Goal: Task Accomplishment & Management: Use online tool/utility

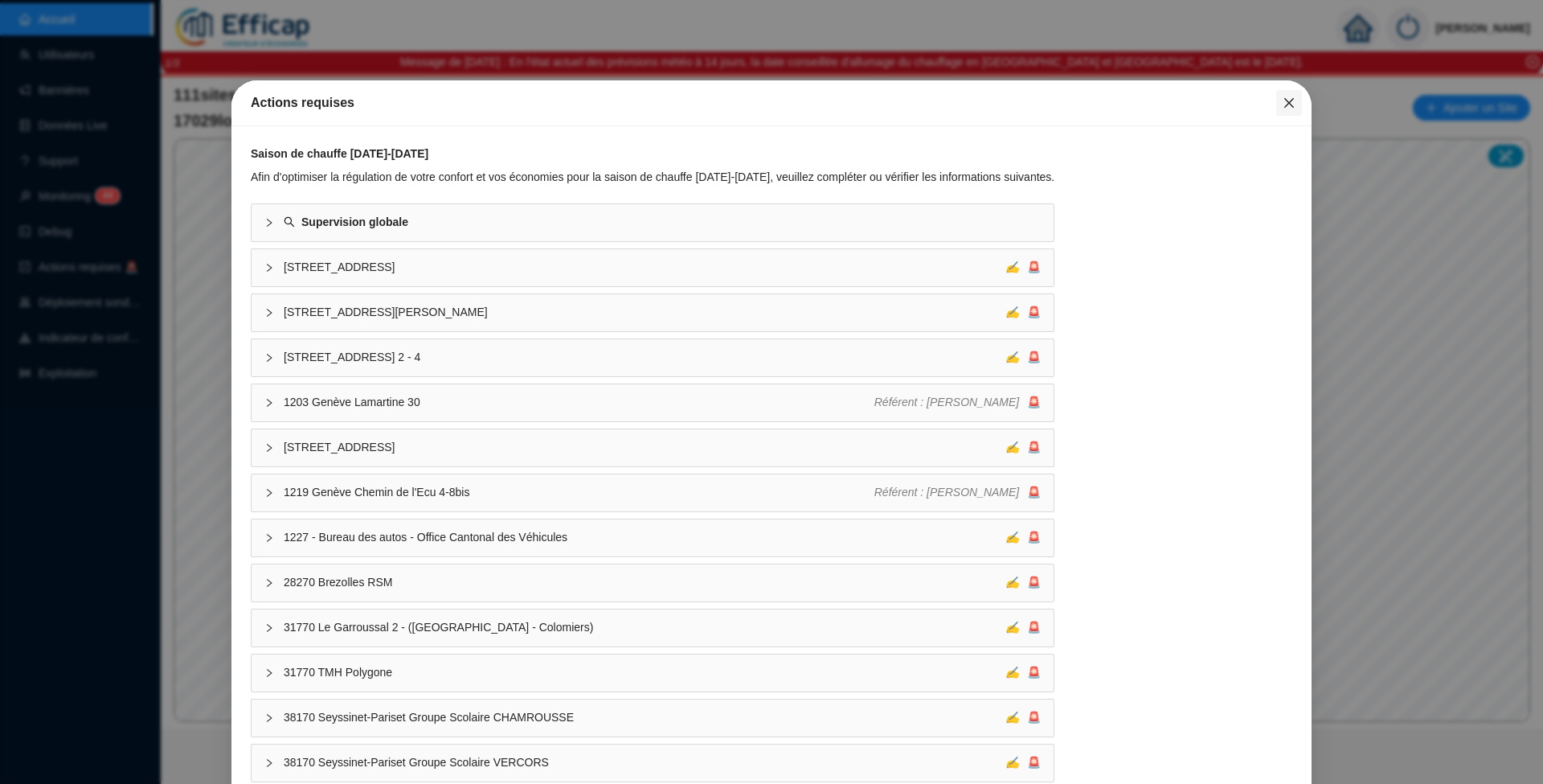
click at [1285, 105] on icon "close" at bounding box center [1289, 102] width 10 height 10
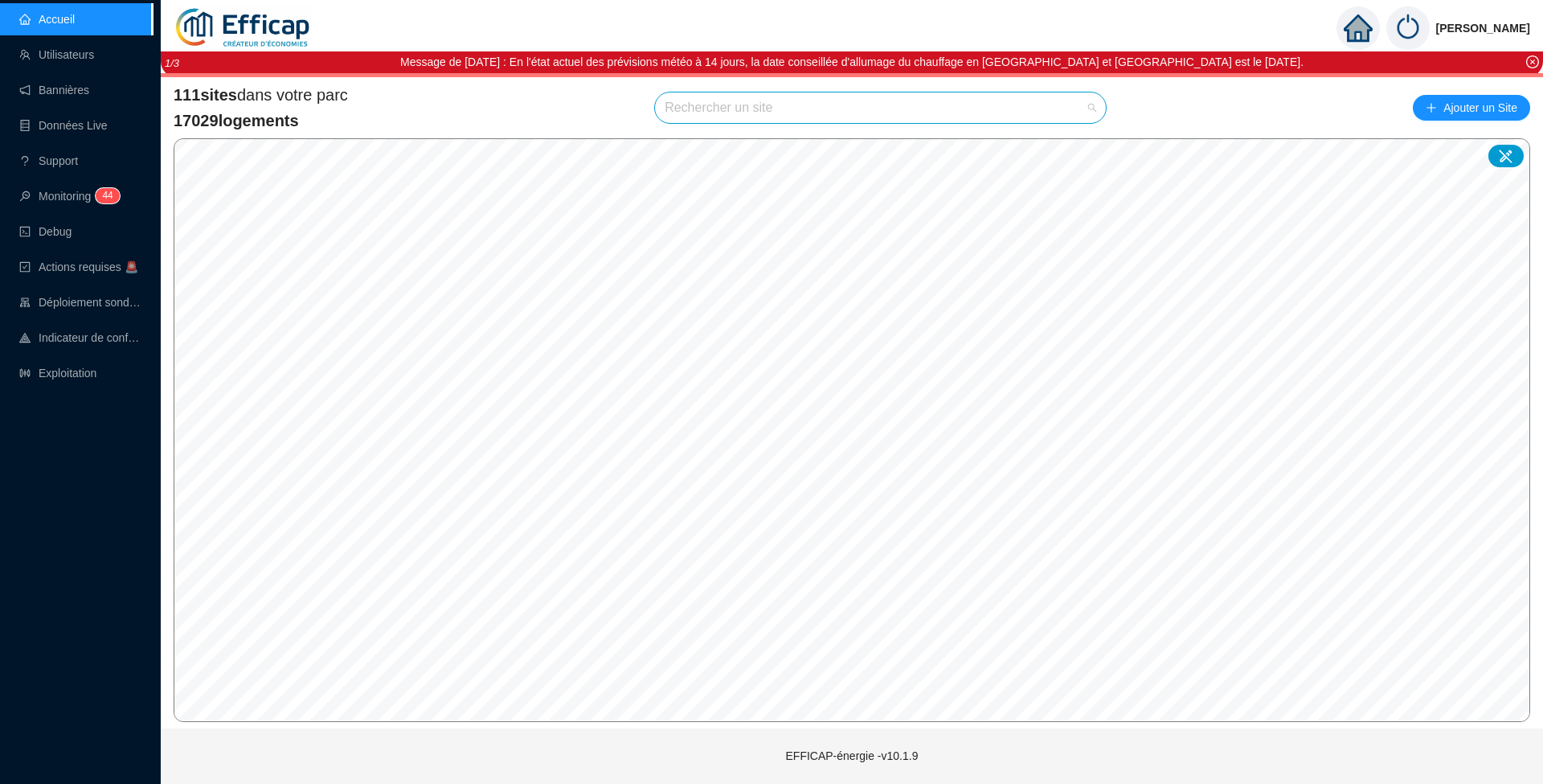
click at [746, 118] on input "search" at bounding box center [873, 107] width 418 height 30
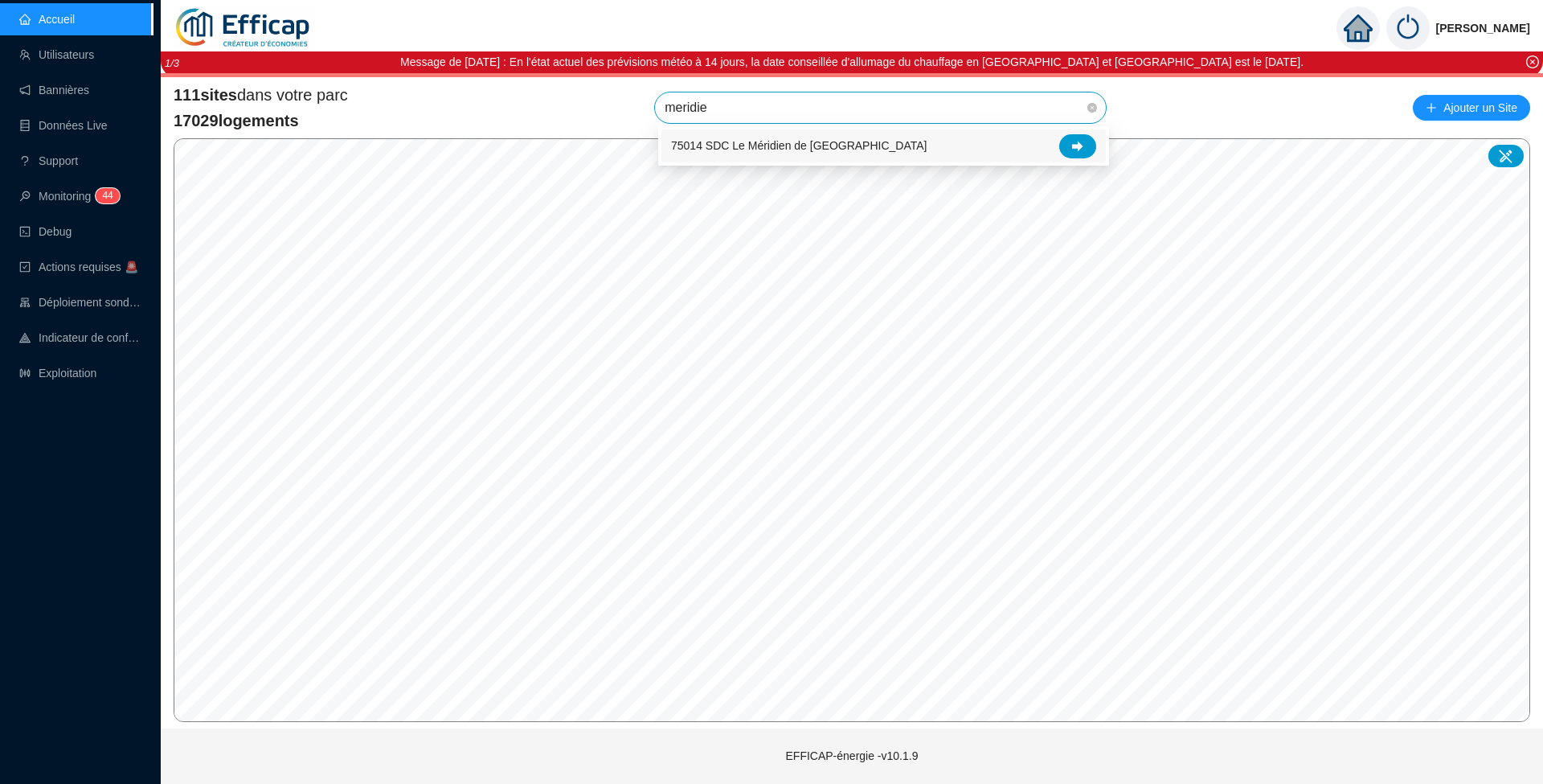
type input "meridien"
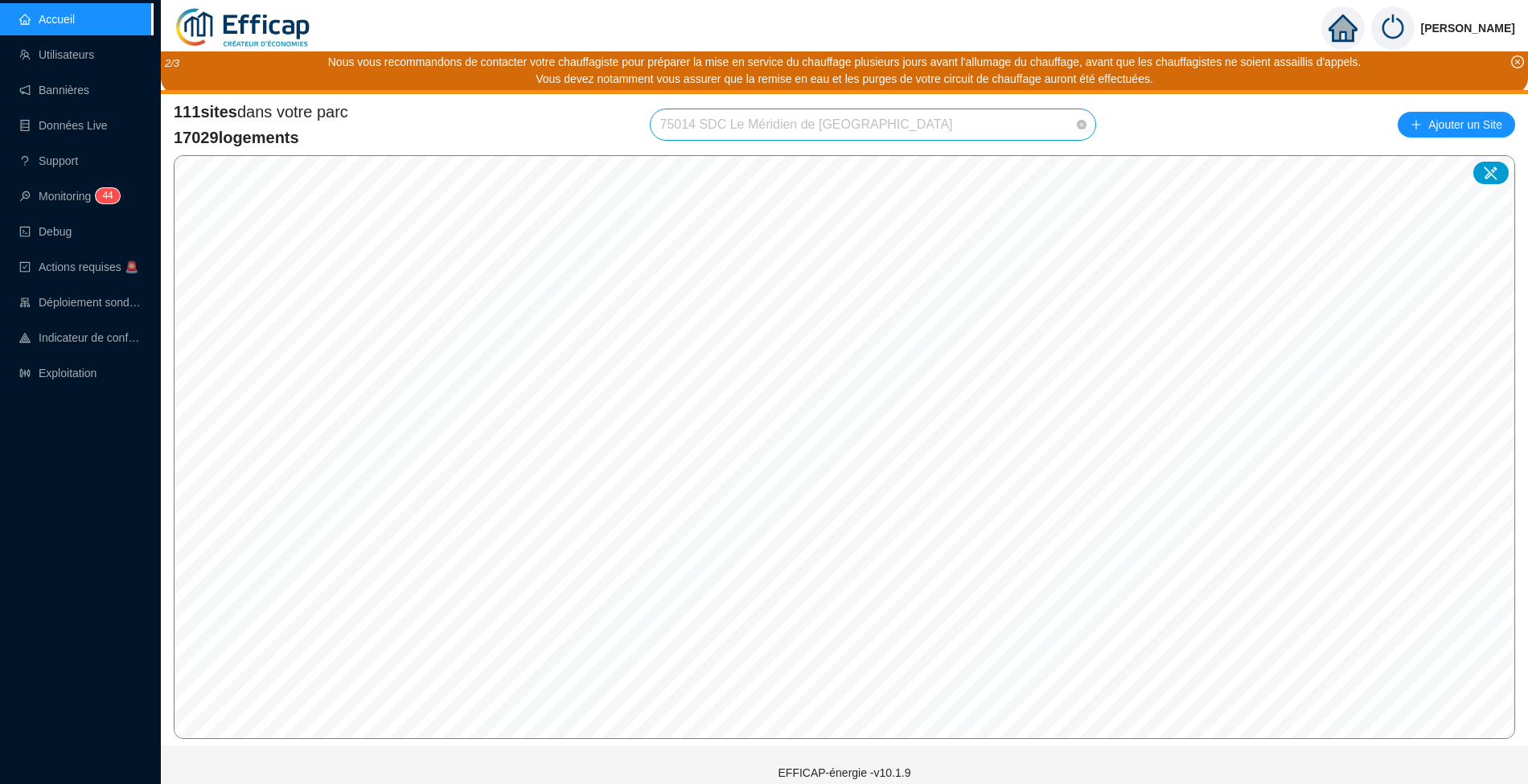
click at [1054, 123] on span "75014 SDC Le Méridien de [GEOGRAPHIC_DATA]" at bounding box center [873, 124] width 426 height 30
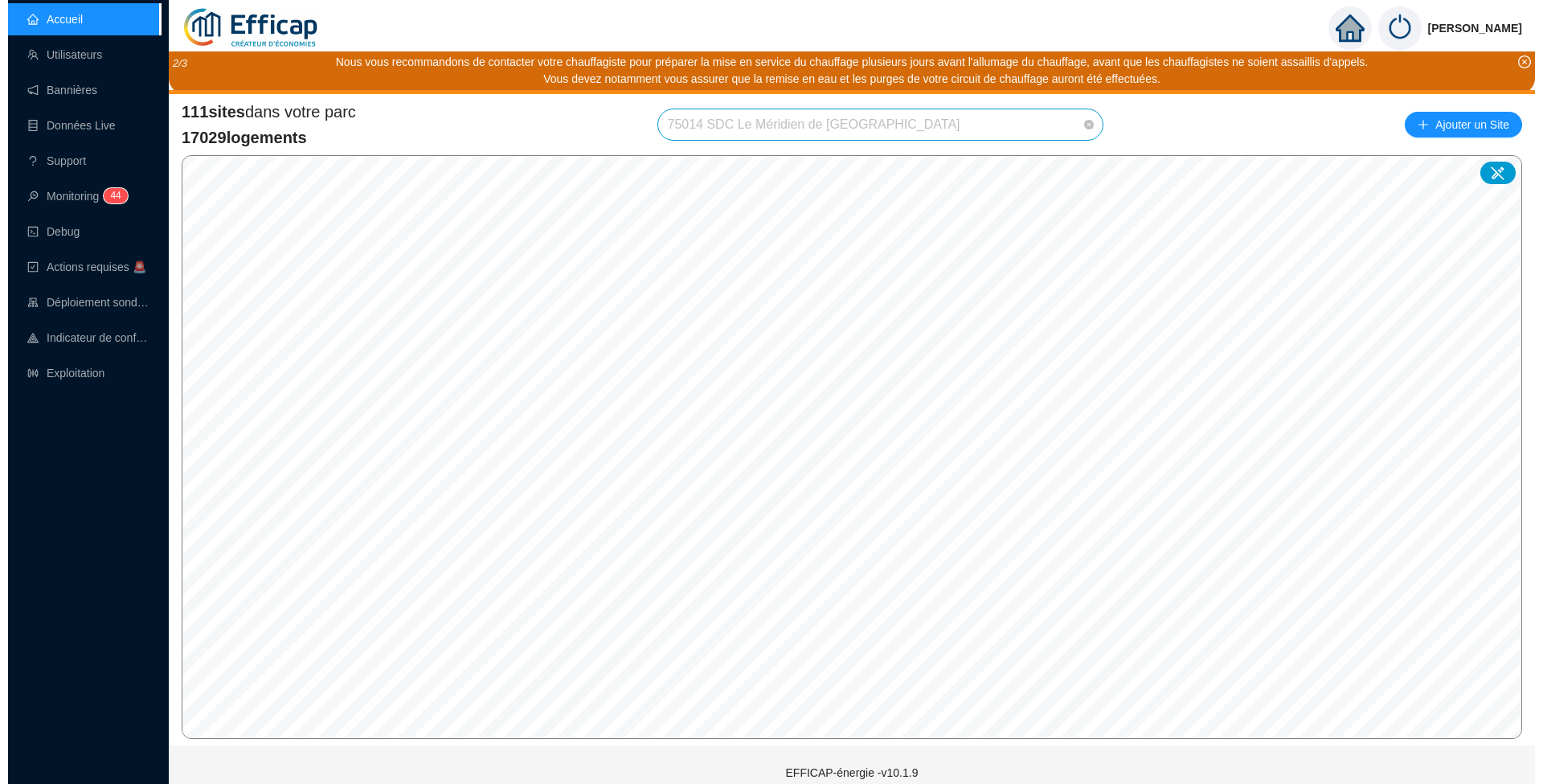
scroll to position [1026, 0]
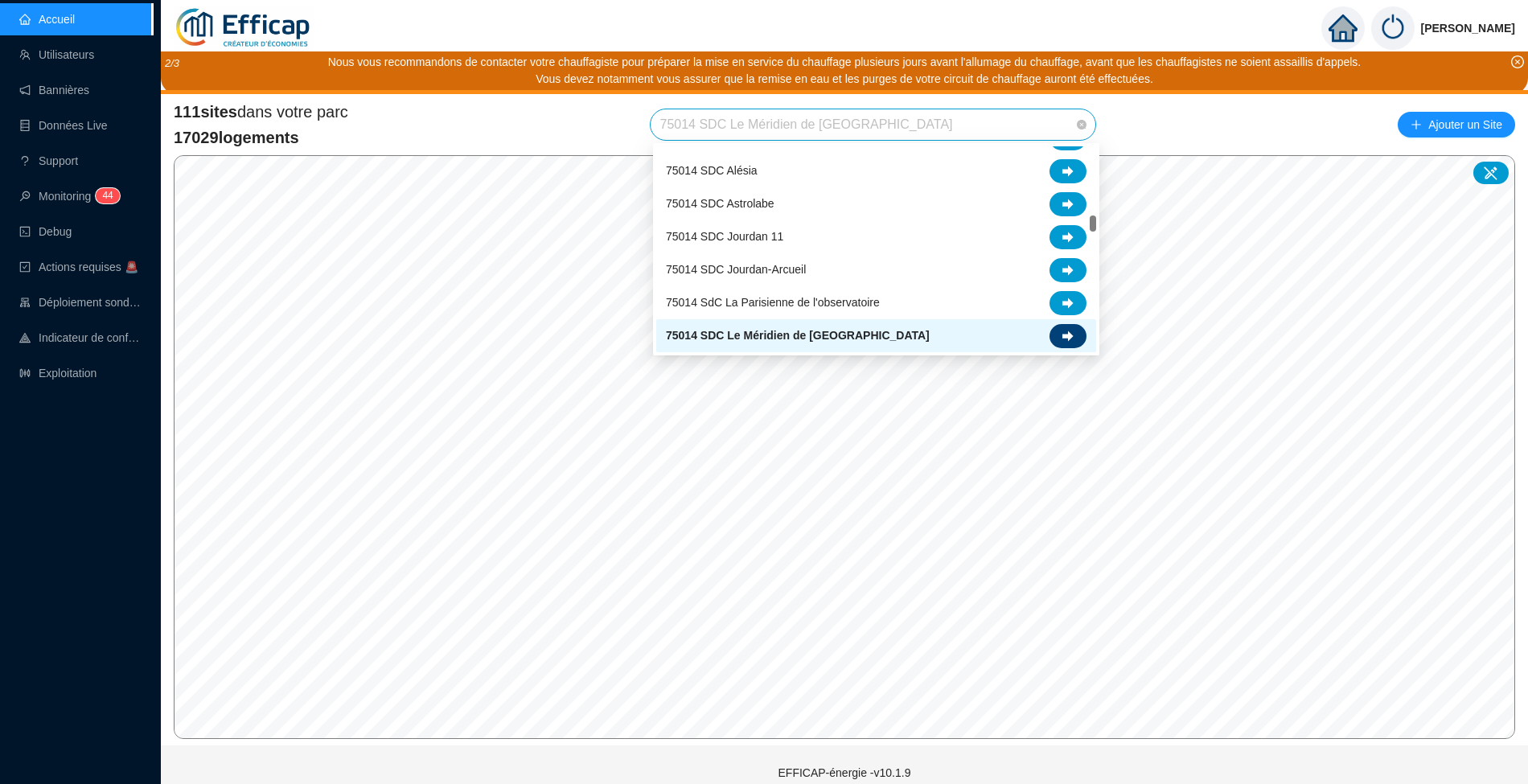
click at [1058, 328] on div at bounding box center [1068, 336] width 37 height 24
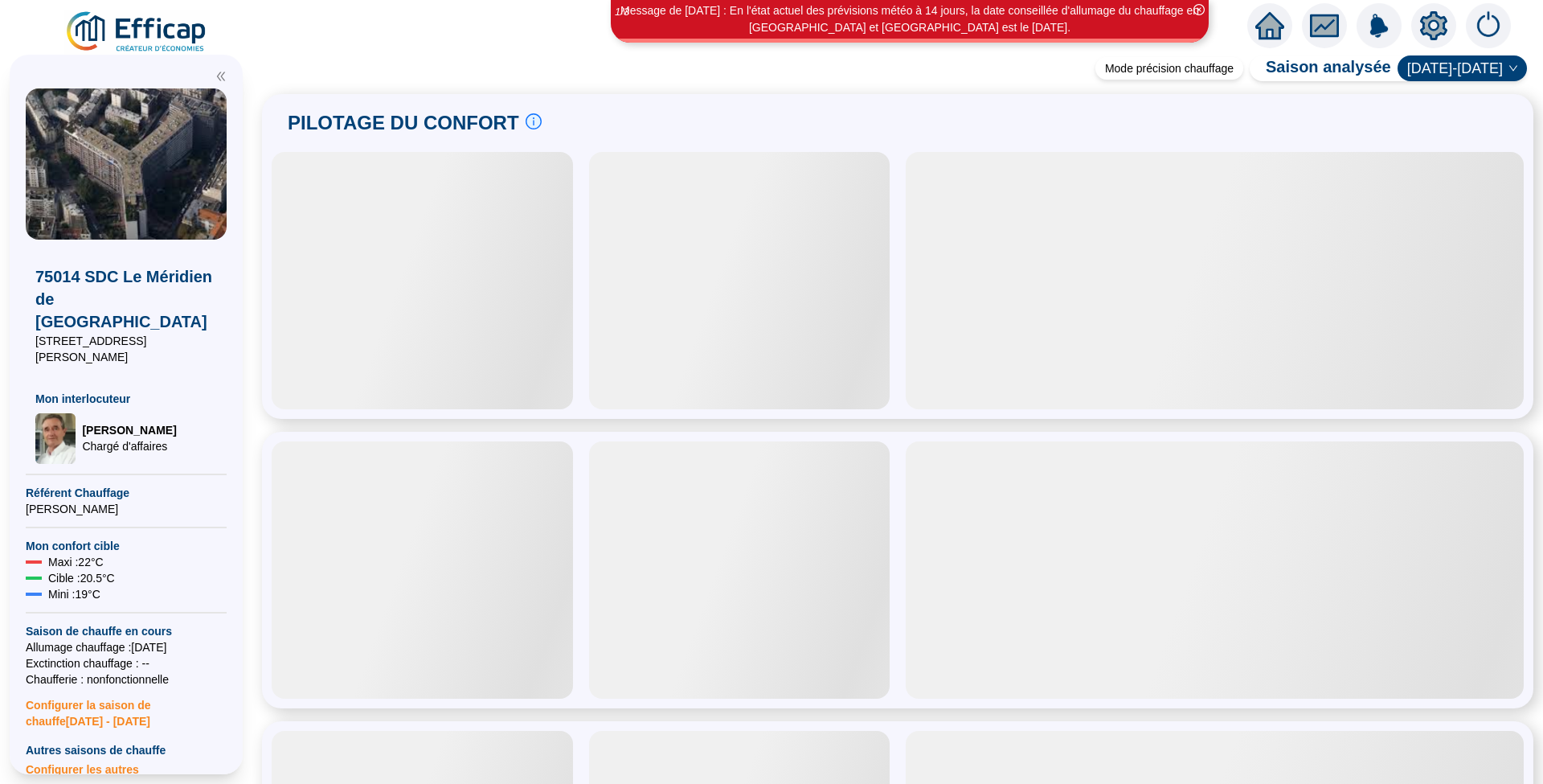
click at [1434, 34] on icon "setting" at bounding box center [1434, 25] width 28 height 26
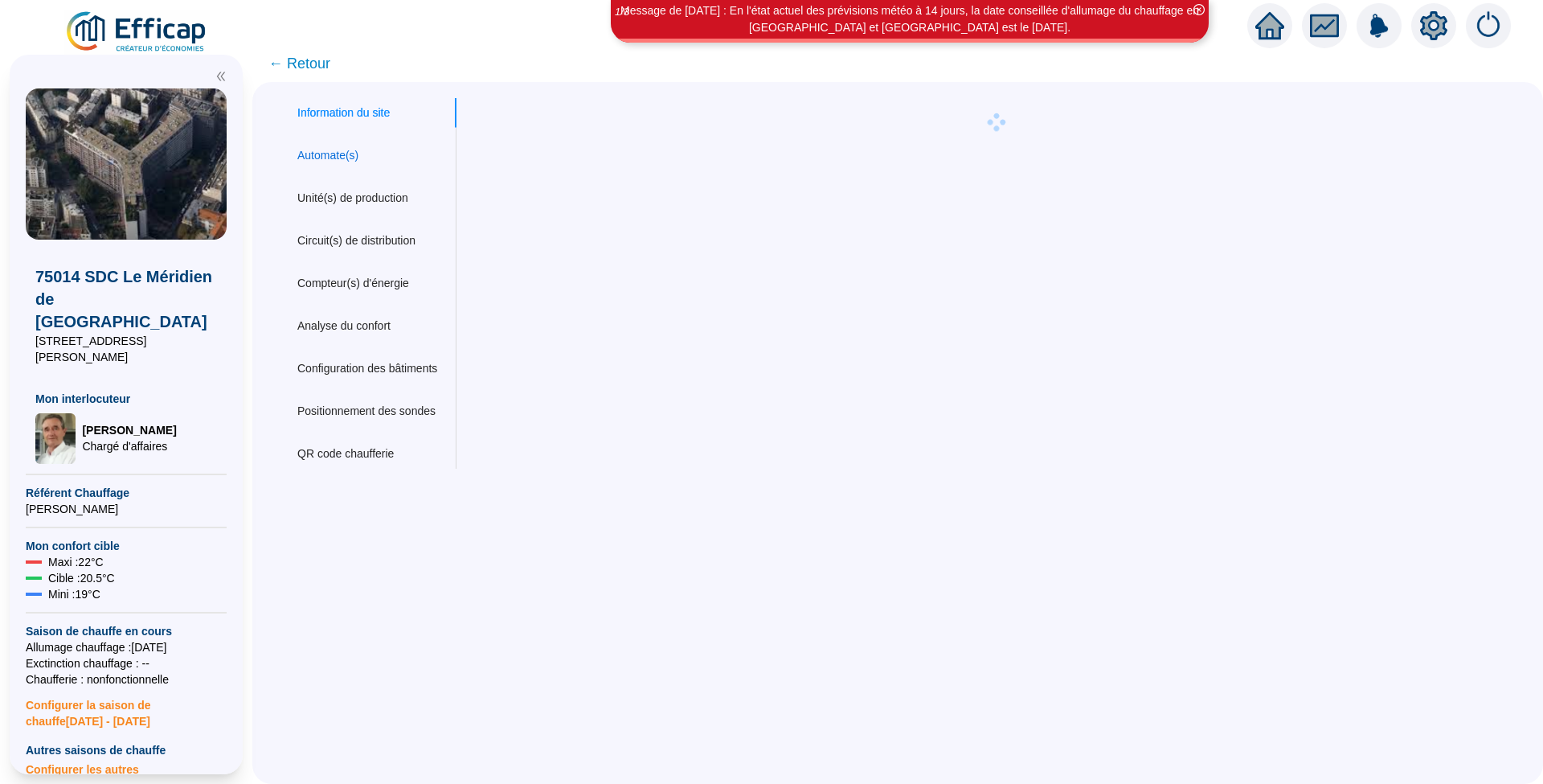
click at [316, 148] on div "Automate(s)" at bounding box center [328, 156] width 61 height 17
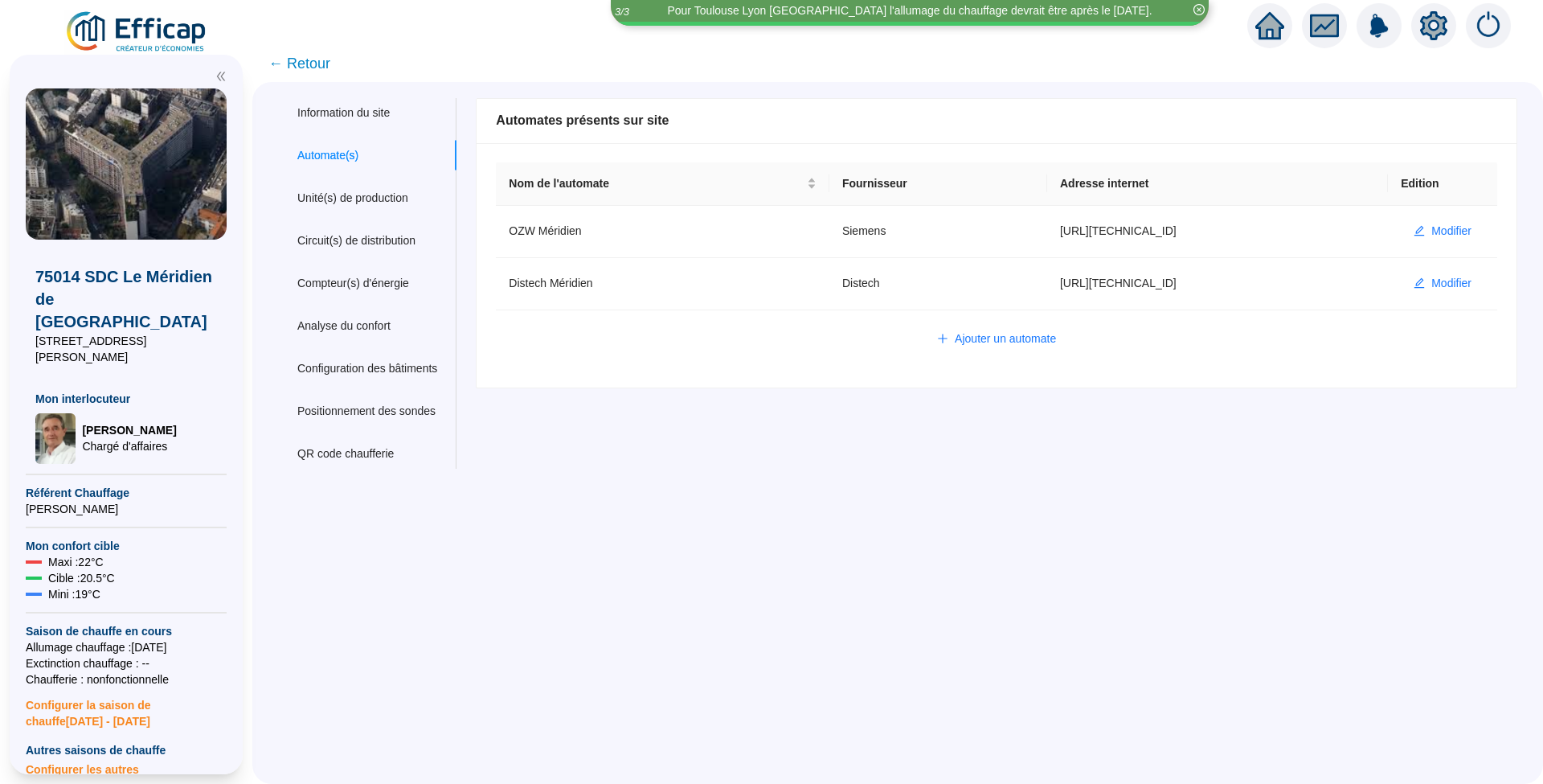
click at [106, 37] on img at bounding box center [137, 32] width 145 height 45
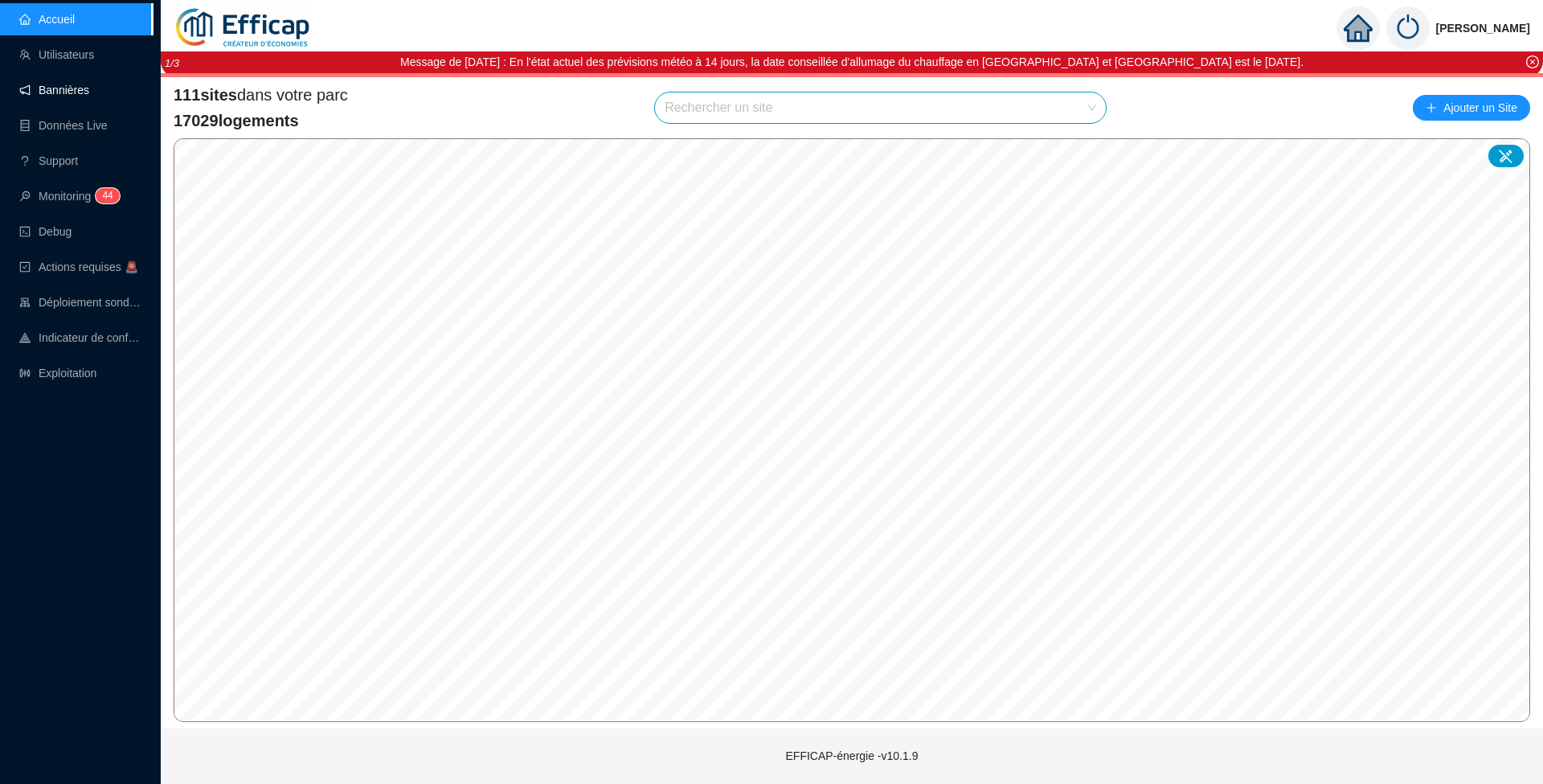
click at [60, 96] on link "Bannières" at bounding box center [54, 90] width 70 height 13
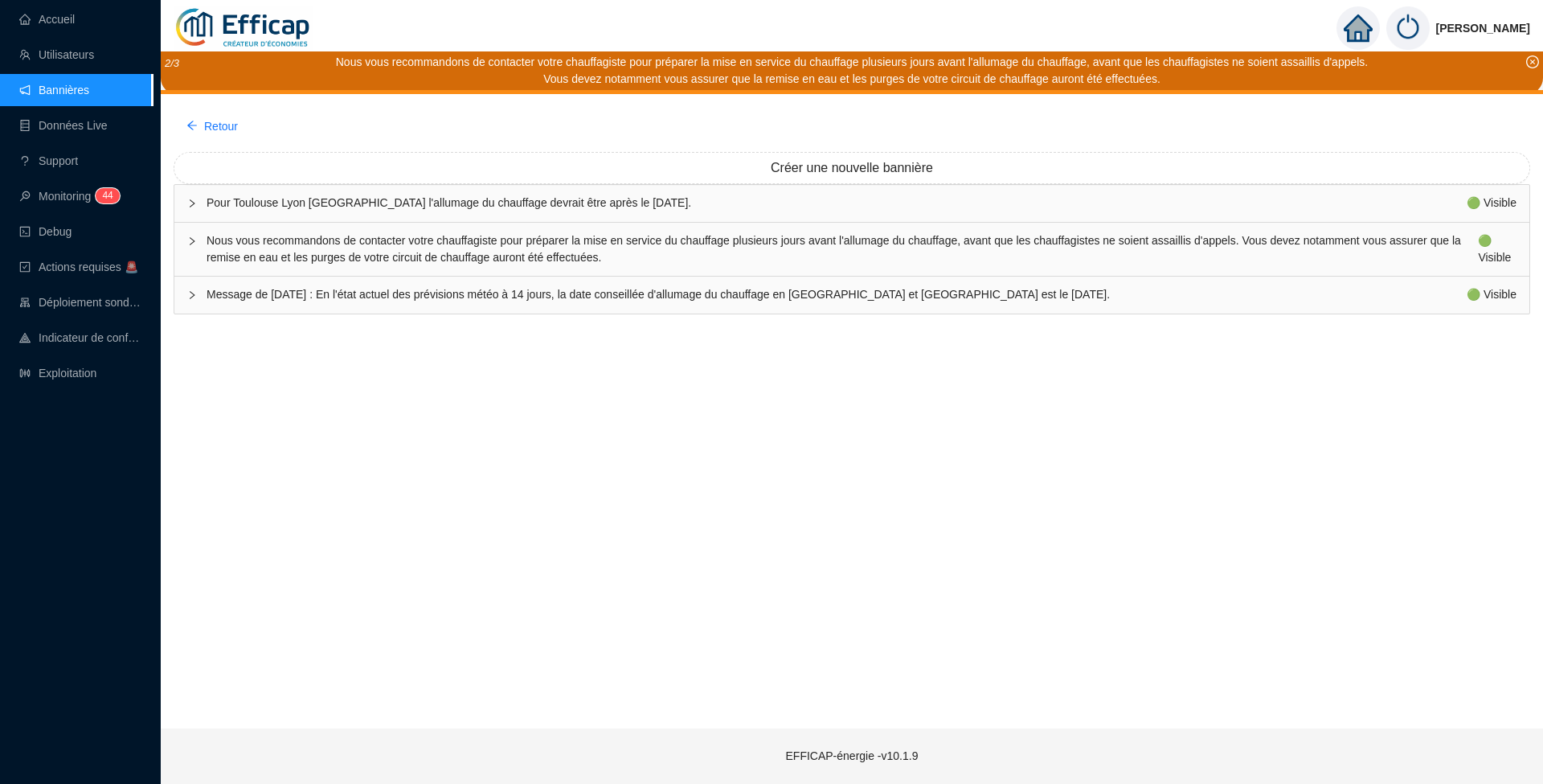
click at [547, 239] on span "Nous vous recommandons de contacter votre chauffagiste pour préparer la mise en…" at bounding box center [842, 249] width 1272 height 34
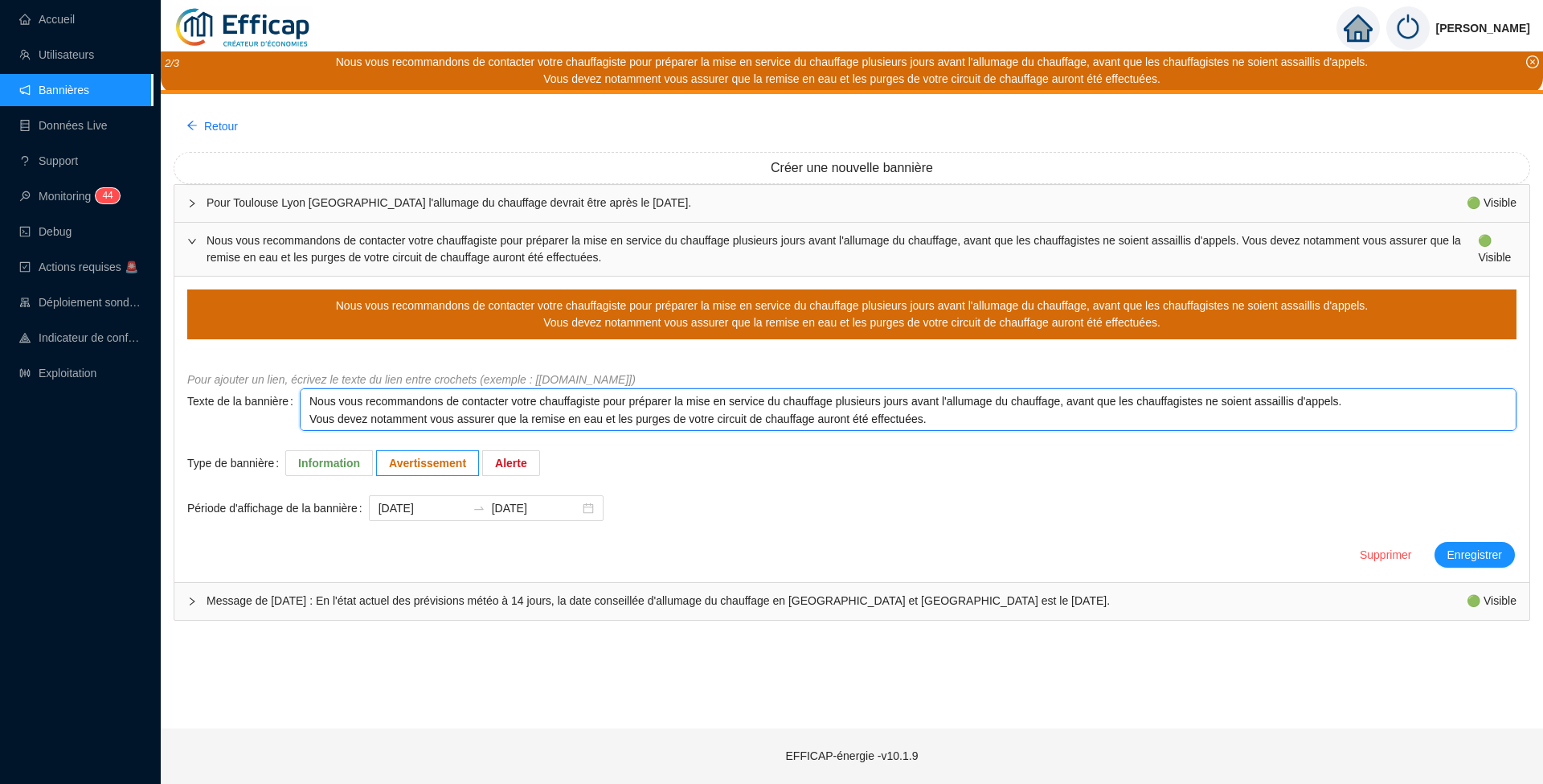
click at [308, 424] on textarea "Nous vous recommandons de contacter votre chauffagiste pour préparer la mise en…" at bounding box center [909, 409] width 1217 height 42
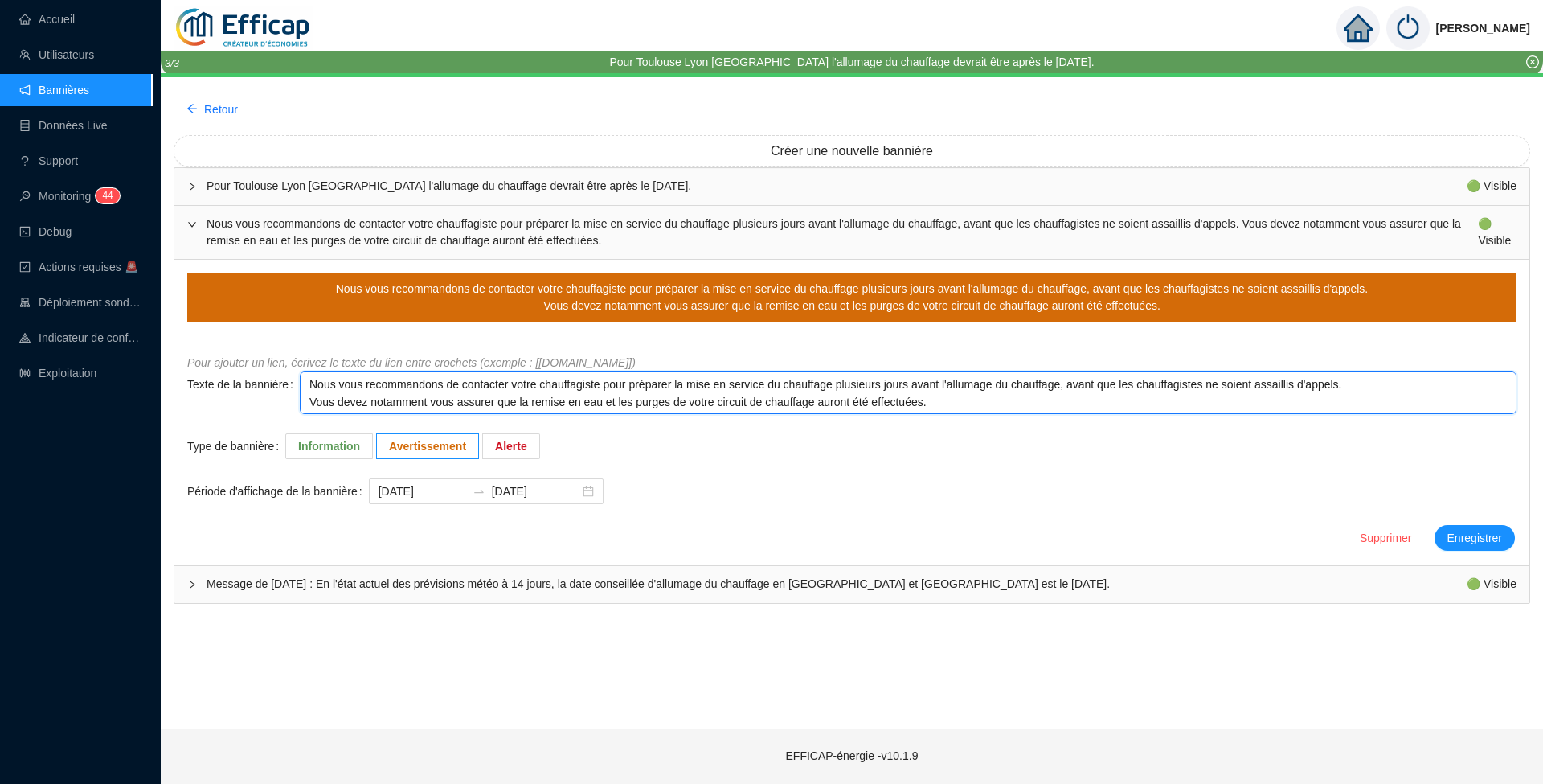
type textarea "Nous vous recommandons de contacter votre chauffagiste pour préparer la mise en…"
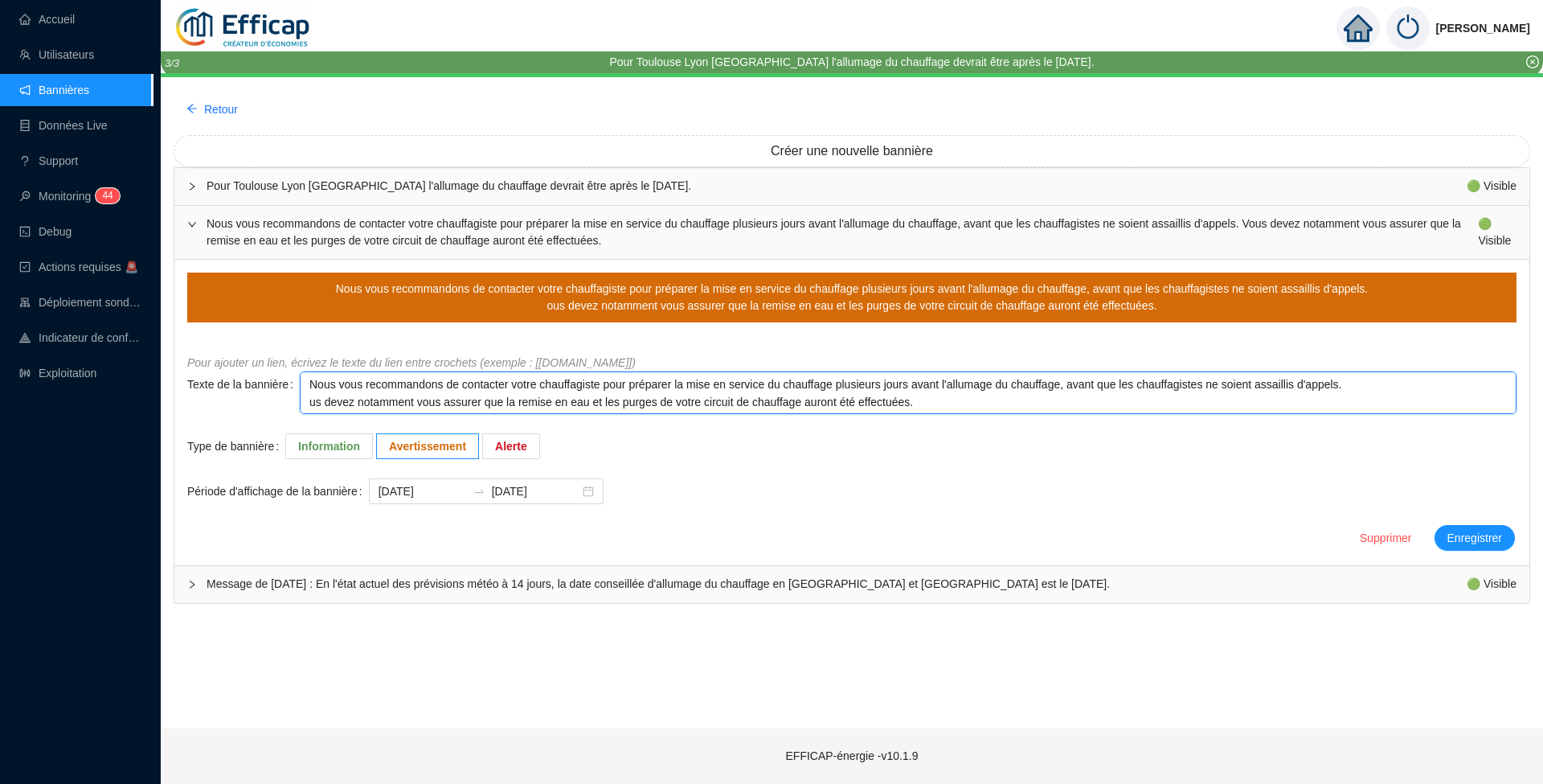
type textarea "Nous vous recommandons de contacter votre chauffagiste pour préparer la mise en…"
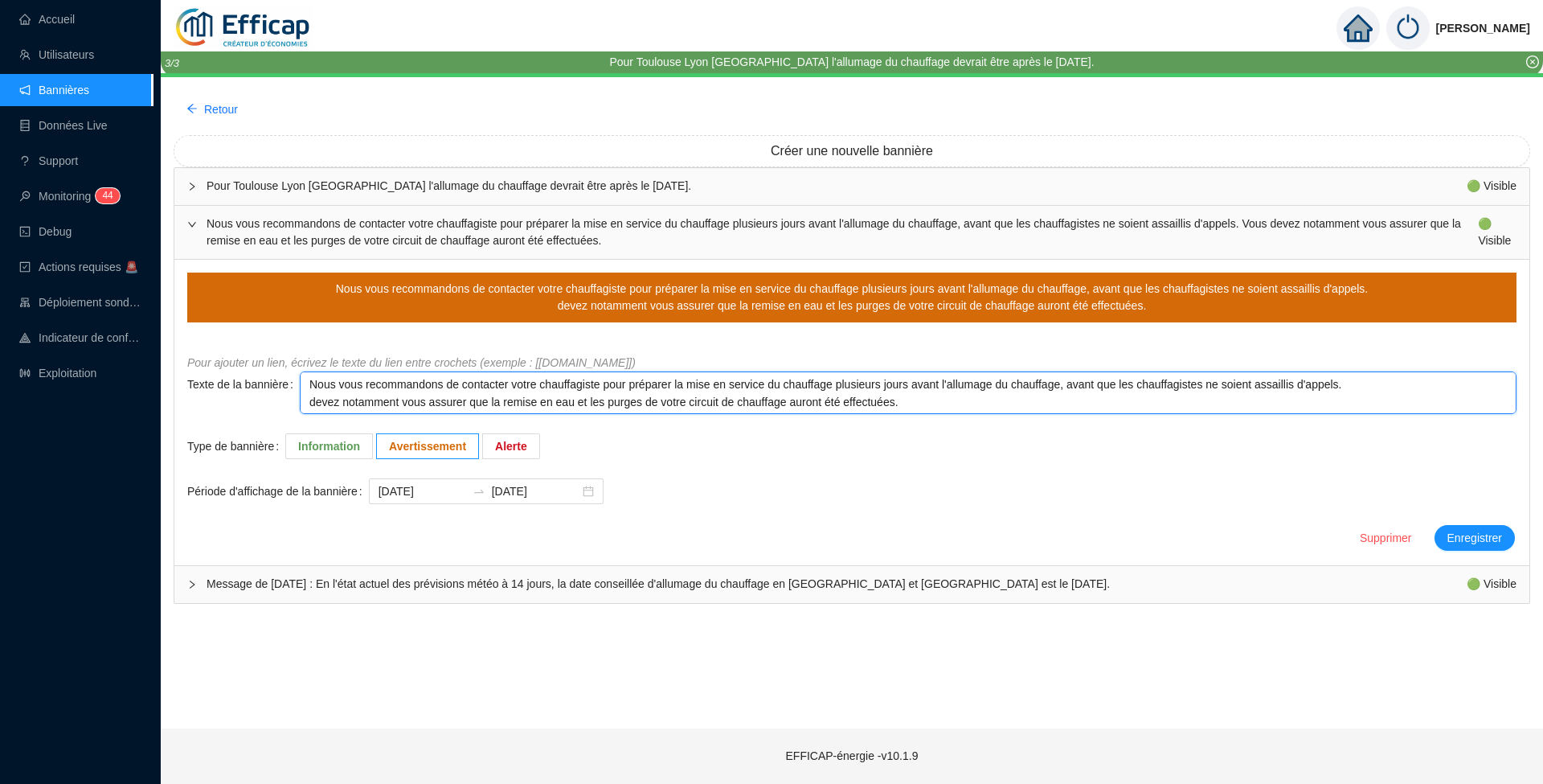
type textarea "Nous vous recommandons de contacter votre chauffagiste pour préparer la mise en…"
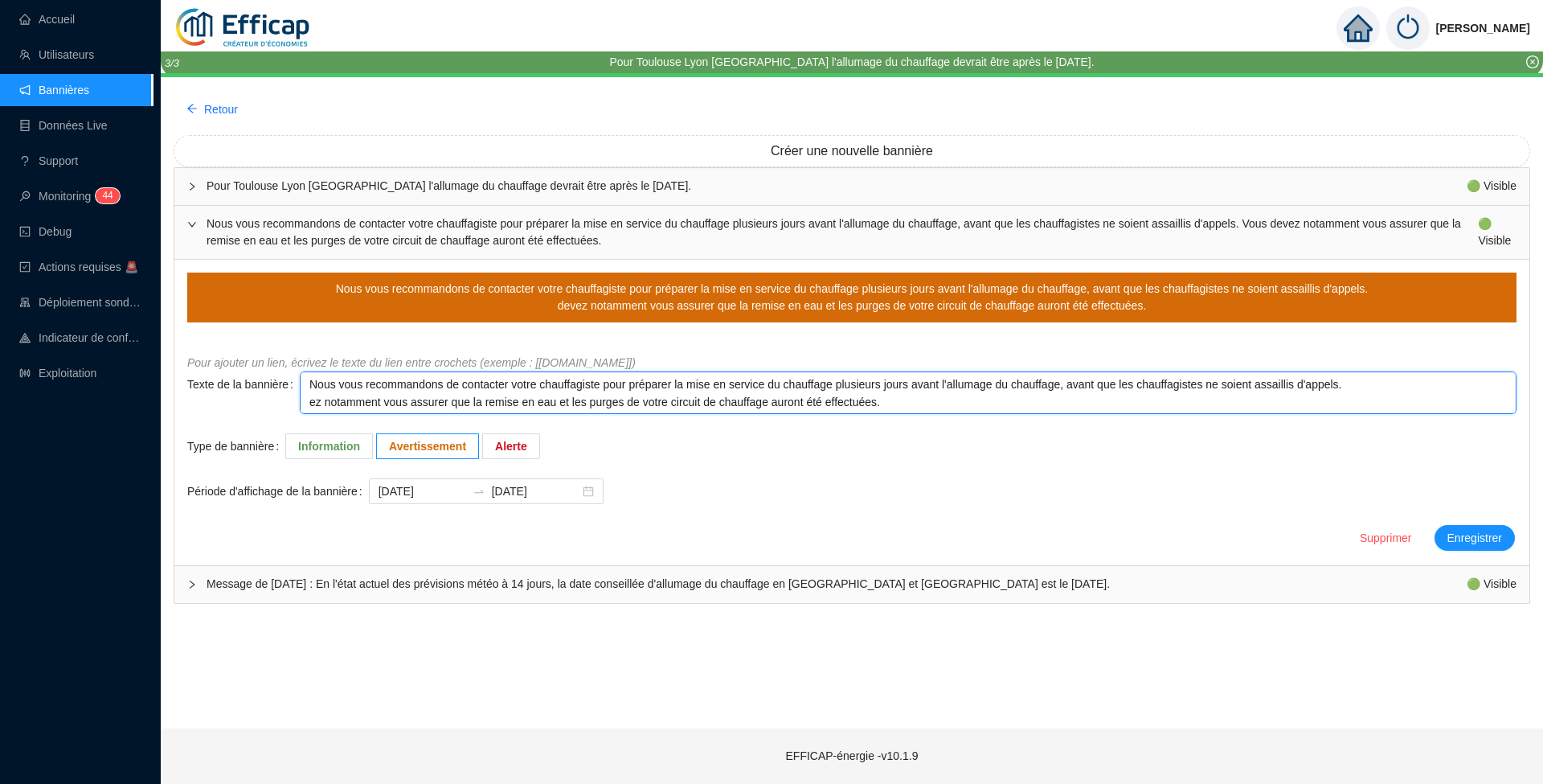
type textarea "Nous vous recommandons de contacter votre chauffagiste pour préparer la mise en…"
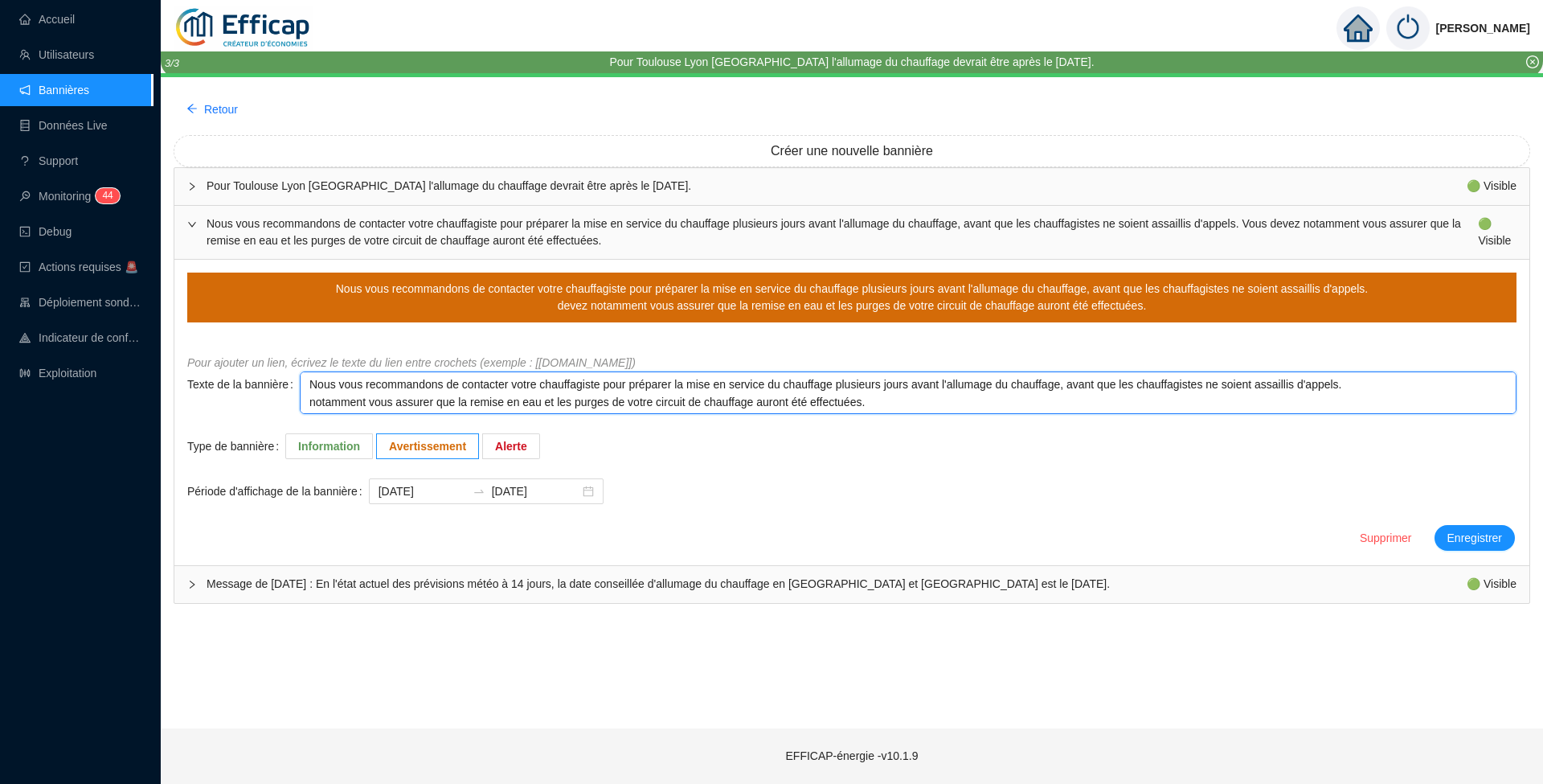
type textarea "Nous vous recommandons de contacter votre chauffagiste pour préparer la mise en…"
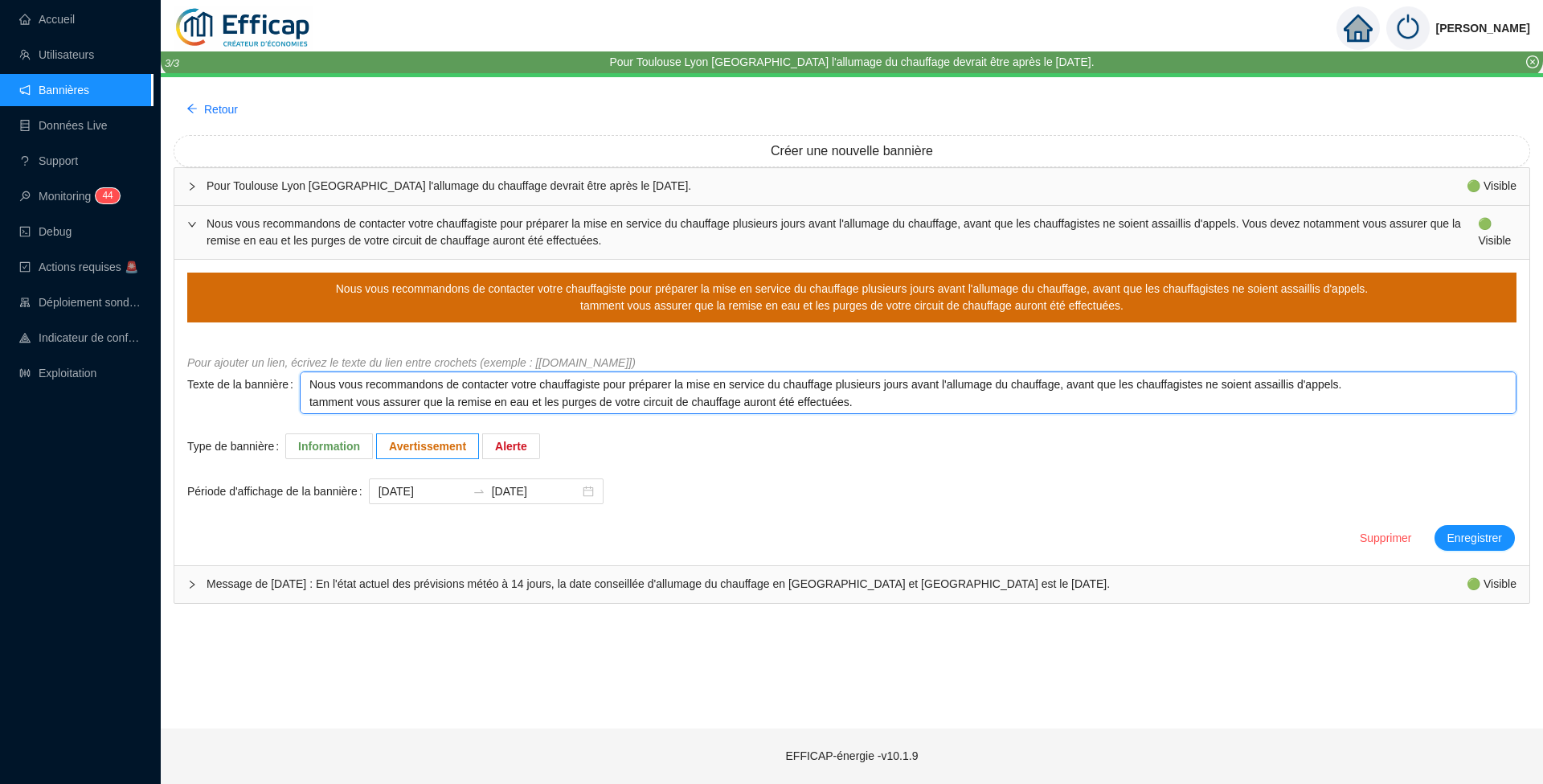
type textarea "Nous vous recommandons de contacter votre chauffagiste pour préparer la mise en…"
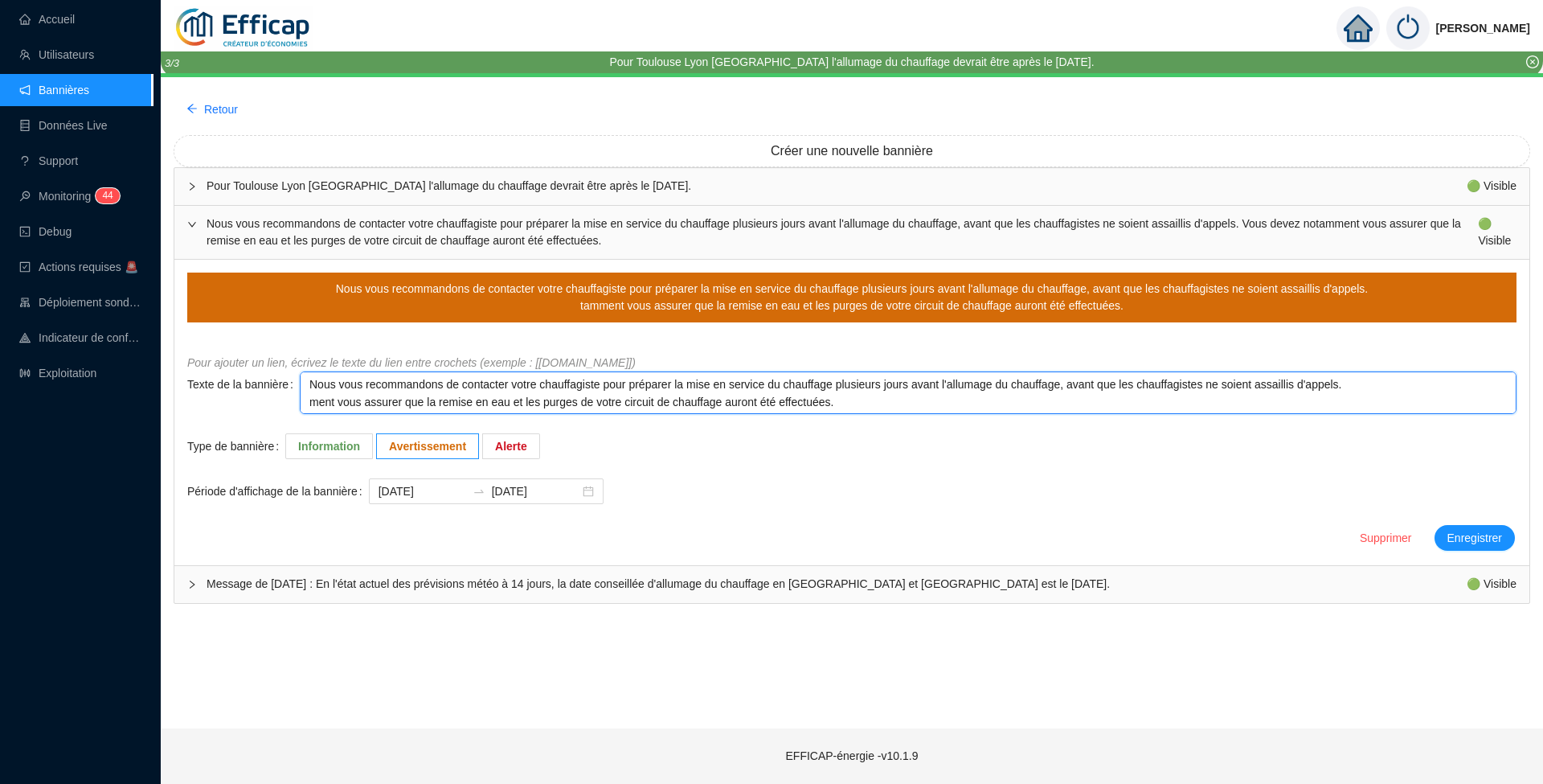
type textarea "Nous vous recommandons de contacter votre chauffagiste pour préparer la mise en…"
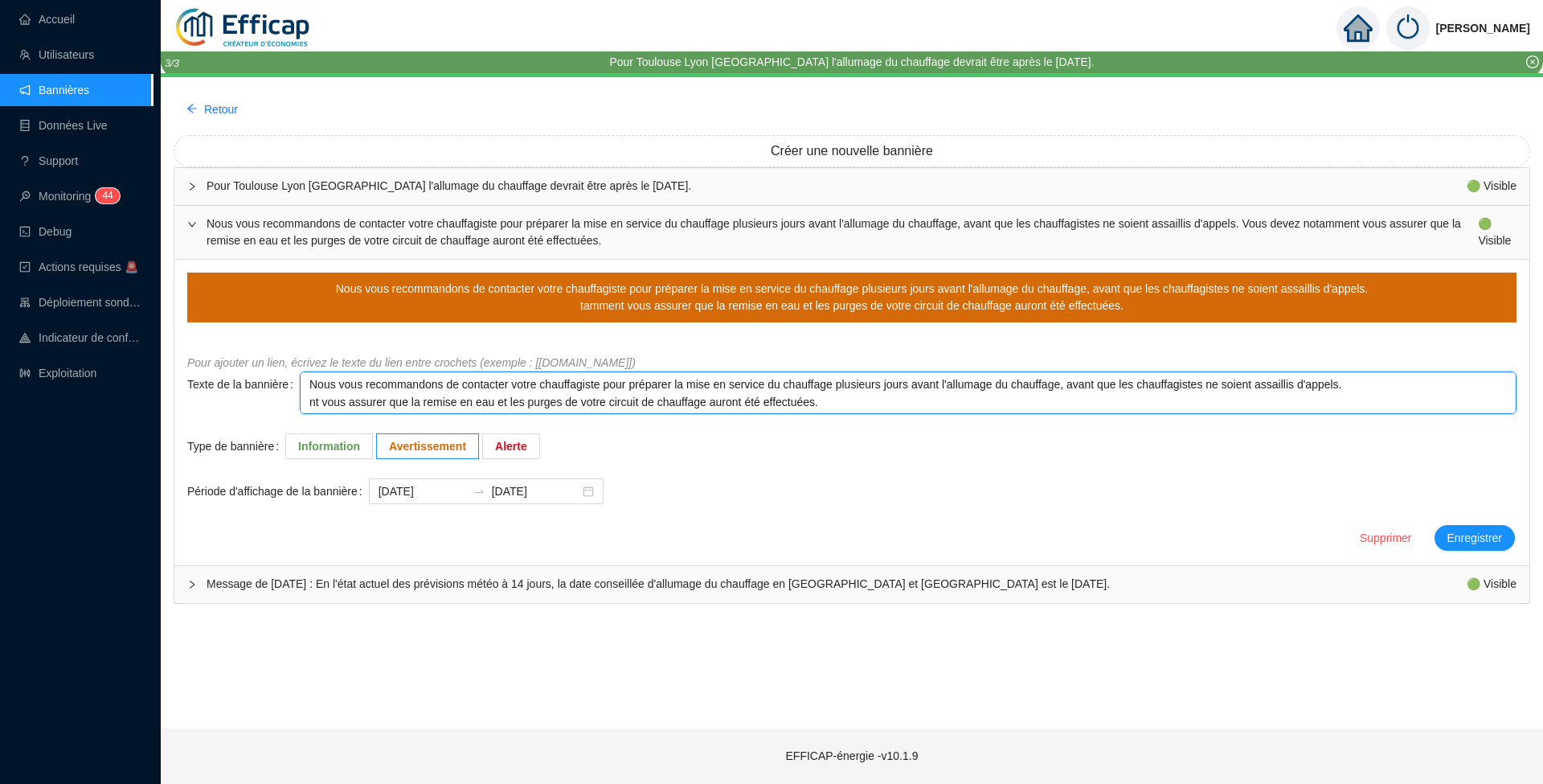
type textarea "Nous vous recommandons de contacter votre chauffagiste pour préparer la mise en…"
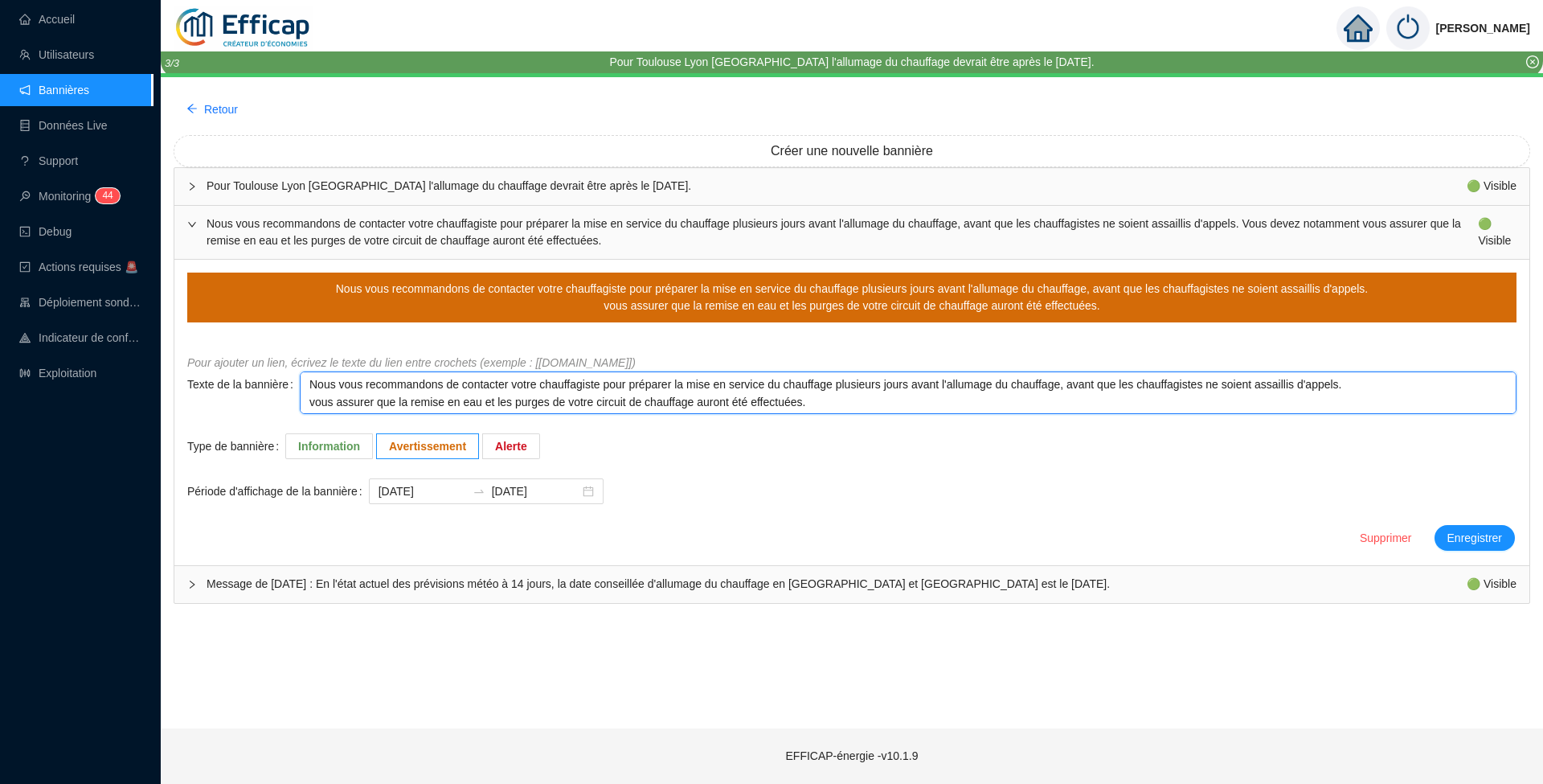
type textarea "Nous vous recommandons de contacter votre chauffagiste pour préparer la mise en…"
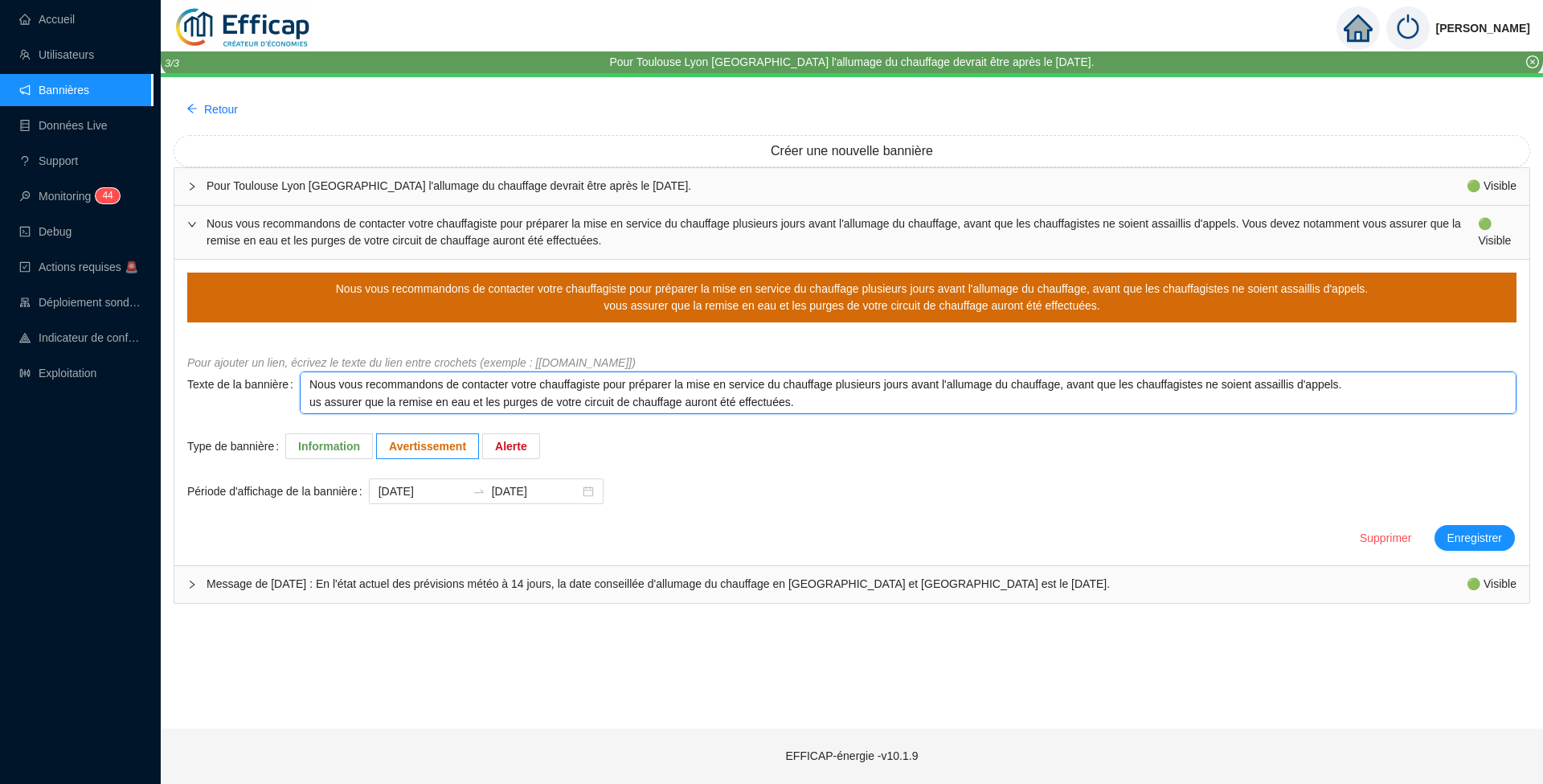
type textarea "Nous vous recommandons de contacter votre chauffagiste pour préparer la mise en…"
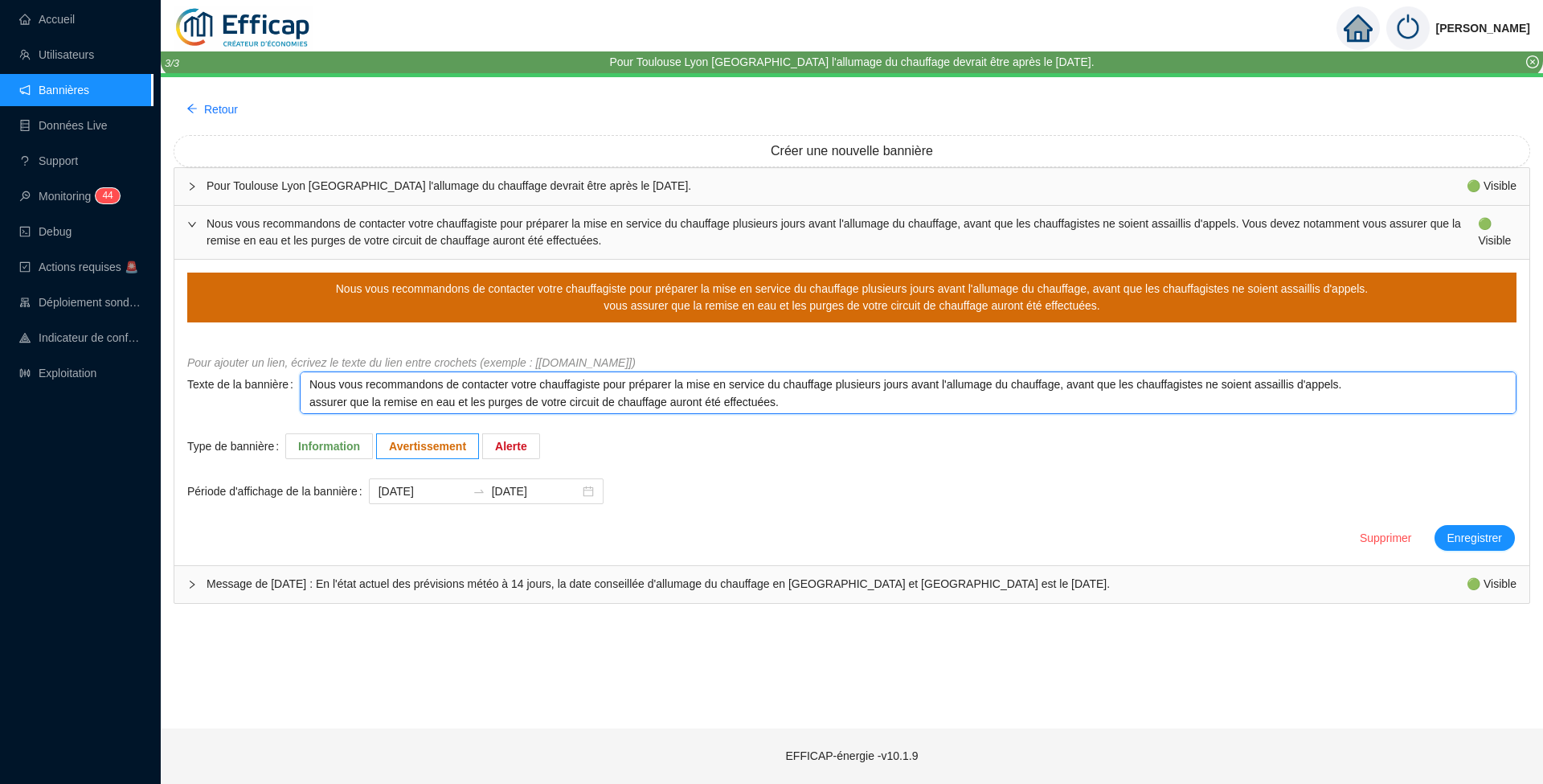
type textarea "Nous vous recommandons de contacter votre chauffagiste pour préparer la mise en…"
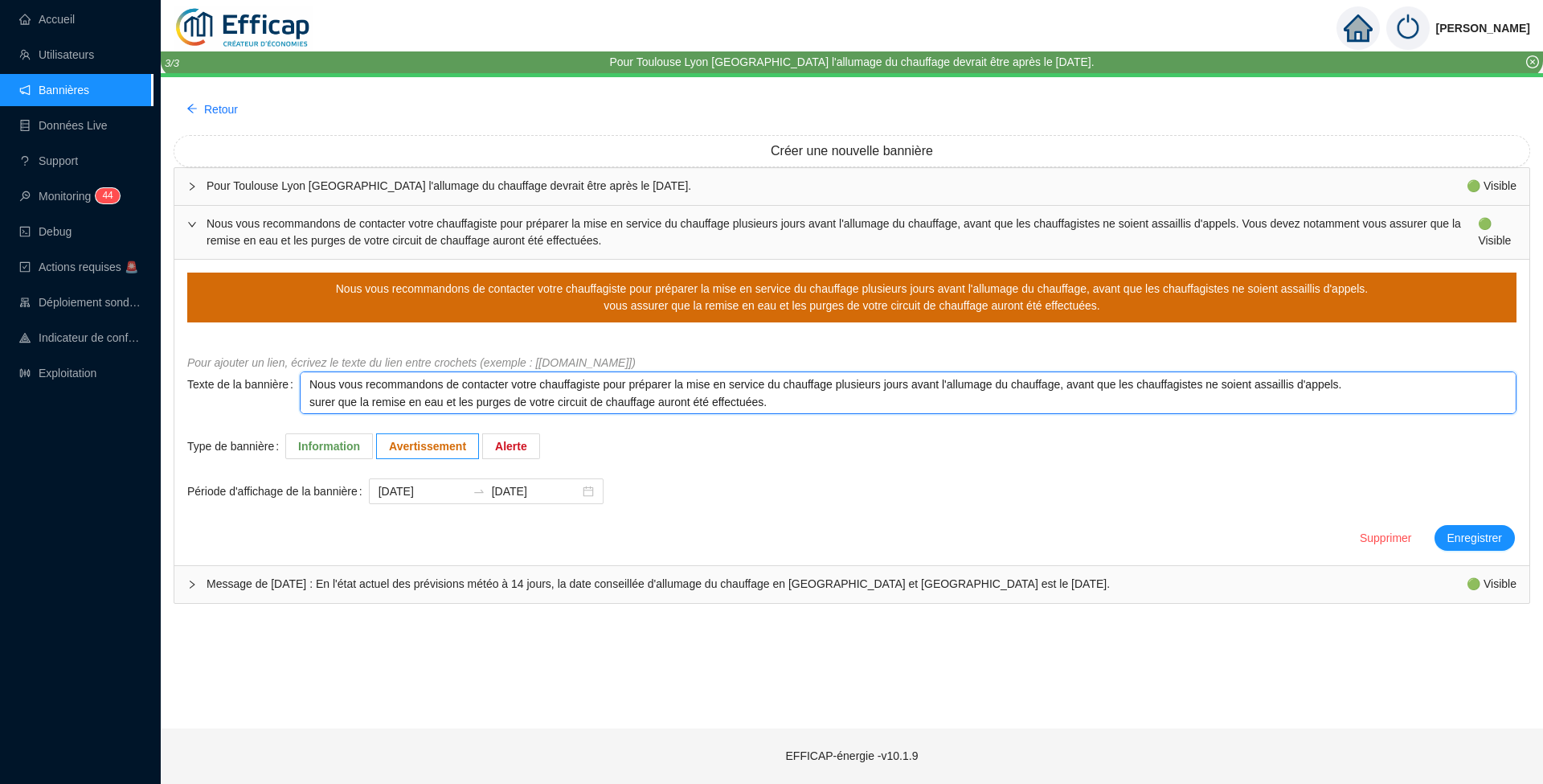
type textarea "Nous vous recommandons de contacter votre chauffagiste pour préparer la mise en…"
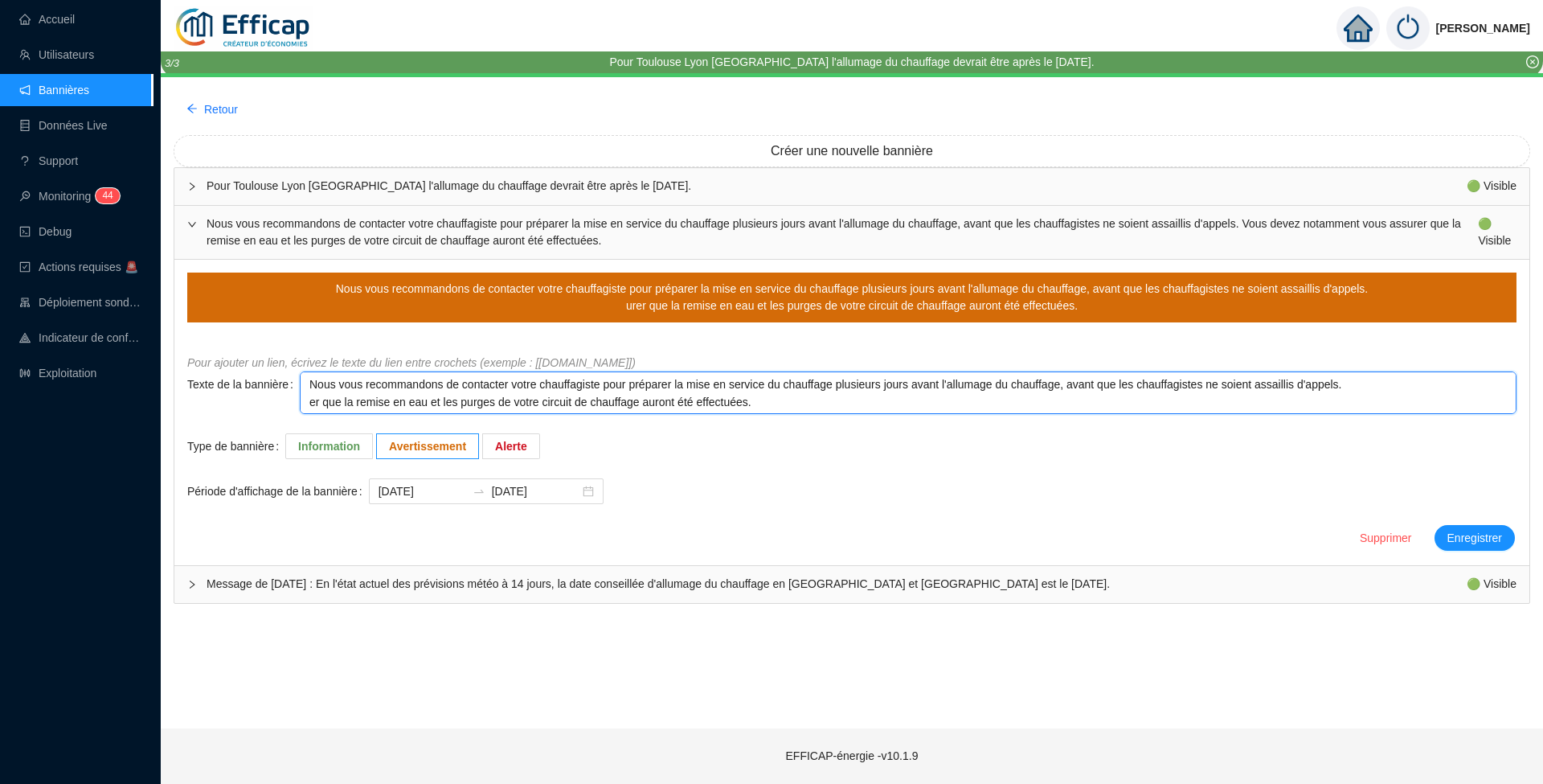
type textarea "Nous vous recommandons de contacter votre chauffagiste pour préparer la mise en…"
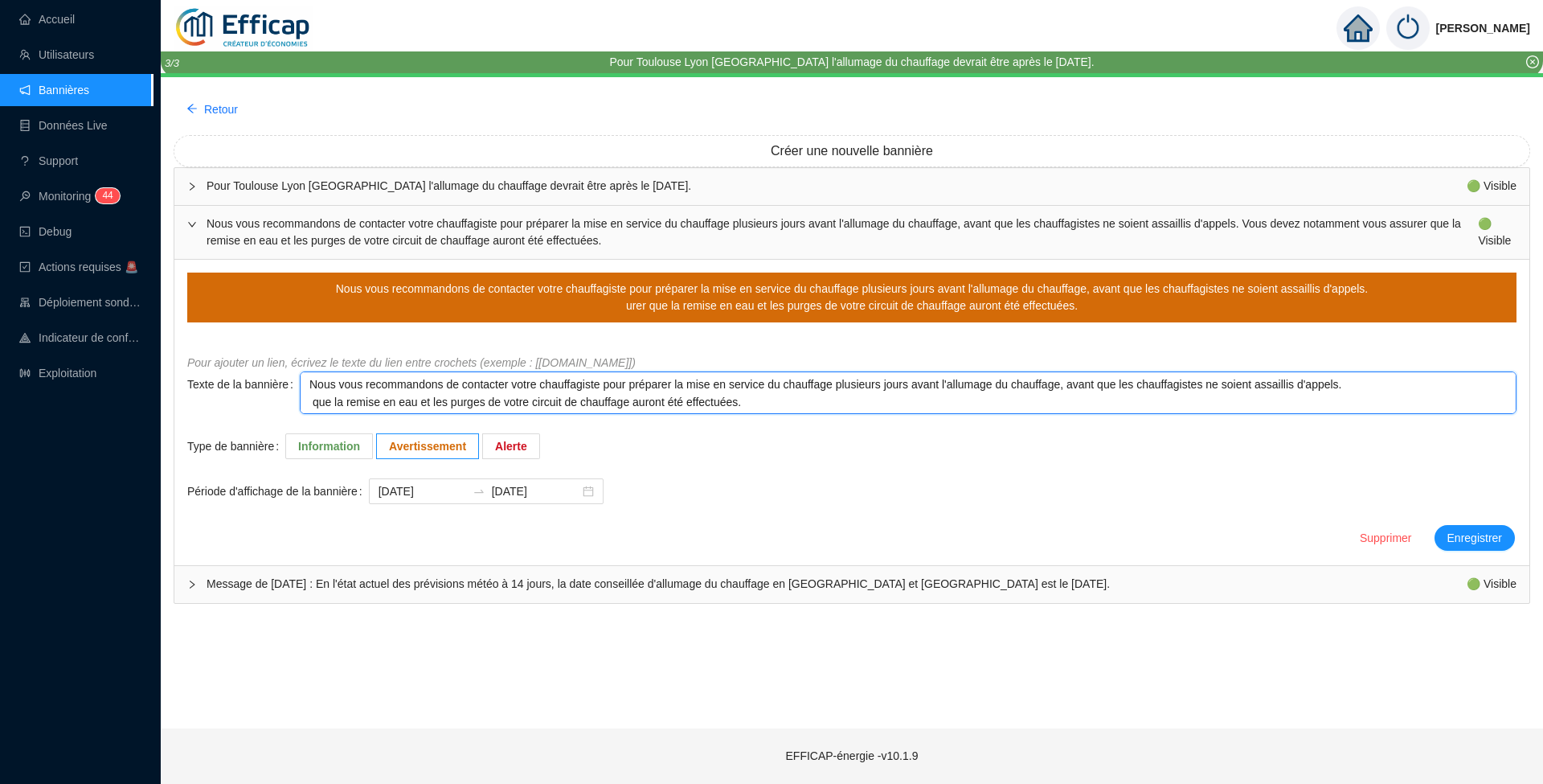
type textarea "Nous vous recommandons de contacter votre chauffagiste pour préparer la mise en…"
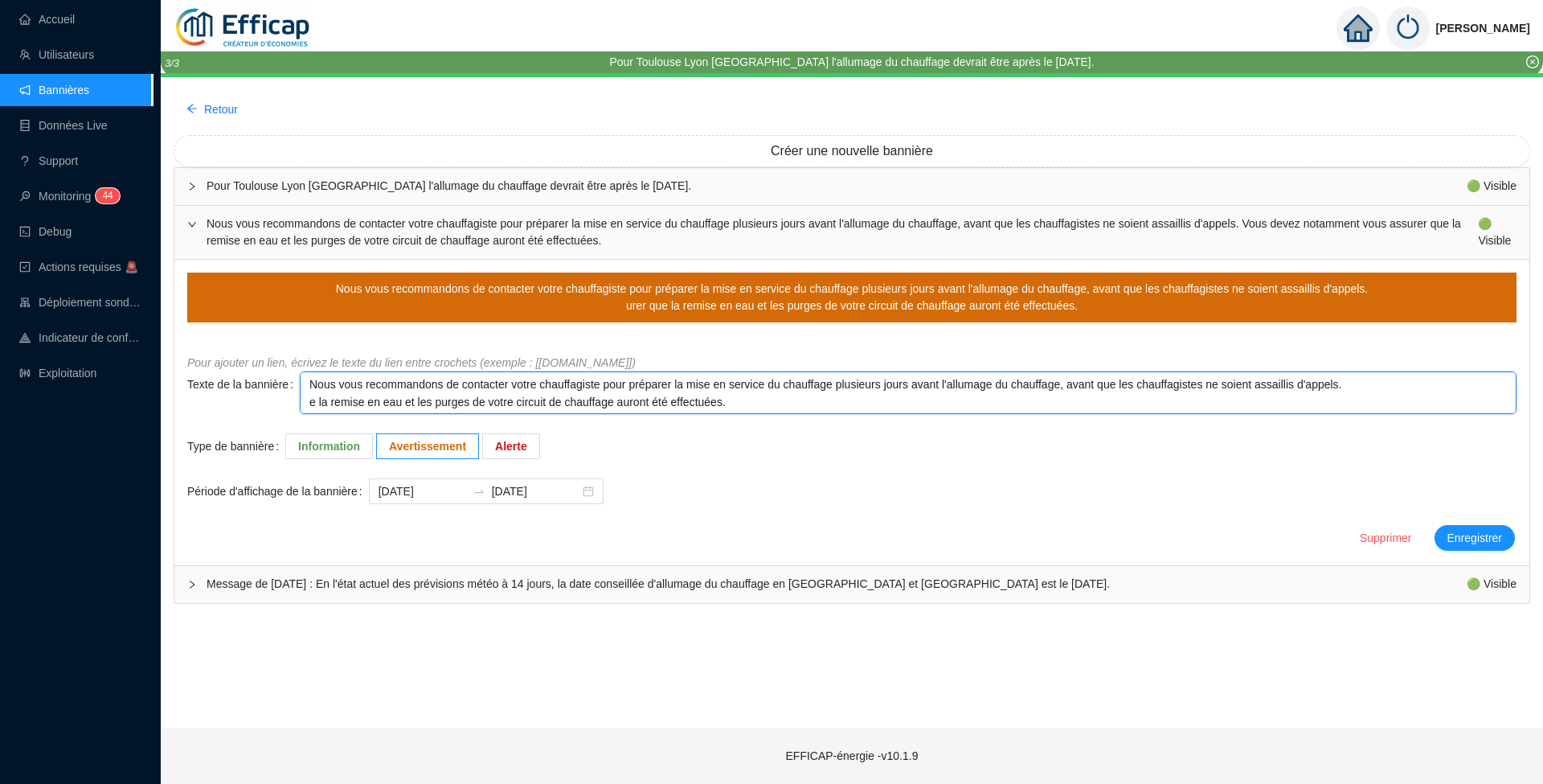
type textarea "Nous vous recommandons de contacter votre chauffagiste pour préparer la mise en…"
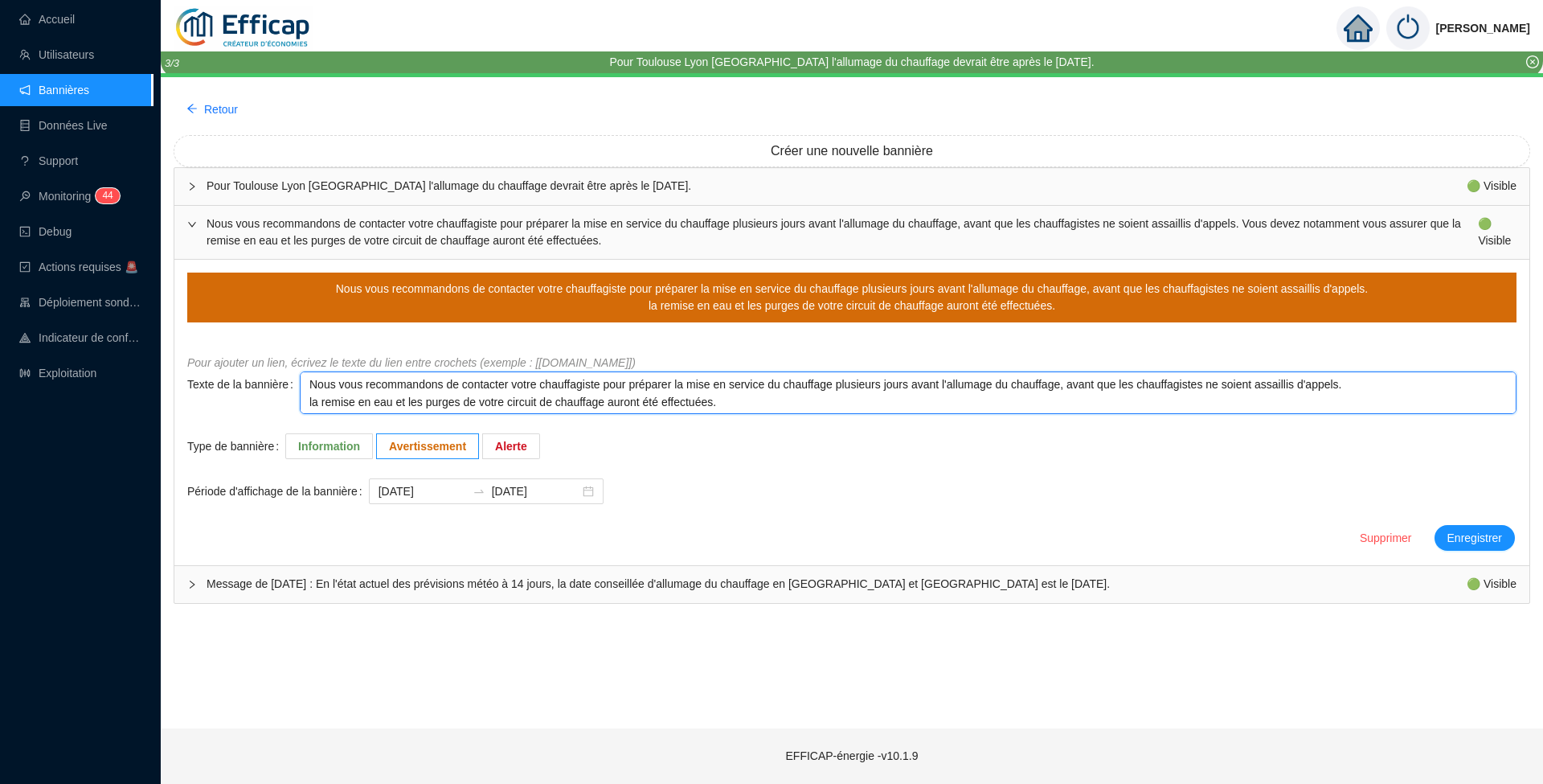
type textarea "Nous vous recommandons de contacter votre chauffagiste pour préparer la mise en…"
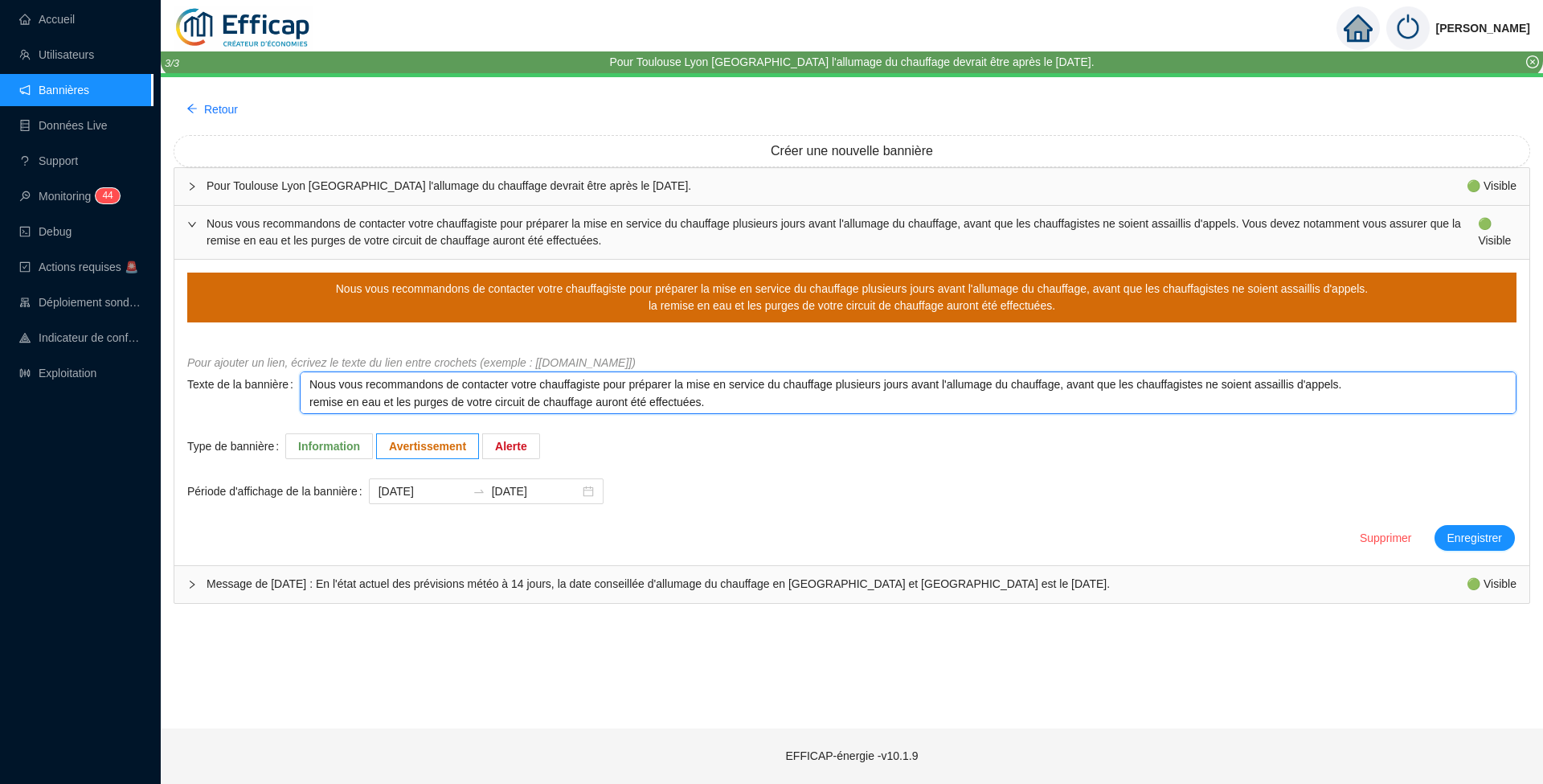
type textarea "Nous vous recommandons de contacter votre chauffagiste pour préparer la mise en…"
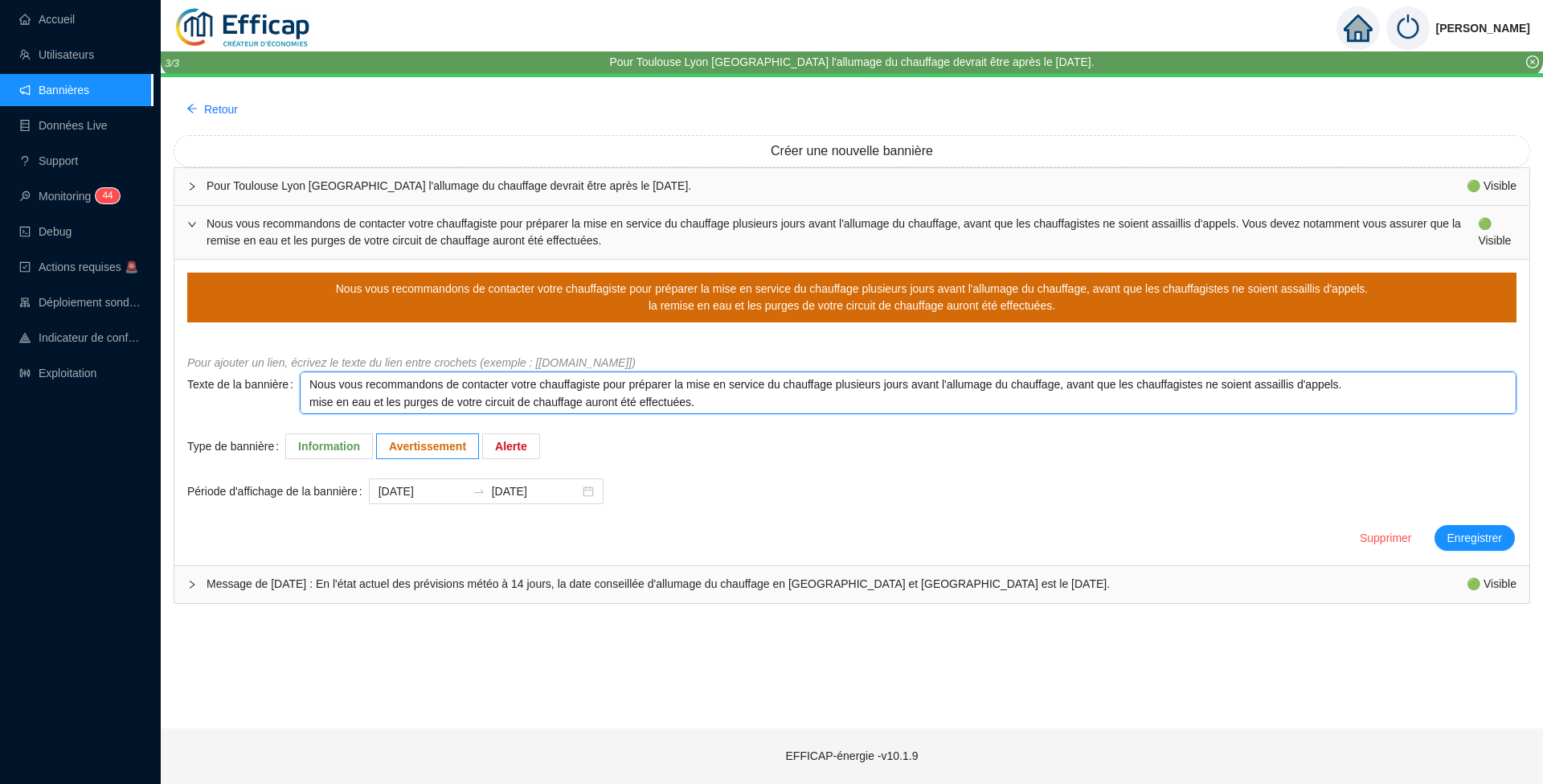
type textarea "Nous vous recommandons de contacter votre chauffagiste pour préparer la mise en…"
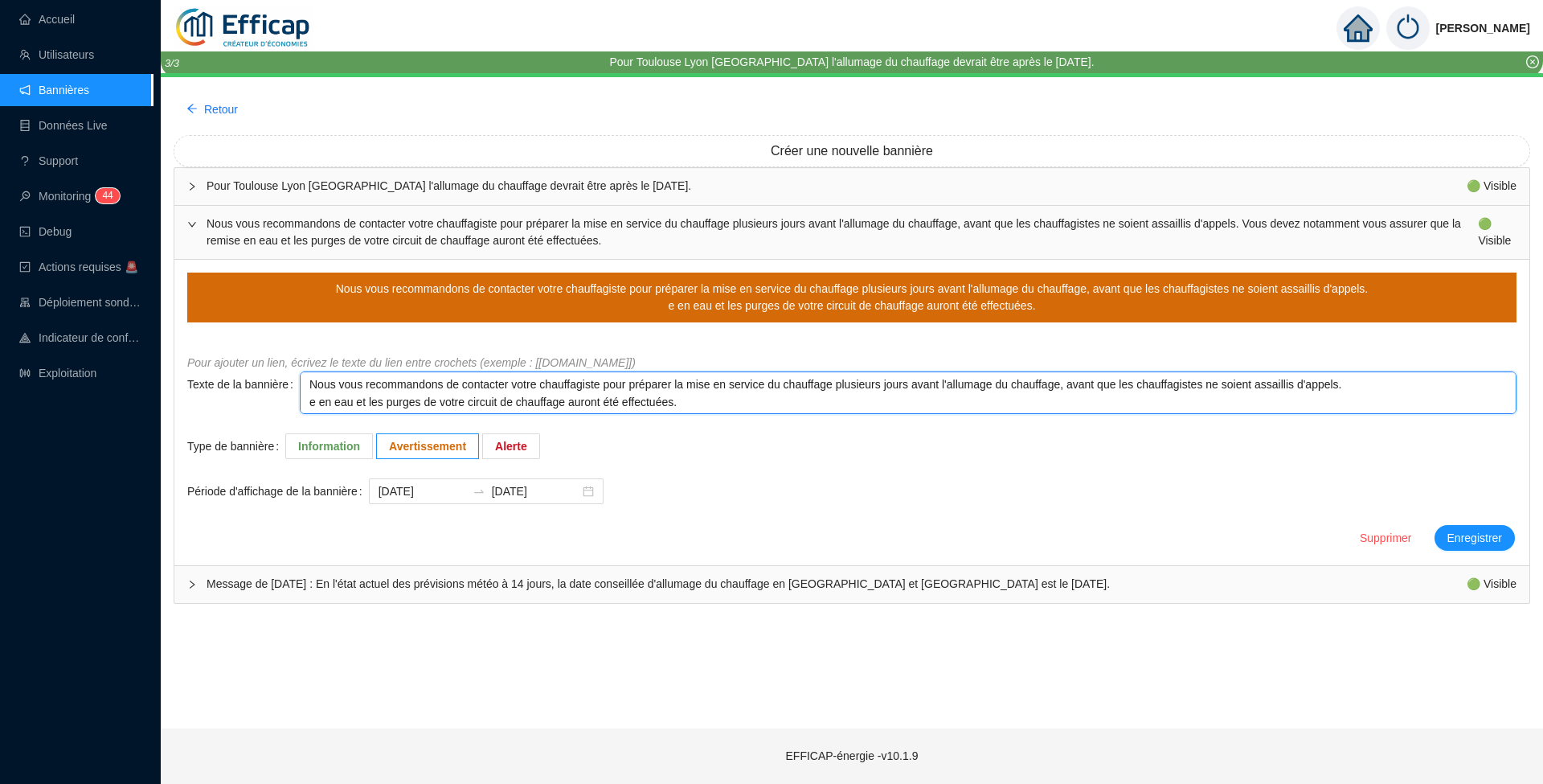
type textarea "Nous vous recommandons de contacter votre chauffagiste pour préparer la mise en…"
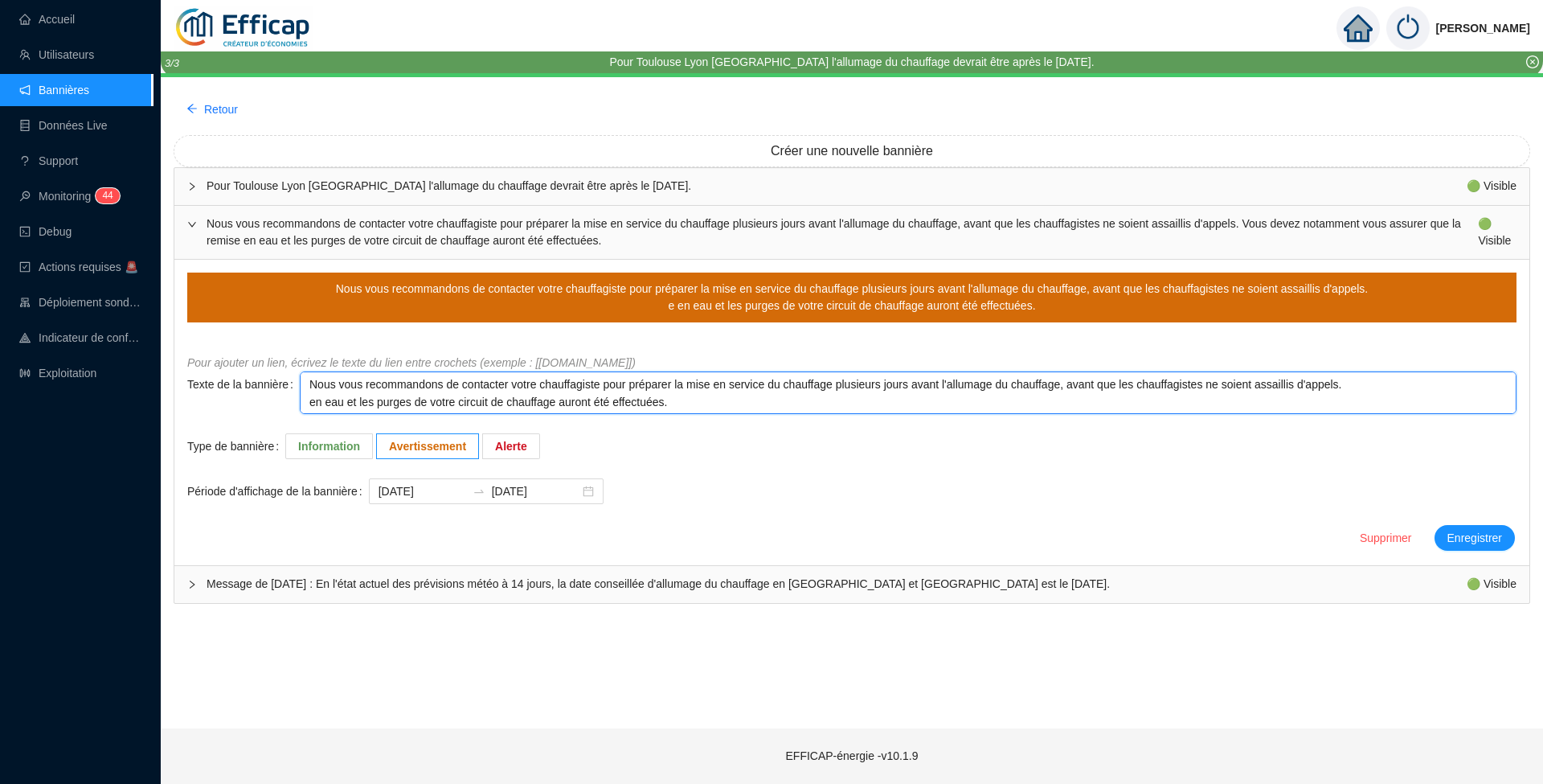
type textarea "Nous vous recommandons de contacter votre chauffagiste pour préparer la mise en…"
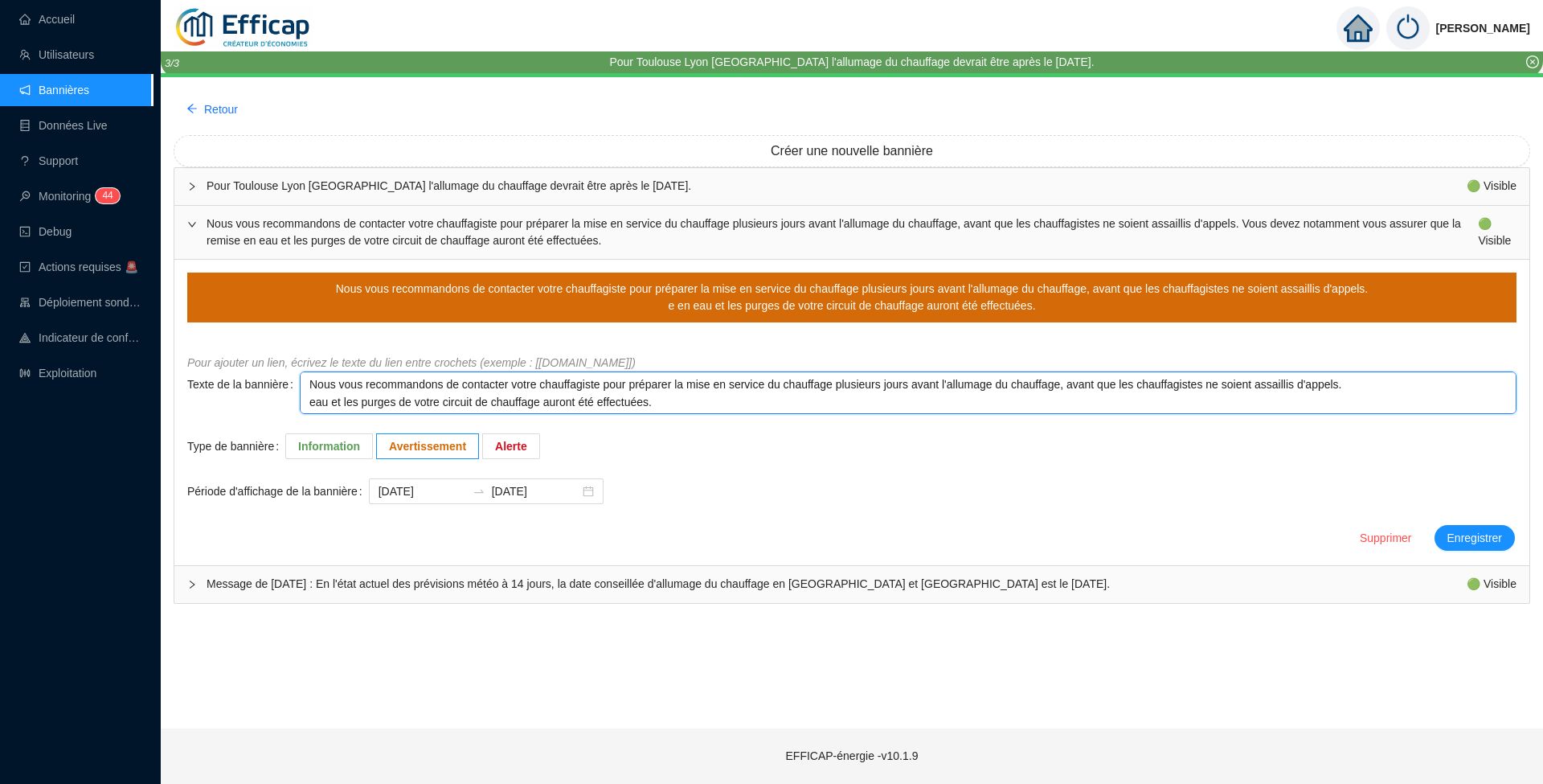
type textarea "Nous vous recommandons de contacter votre chauffagiste pour préparer la mise en…"
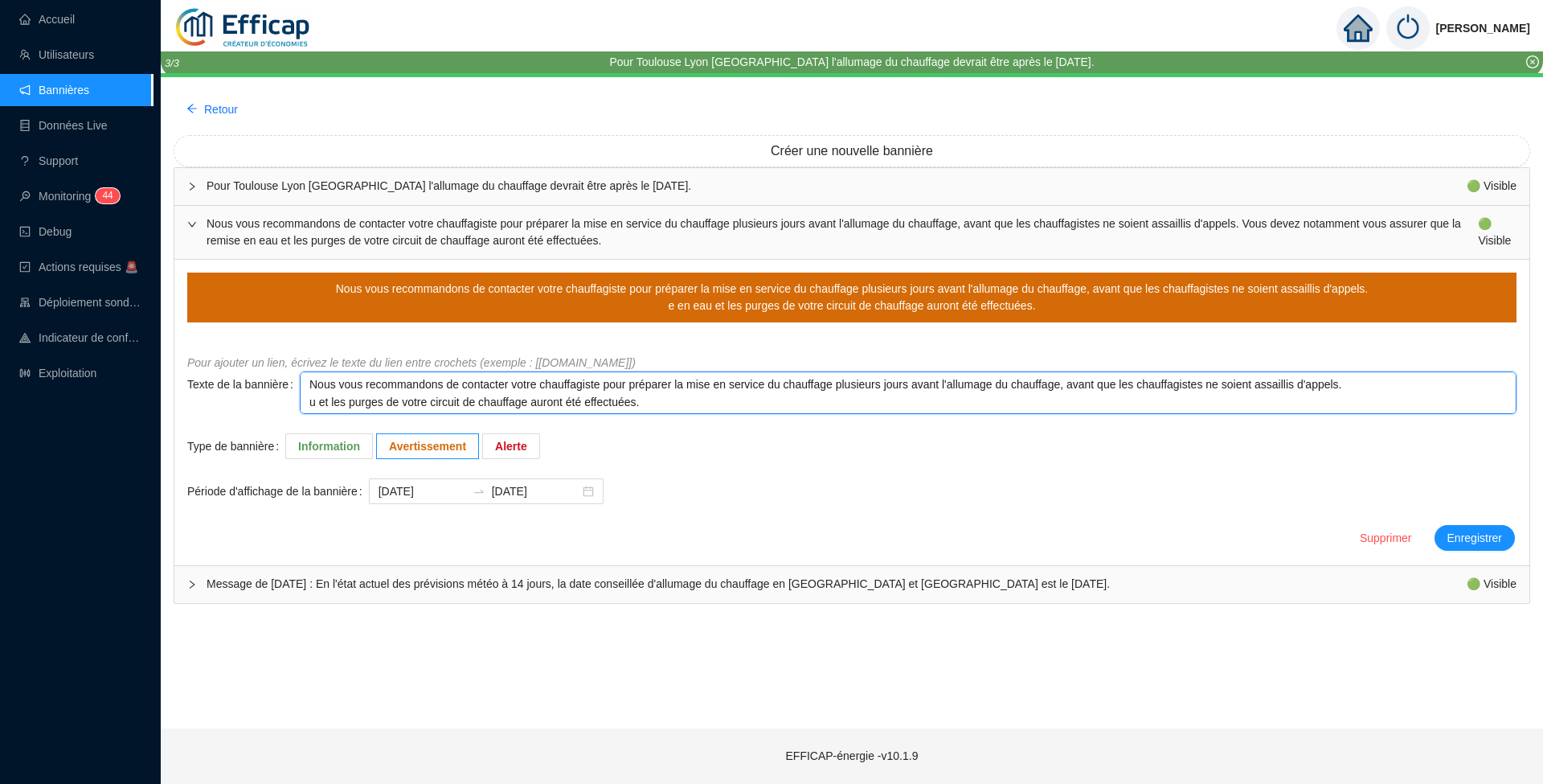
type textarea "Nous vous recommandons de contacter votre chauffagiste pour préparer la mise en…"
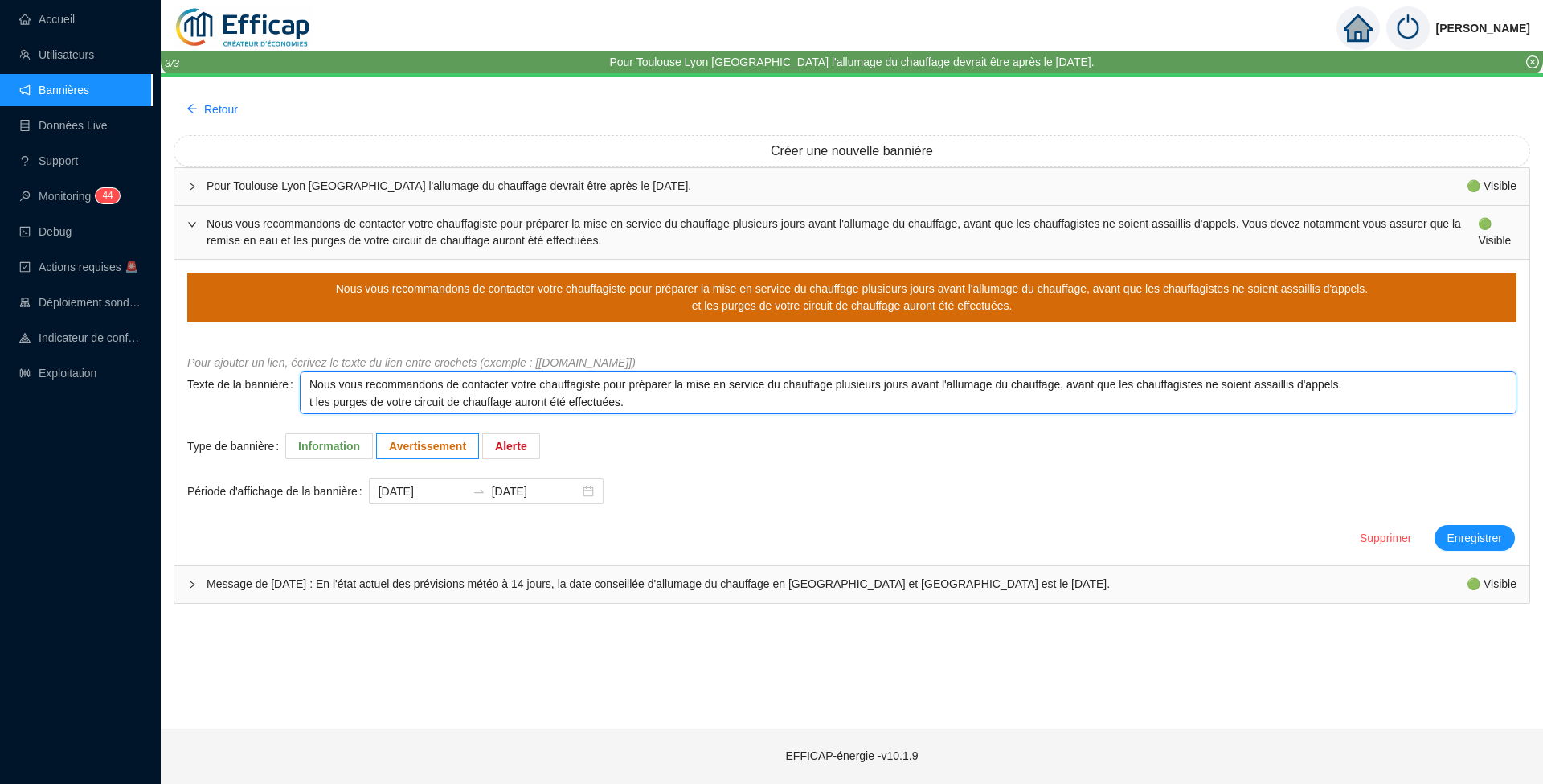
type textarea "Nous vous recommandons de contacter votre chauffagiste pour préparer la mise en…"
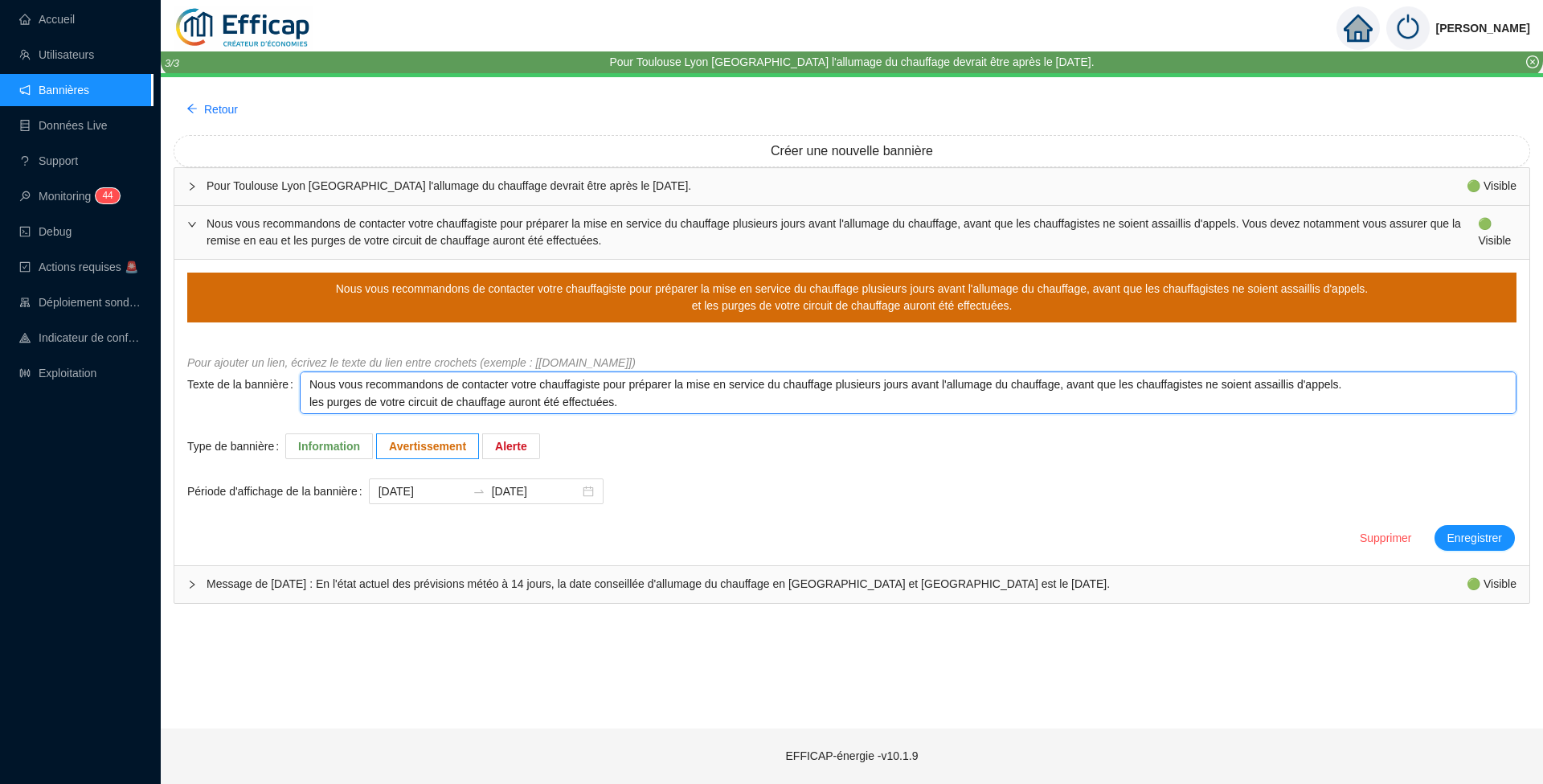
type textarea "Nous vous recommandons de contacter votre chauffagiste pour préparer la mise en…"
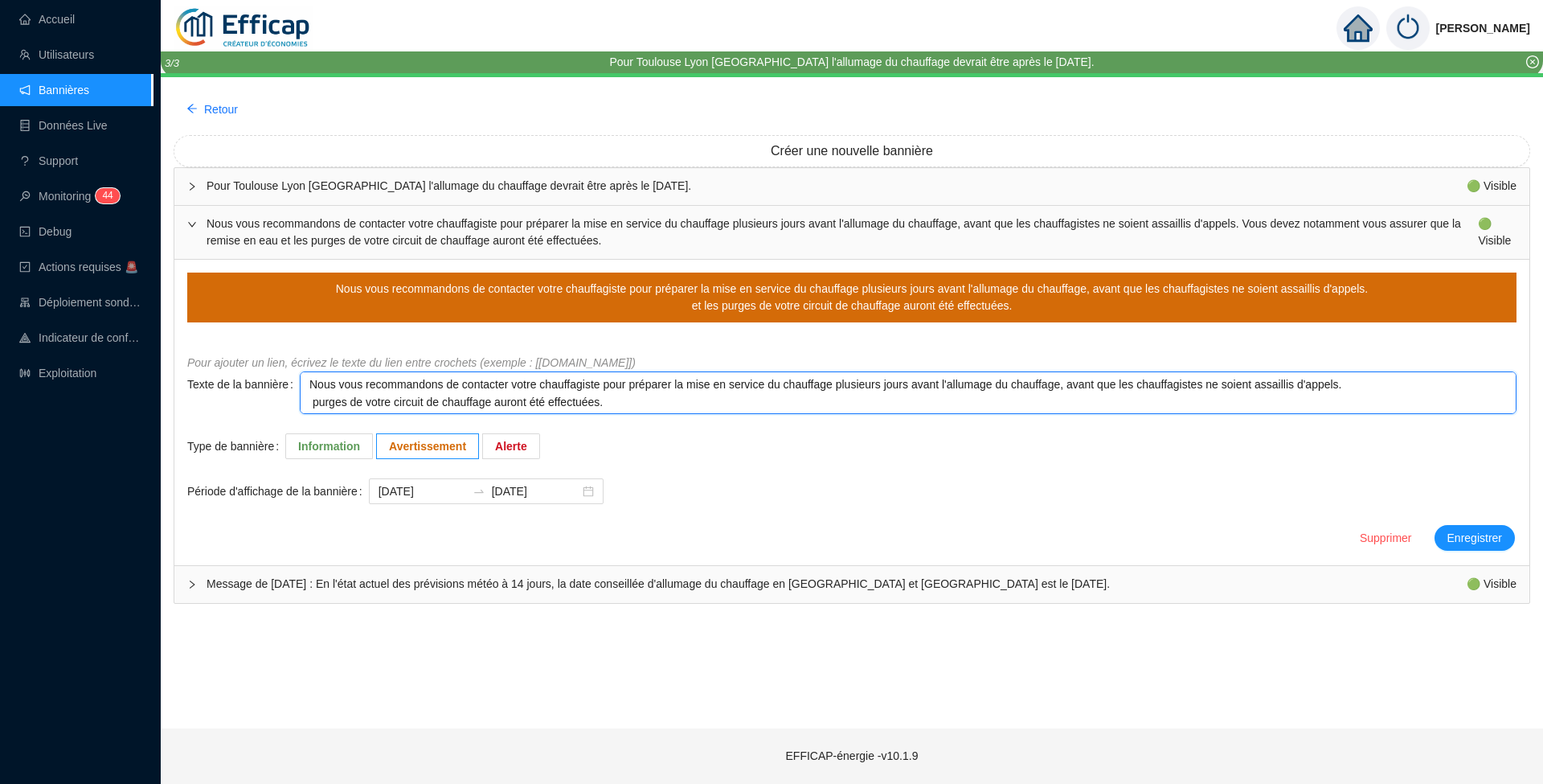
type textarea "Nous vous recommandons de contacter votre chauffagiste pour préparer la mise en…"
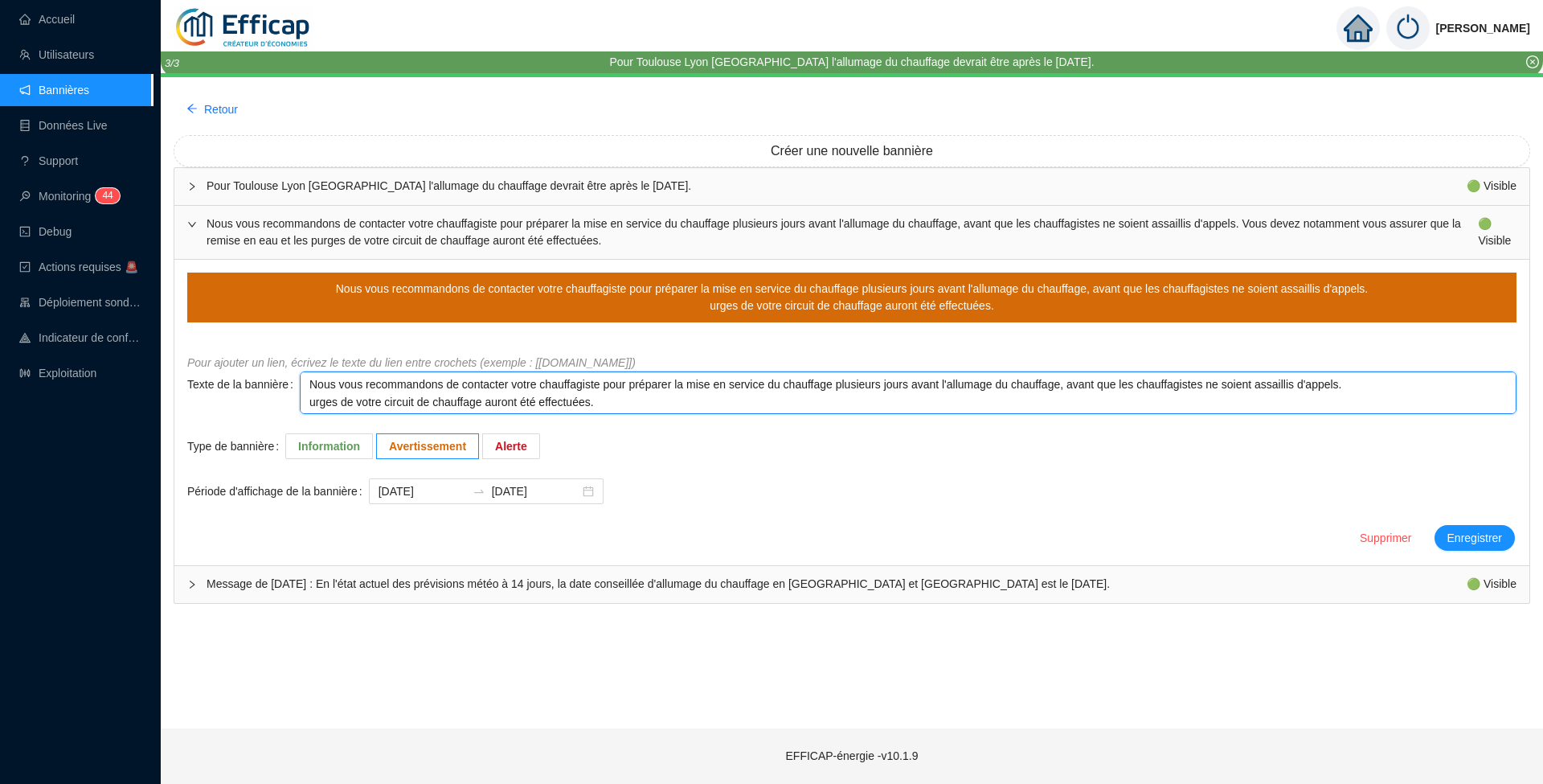
type textarea "Nous vous recommandons de contacter votre chauffagiste pour préparer la mise en…"
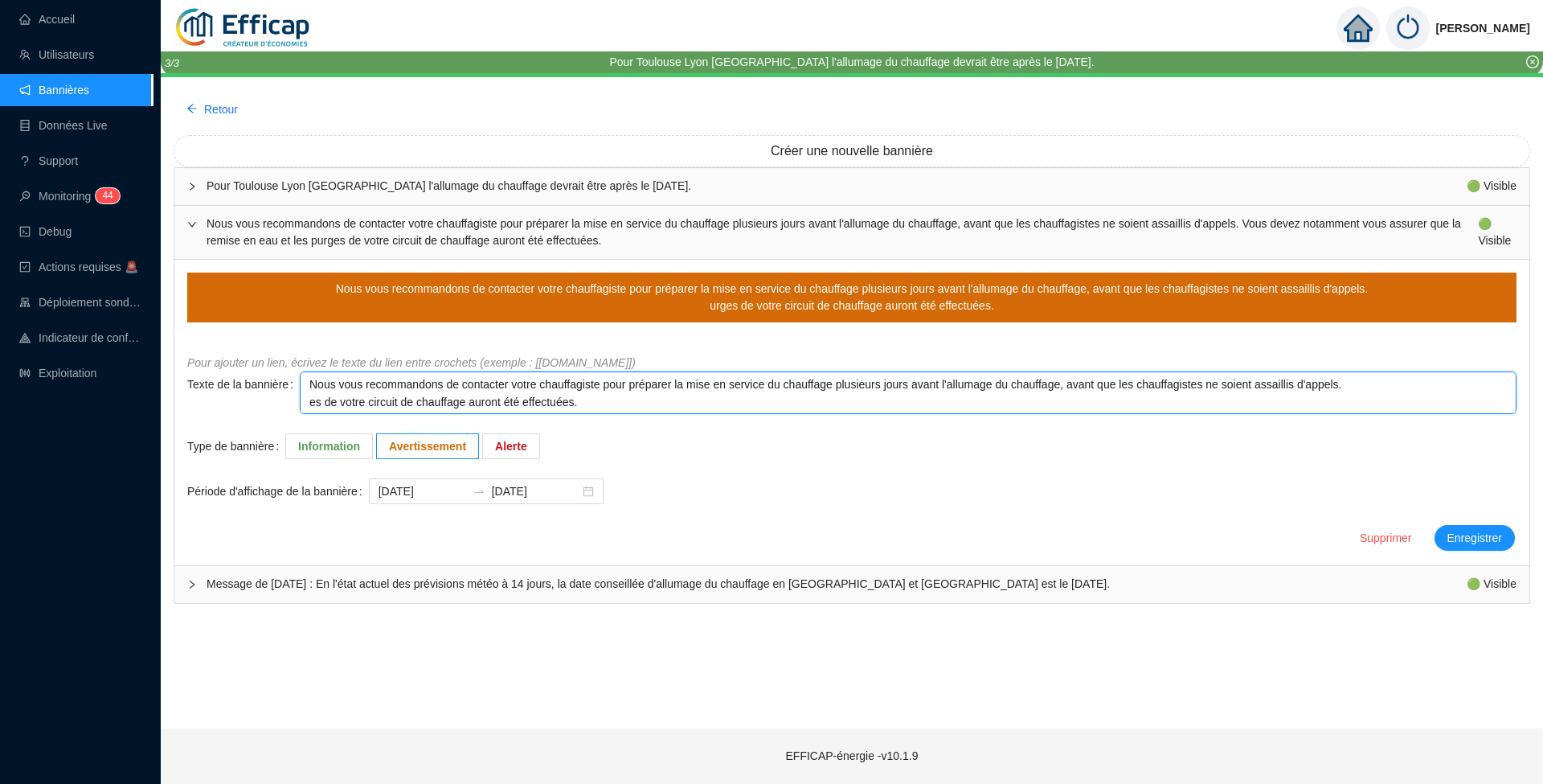
type textarea "Nous vous recommandons de contacter votre chauffagiste pour préparer la mise en…"
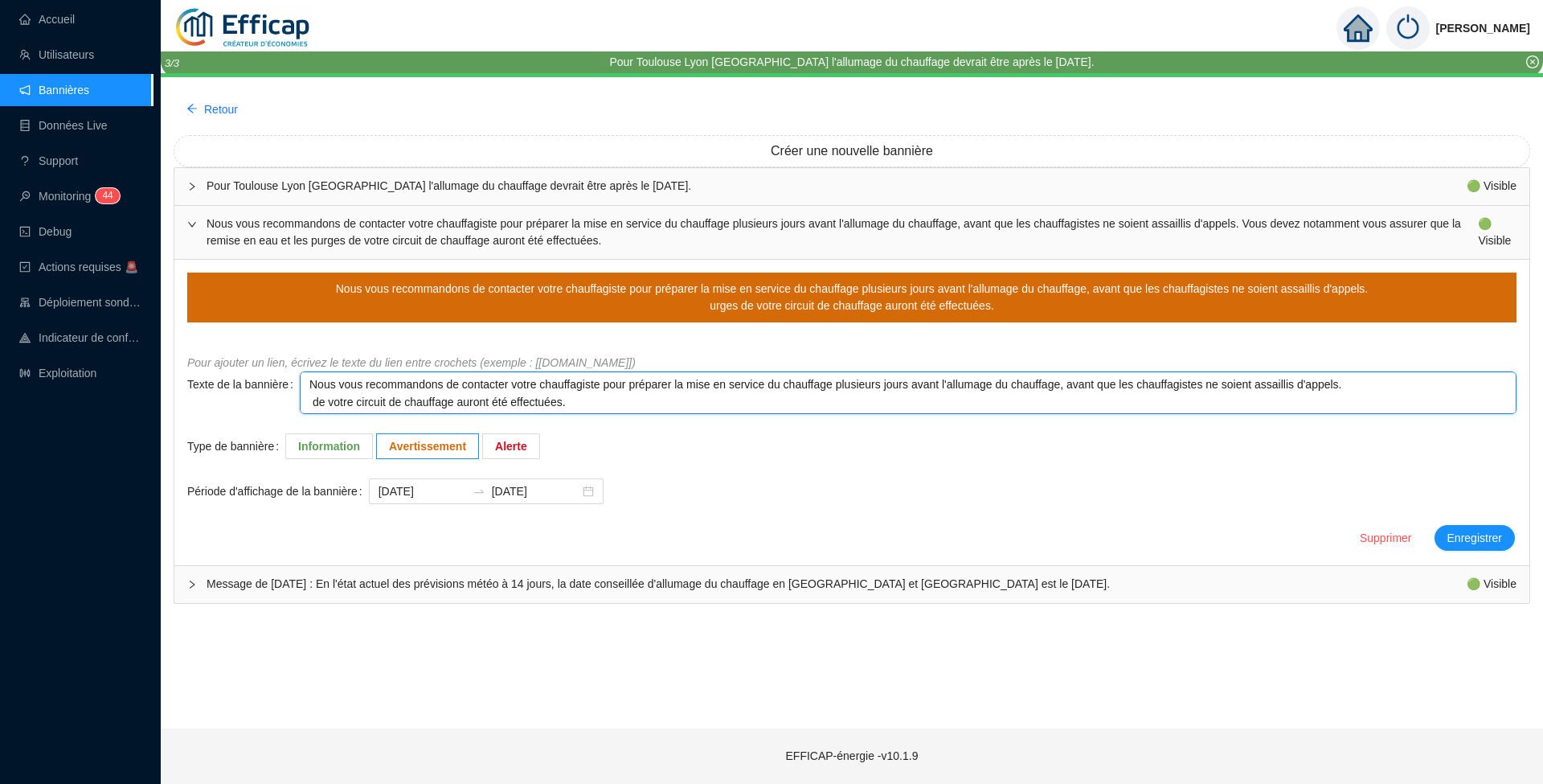
type textarea "Nous vous recommandons de contacter votre chauffagiste pour préparer la mise en…"
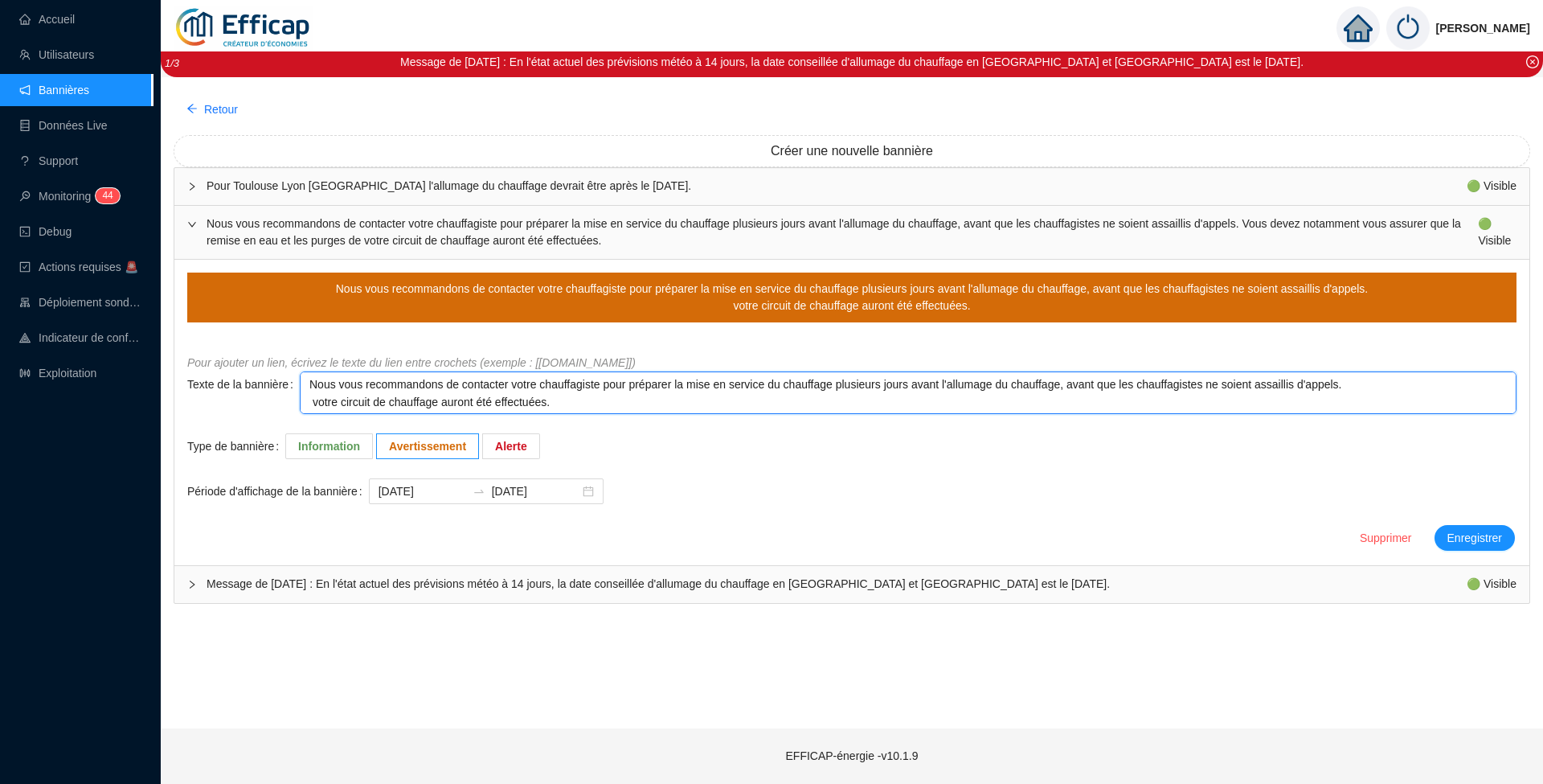
type textarea "Nous vous recommandons de contacter votre chauffagiste pour préparer la mise en…"
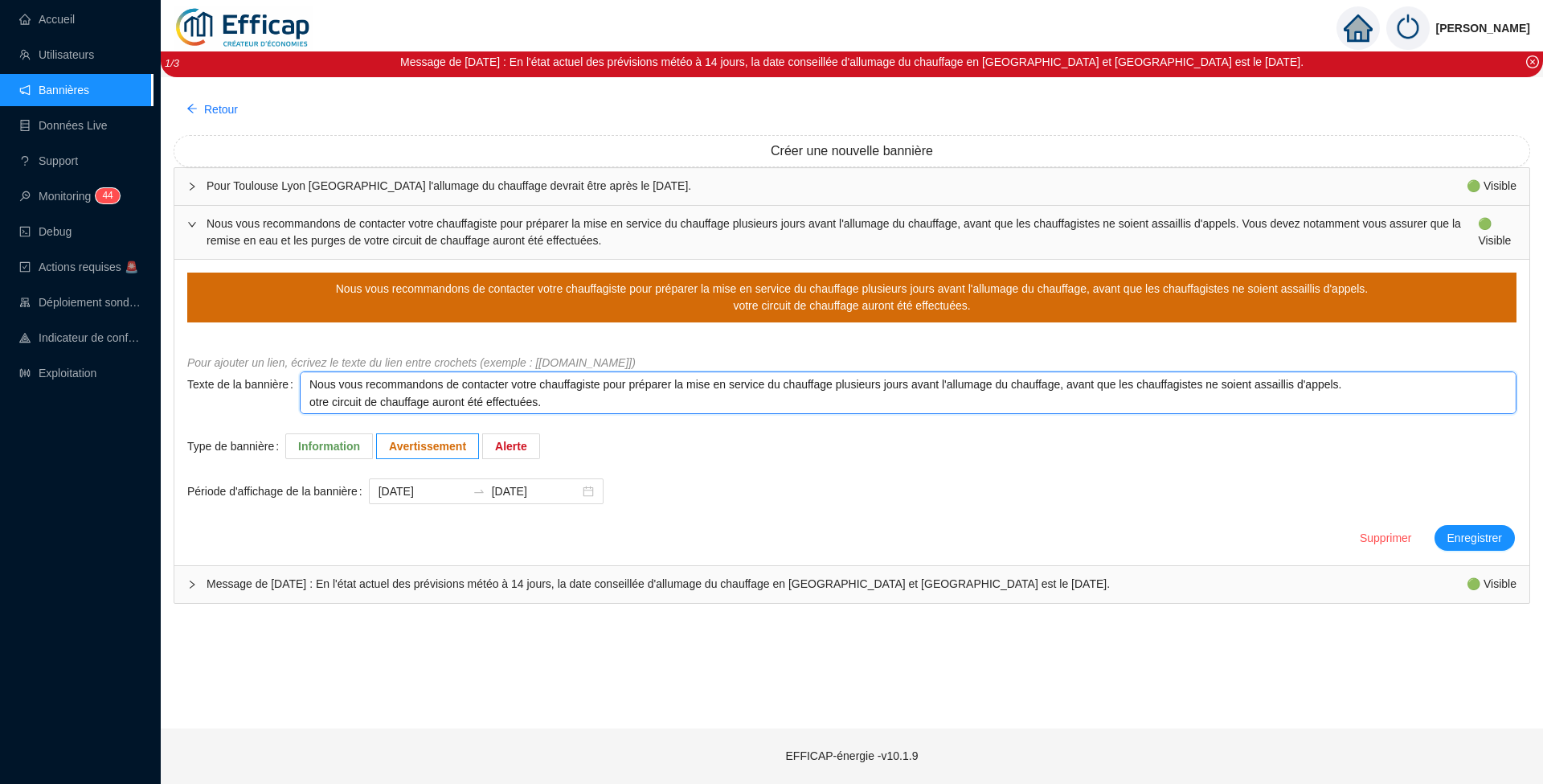
type textarea "Nous vous recommandons de contacter votre chauffagiste pour préparer la mise en…"
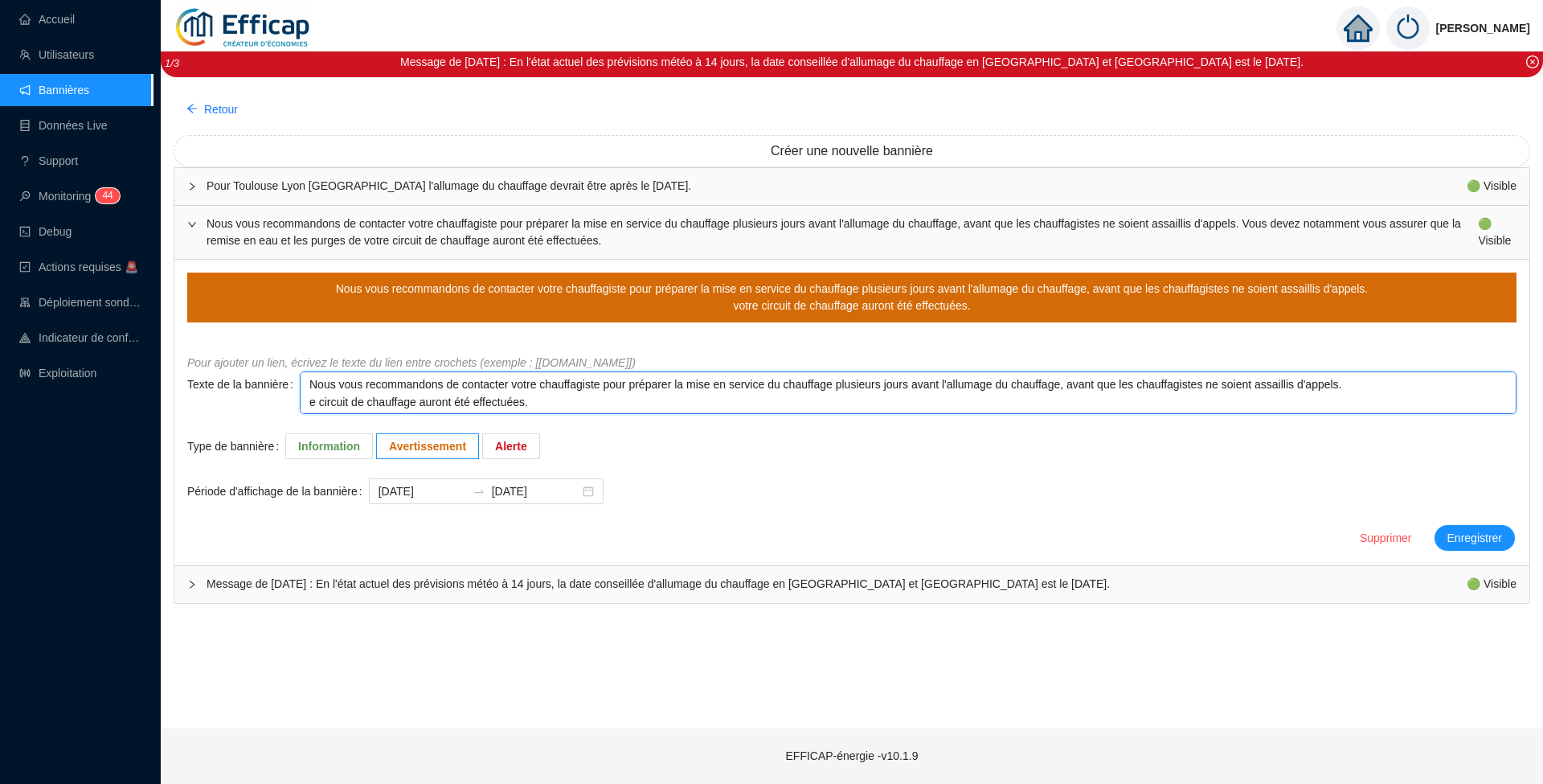
type textarea "Nous vous recommandons de contacter votre chauffagiste pour préparer la mise en…"
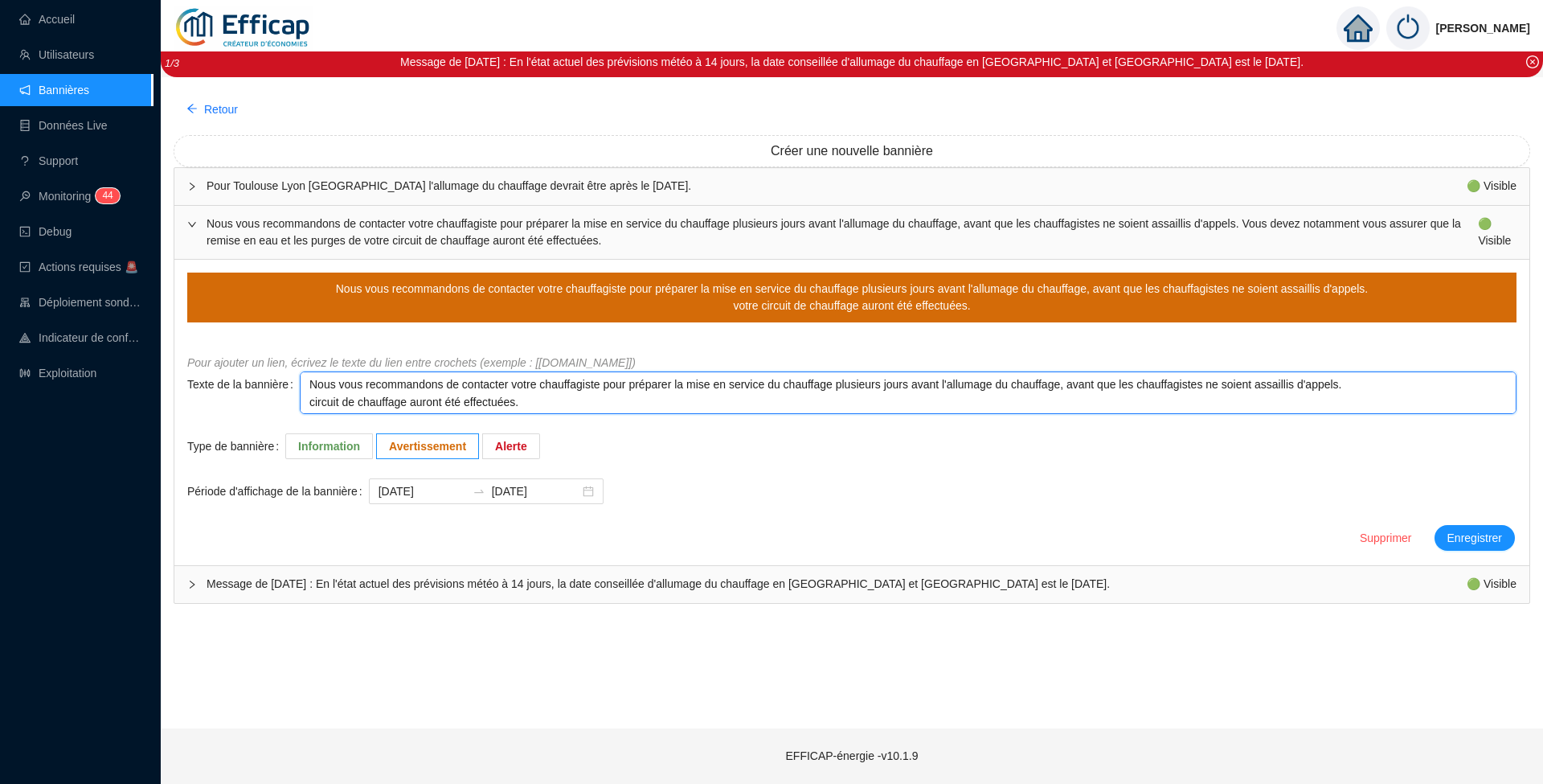
type textarea "Nous vous recommandons de contacter votre chauffagiste pour préparer la mise en…"
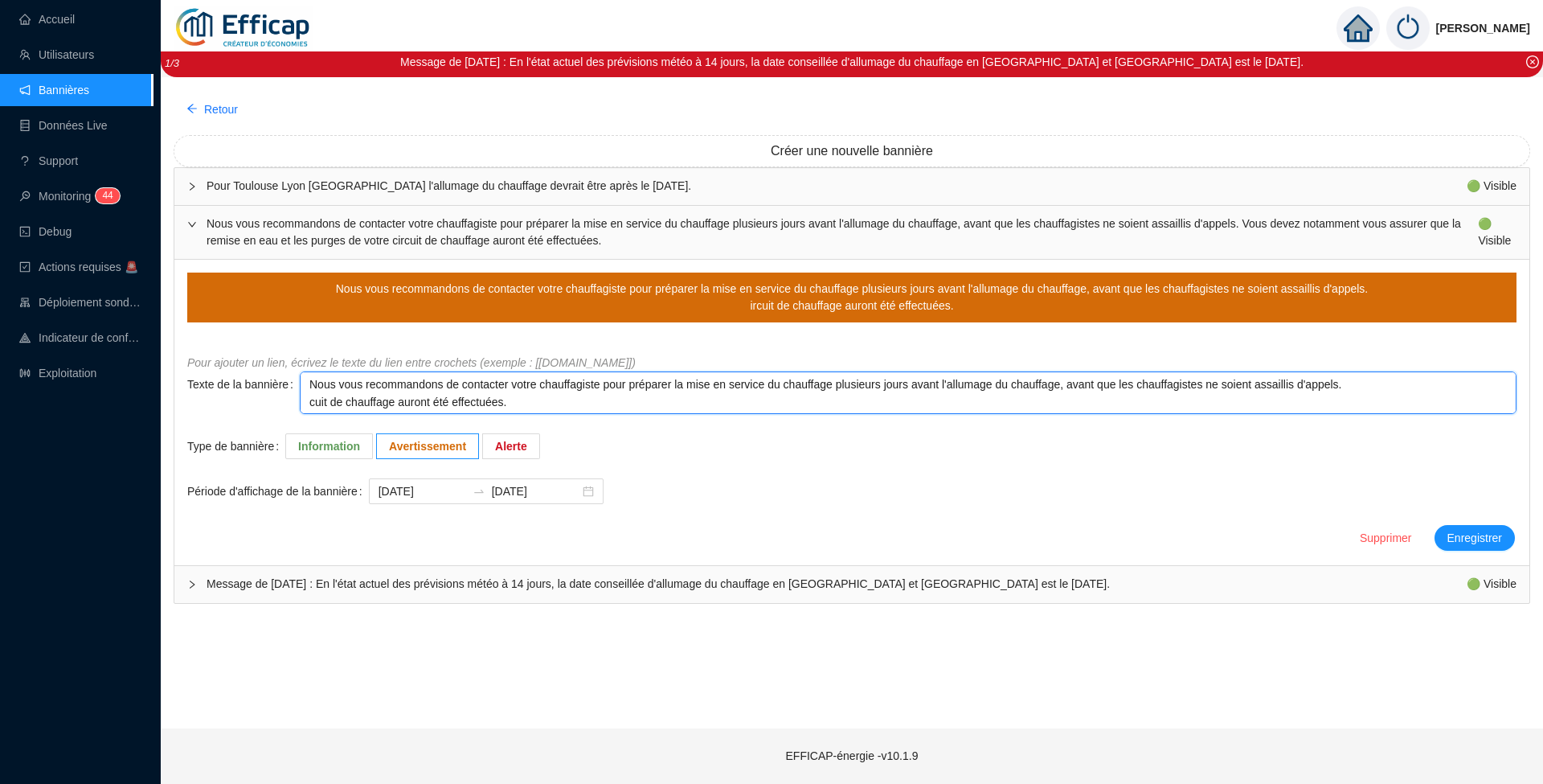
type textarea "Nous vous recommandons de contacter votre chauffagiste pour préparer la mise en…"
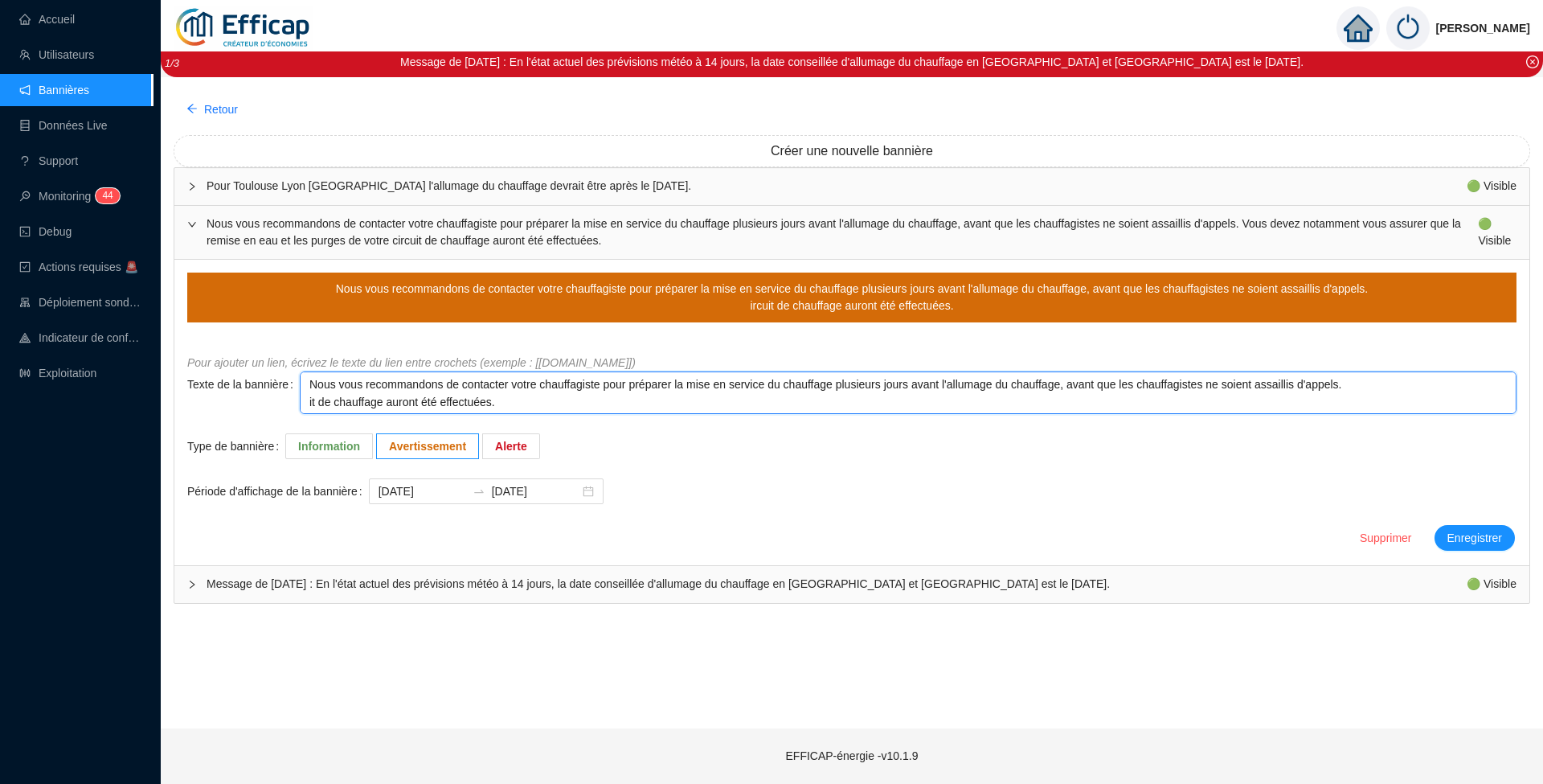
type textarea "Nous vous recommandons de contacter votre chauffagiste pour préparer la mise en…"
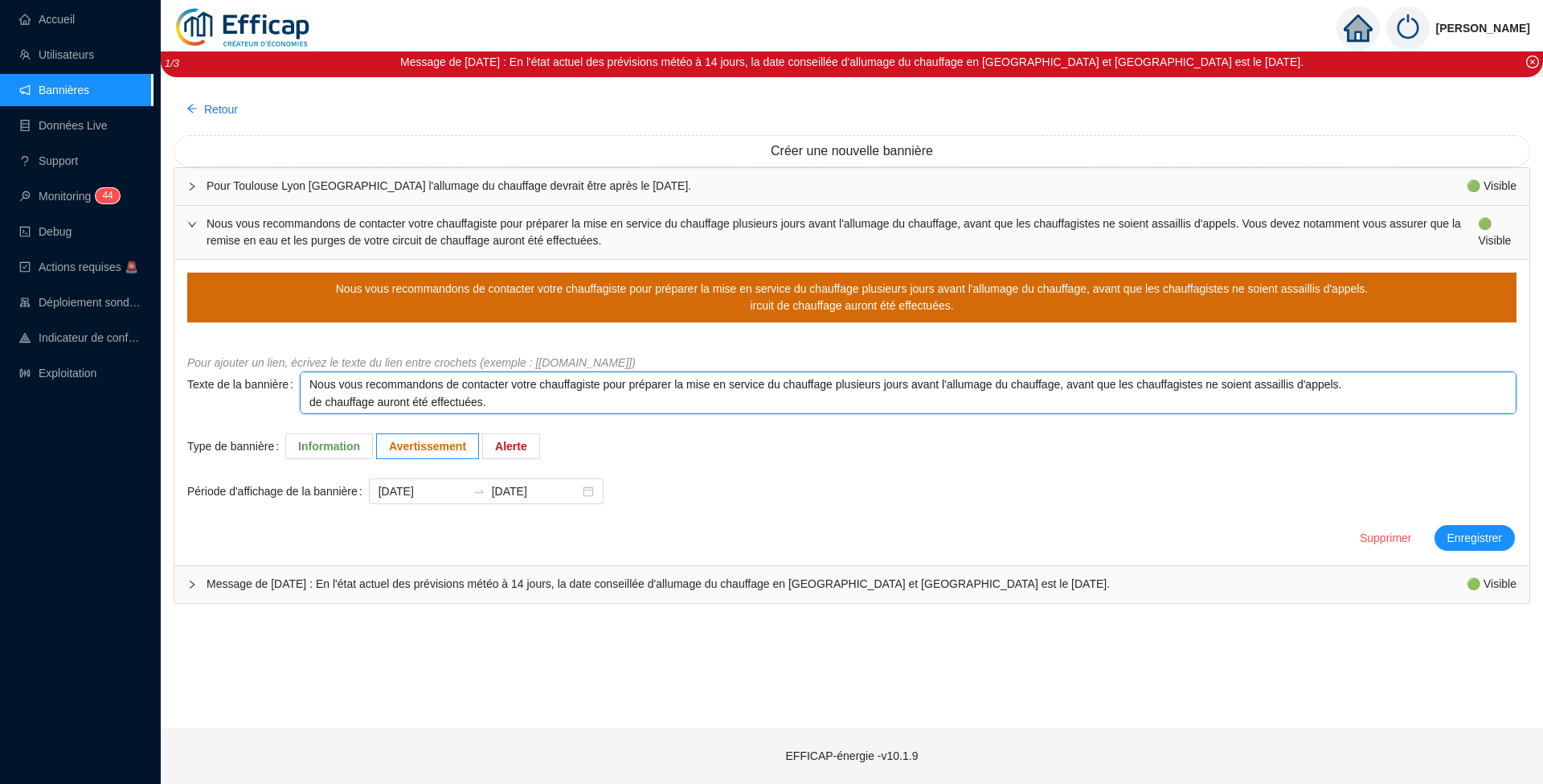
type textarea "Nous vous recommandons de contacter votre chauffagiste pour préparer la mise en…"
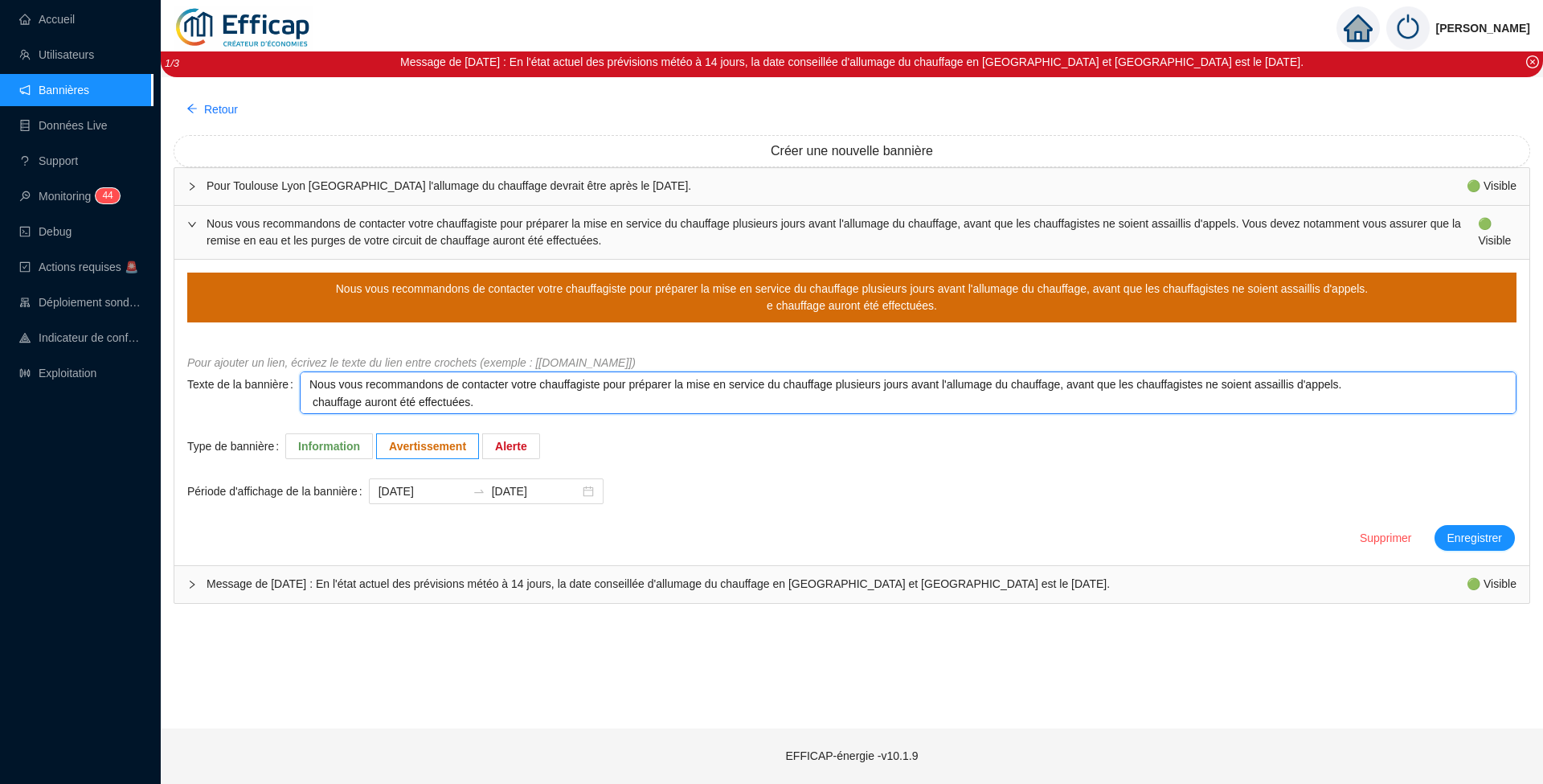
type textarea "Nous vous recommandons de contacter votre chauffagiste pour préparer la mise en…"
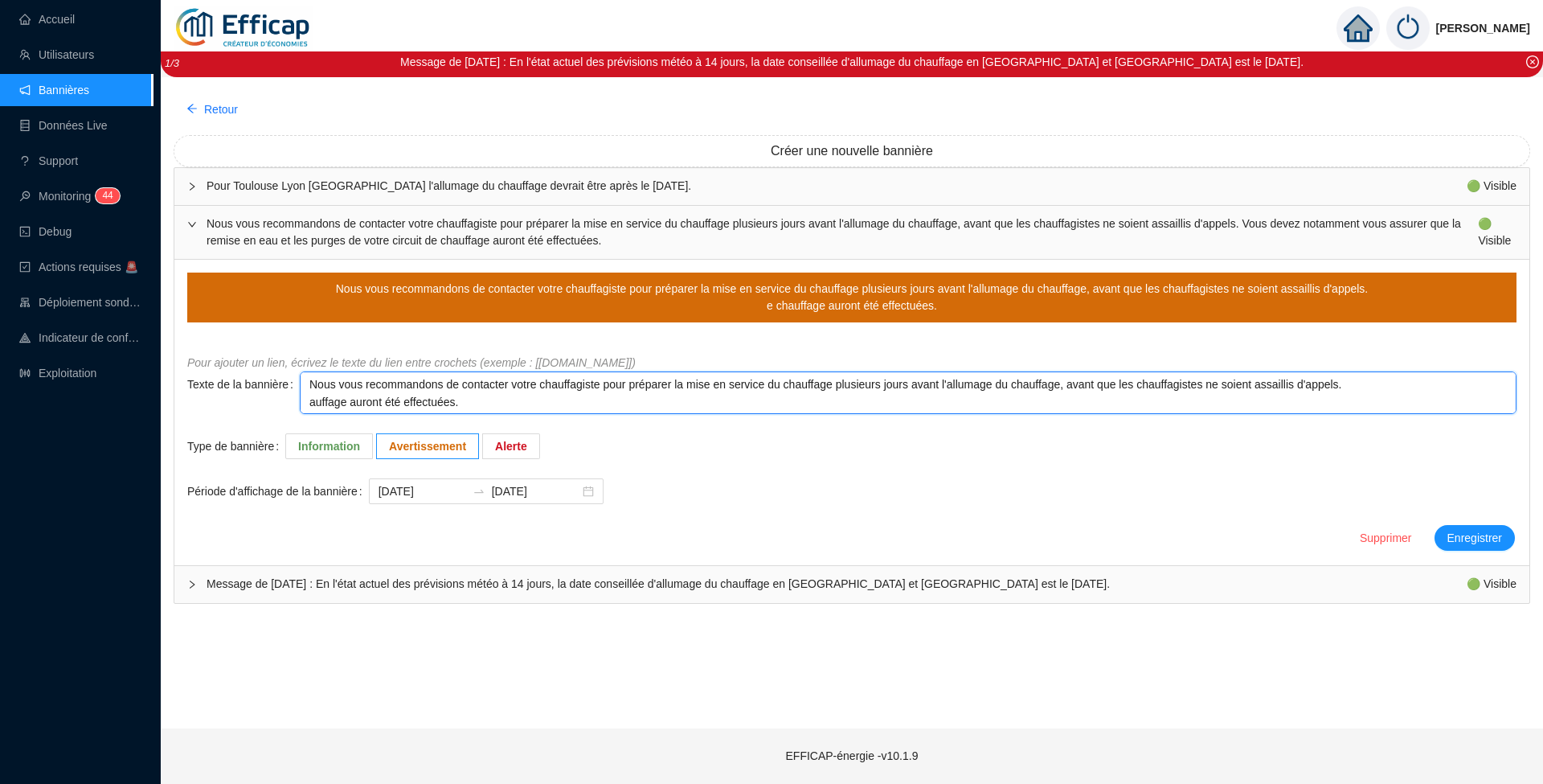
type textarea "Nous vous recommandons de contacter votre chauffagiste pour préparer la mise en…"
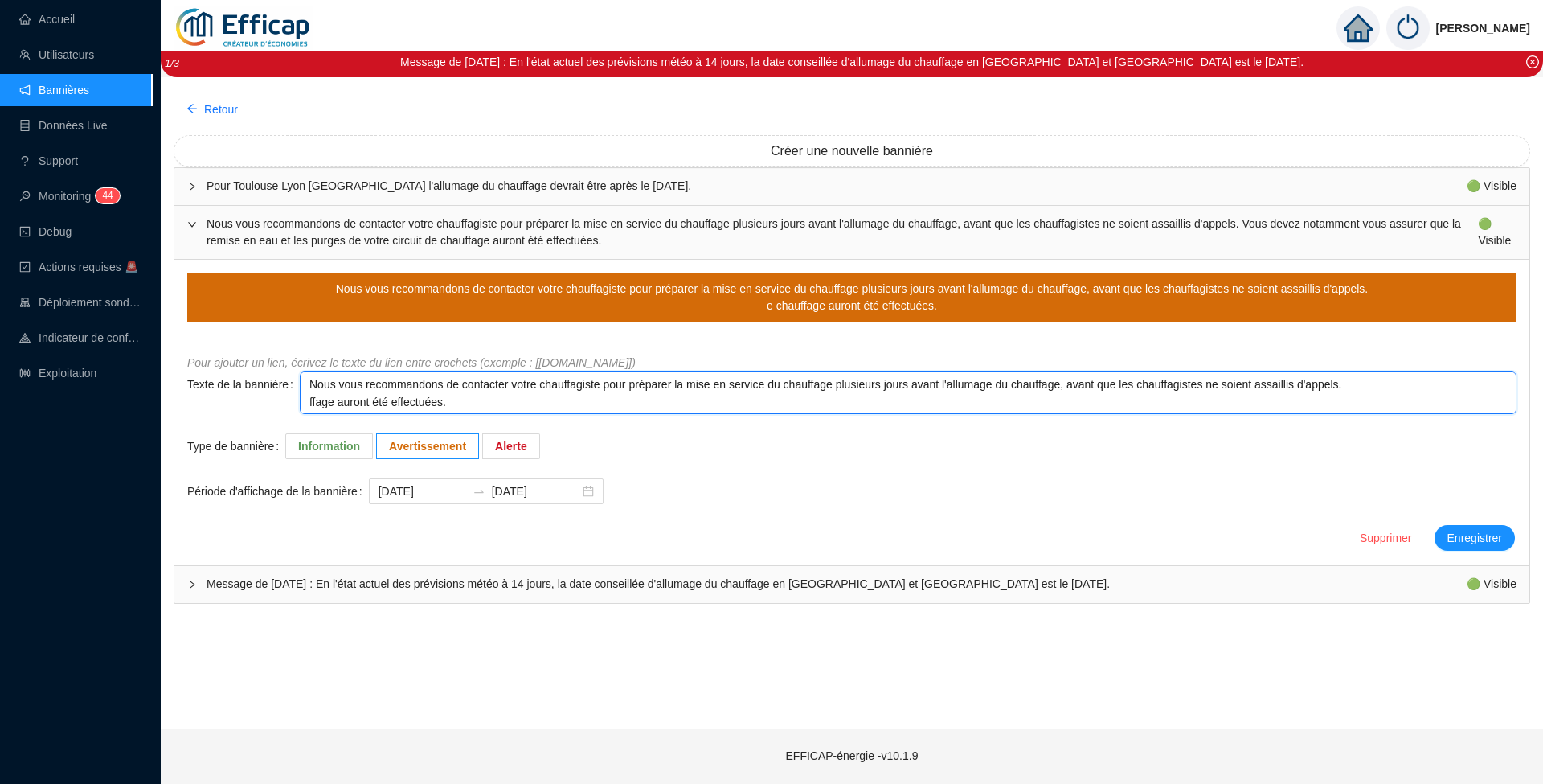
type textarea "Nous vous recommandons de contacter votre chauffagiste pour préparer la mise en…"
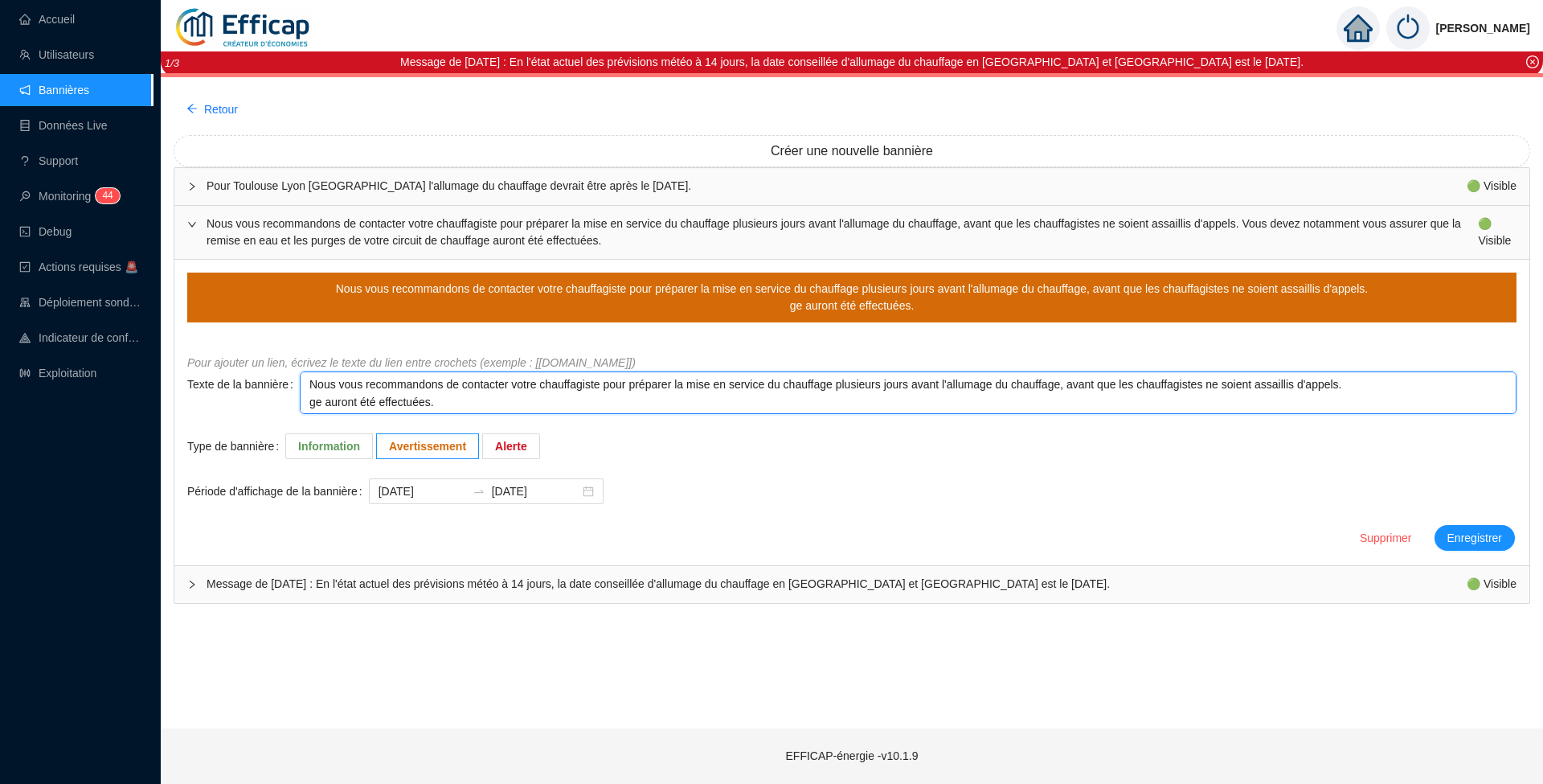
type textarea "Nous vous recommandons de contacter votre chauffagiste pour préparer la mise en…"
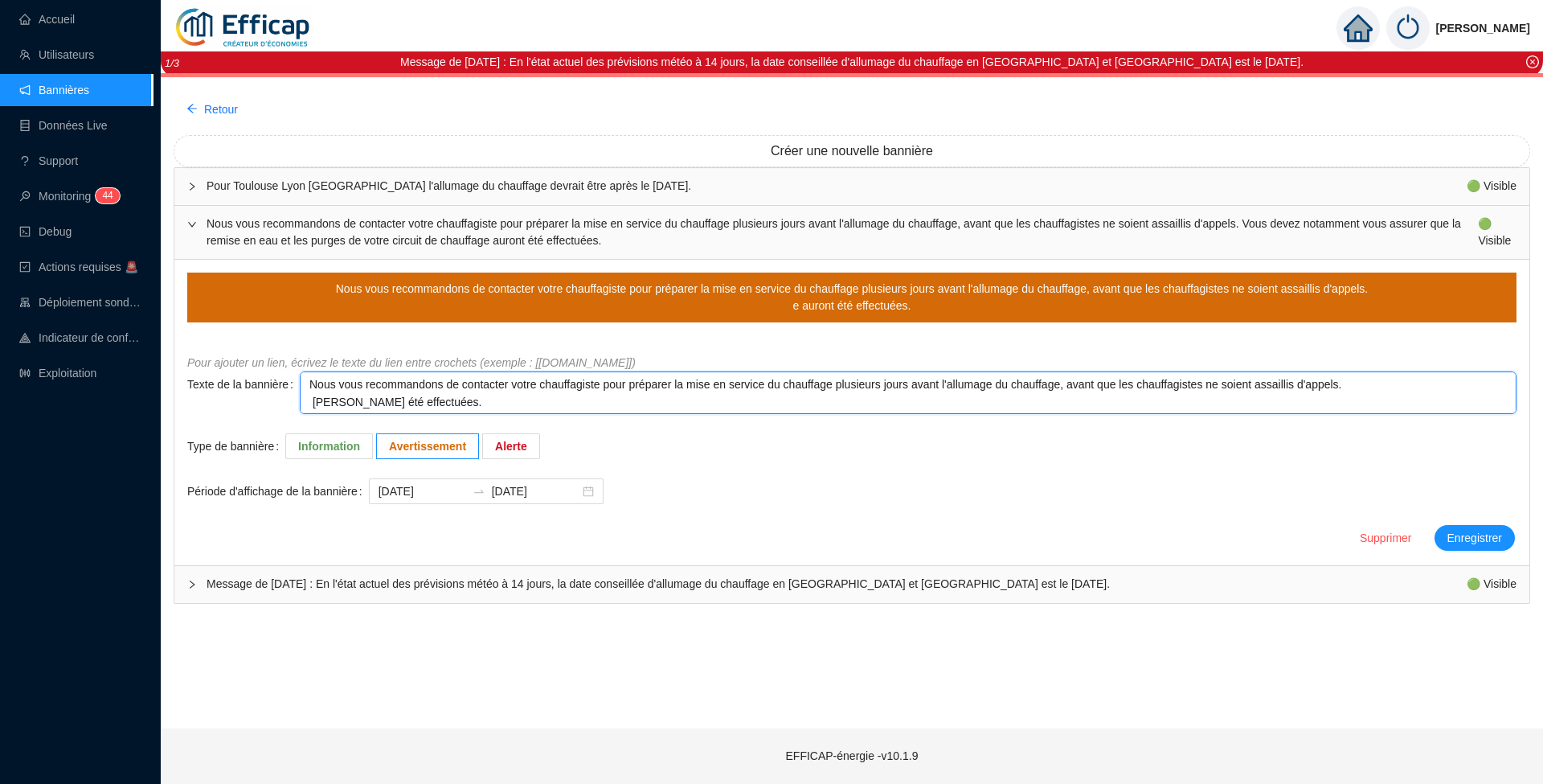
type textarea "Nous vous recommandons de contacter votre chauffagiste pour préparer la mise en…"
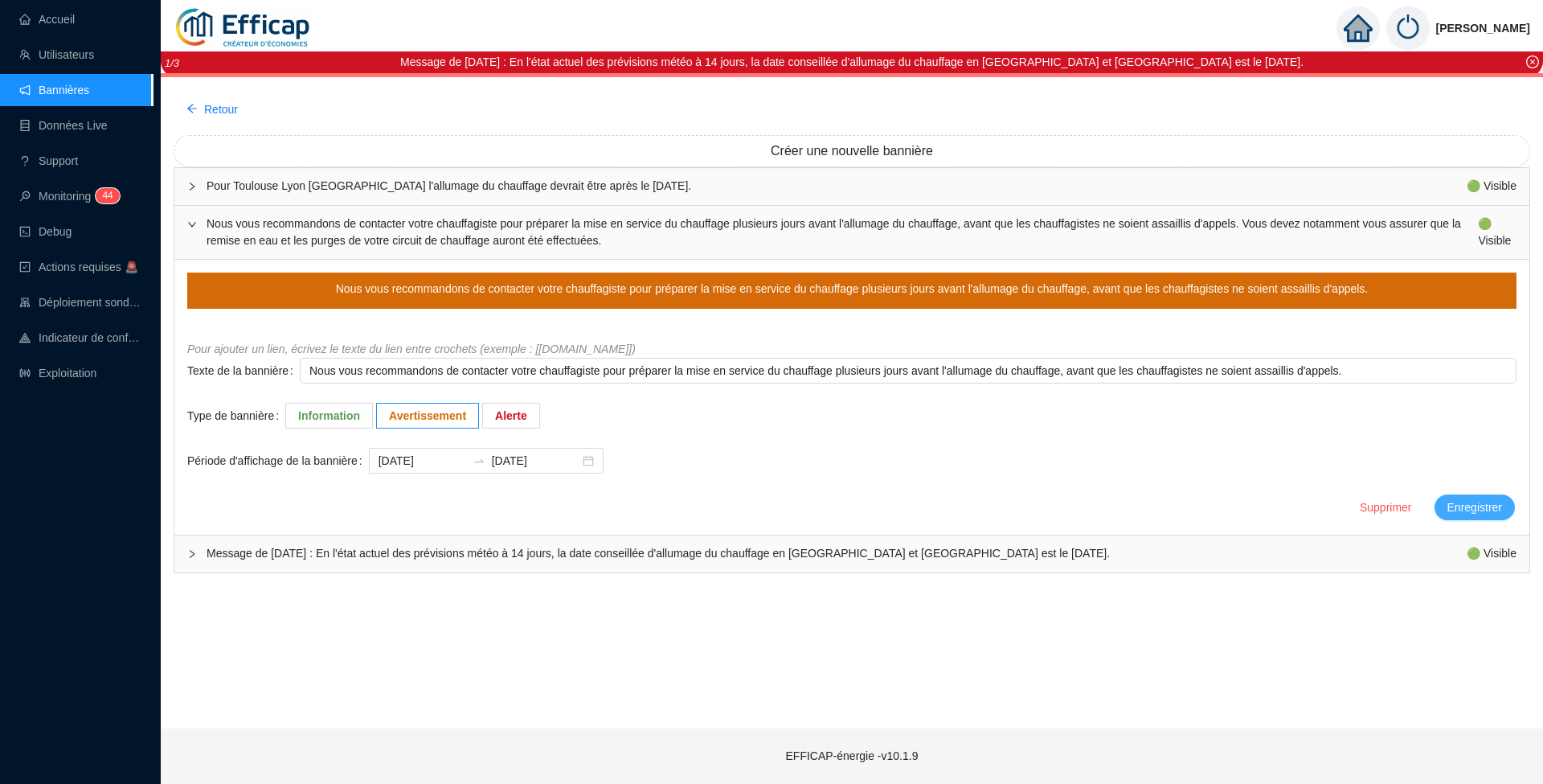
click at [1466, 506] on span "Enregistrer" at bounding box center [1475, 507] width 54 height 17
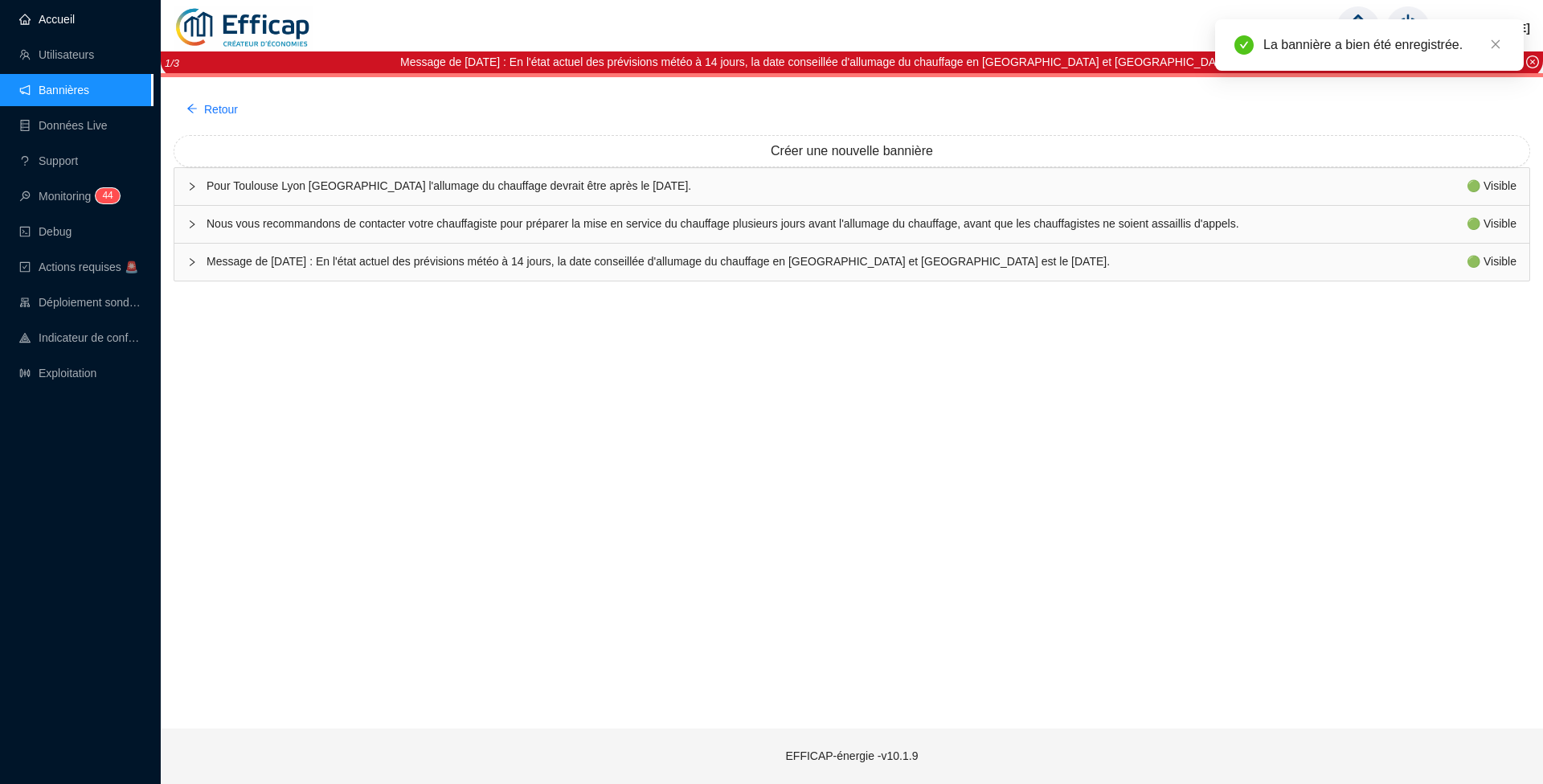
click at [45, 26] on link "Accueil" at bounding box center [47, 19] width 55 height 13
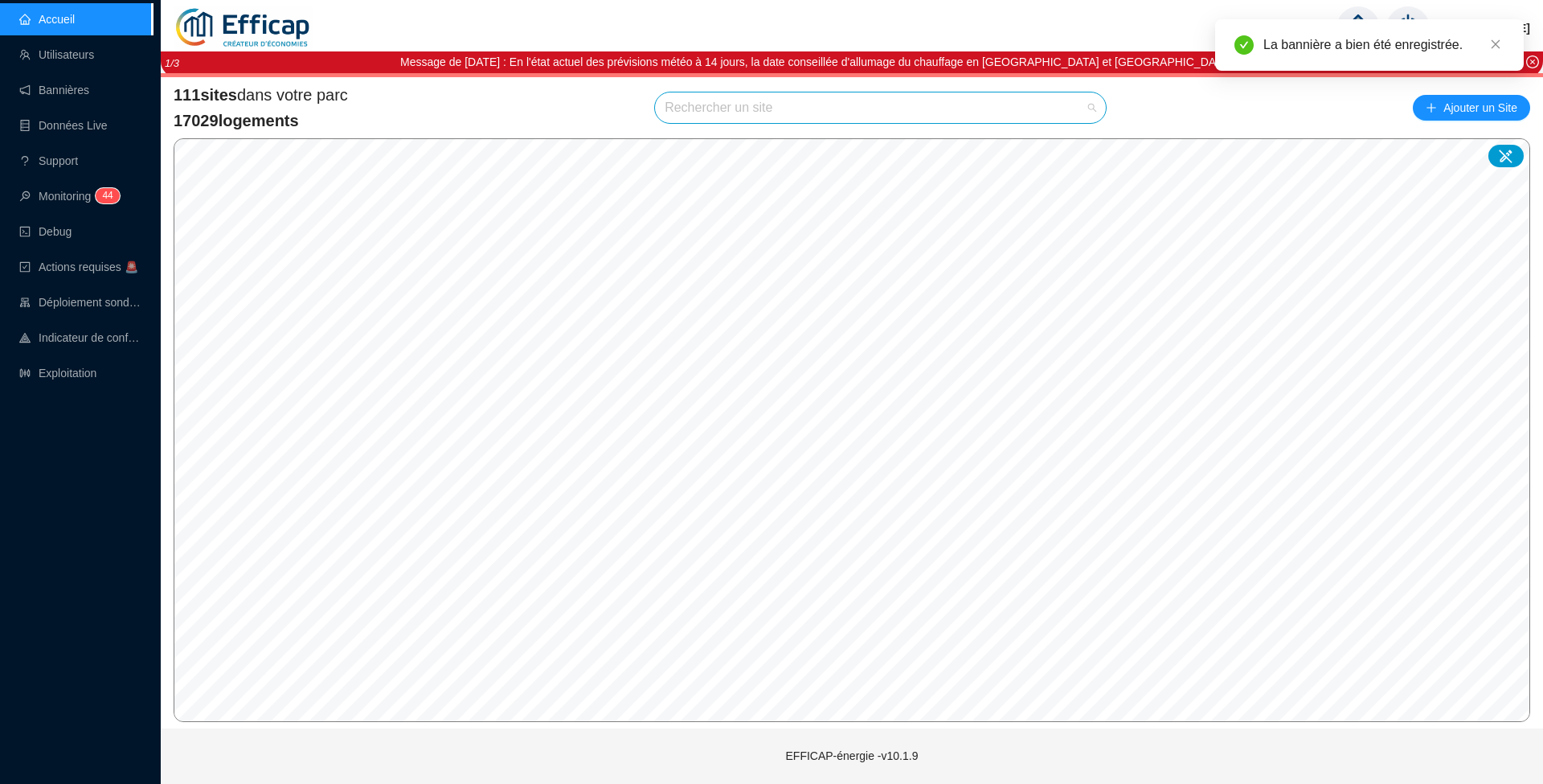
click at [839, 112] on input "search" at bounding box center [873, 107] width 418 height 30
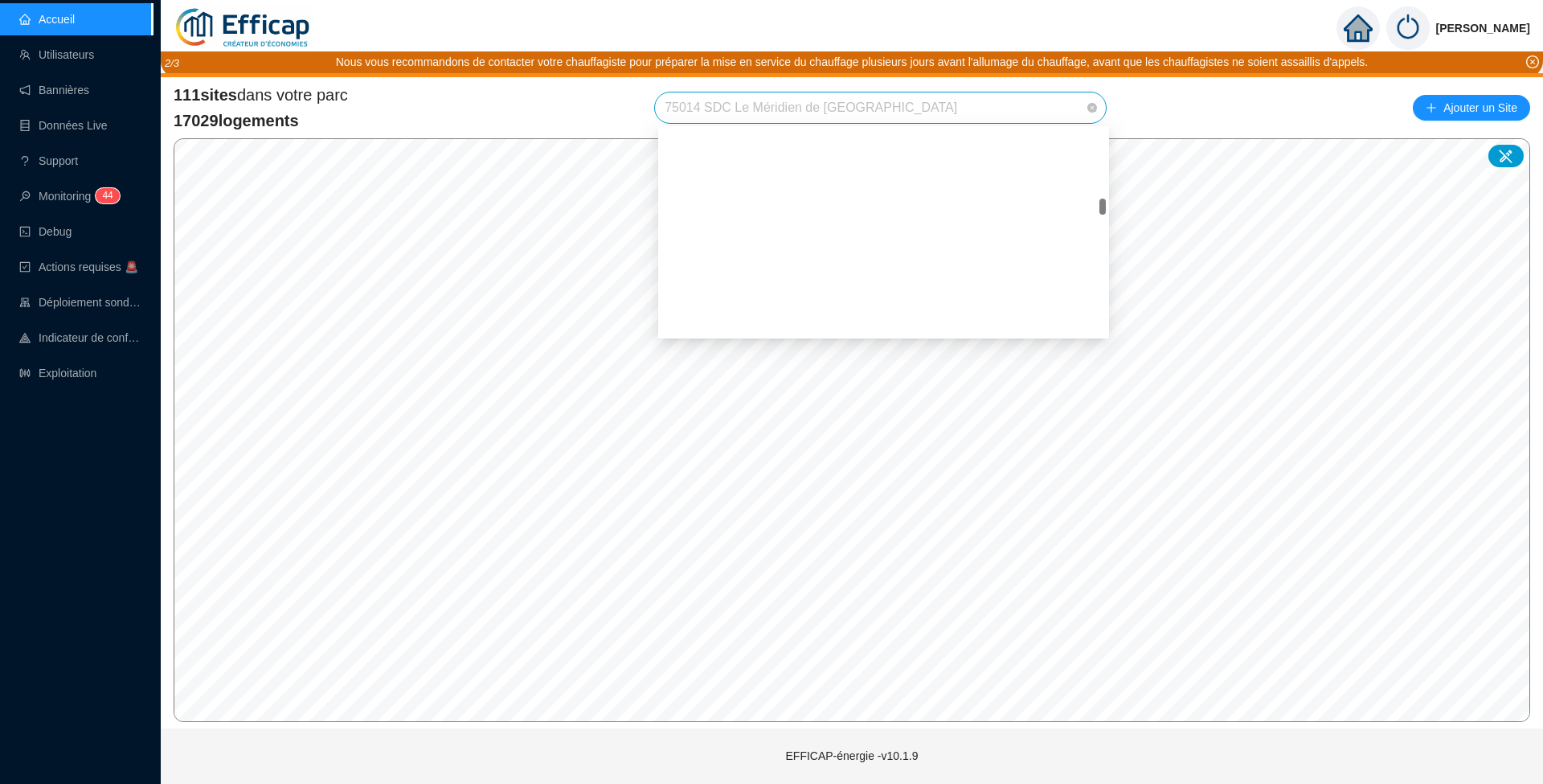
scroll to position [1026, 0]
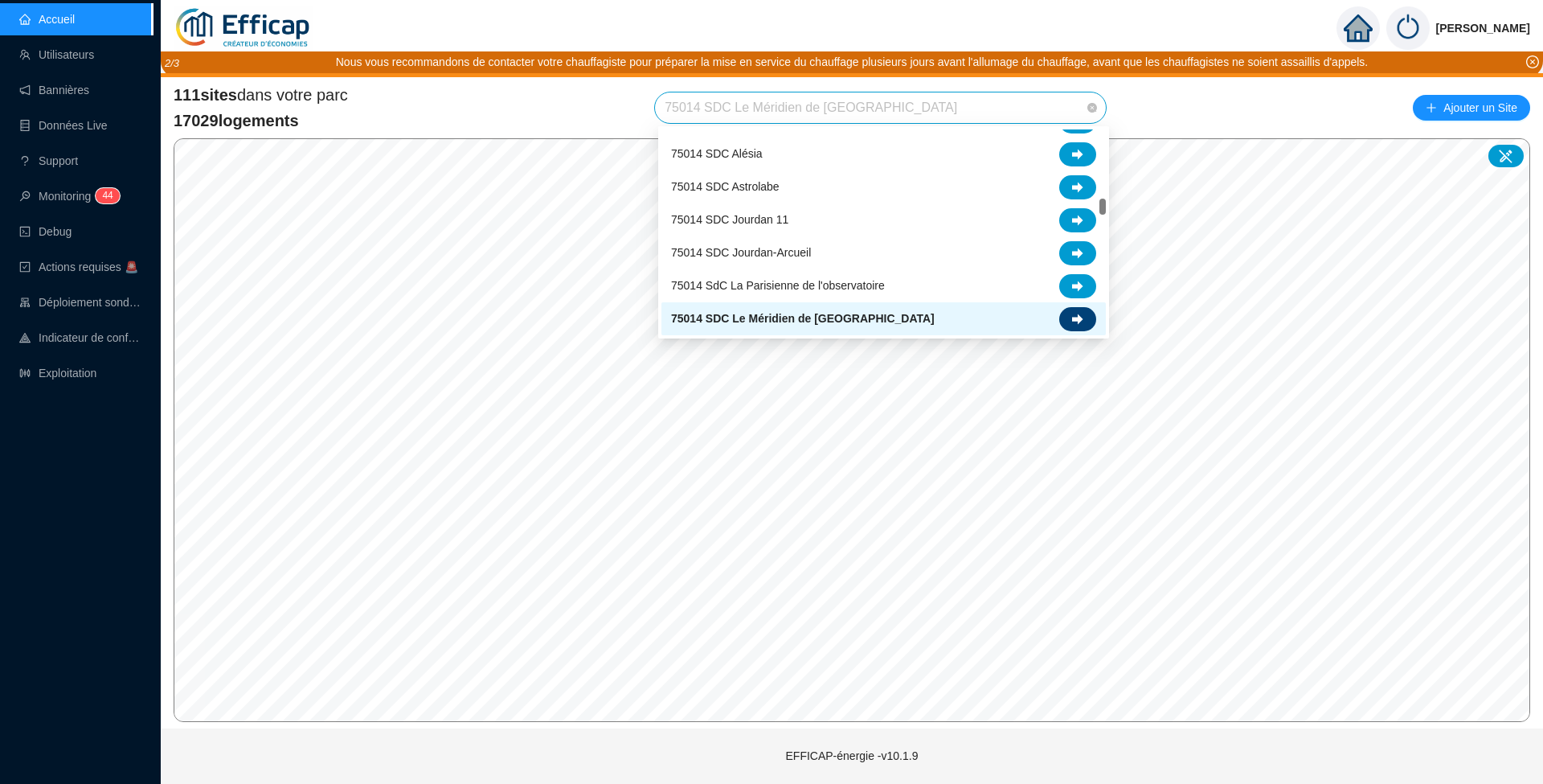
click at [1062, 322] on div at bounding box center [1078, 319] width 37 height 24
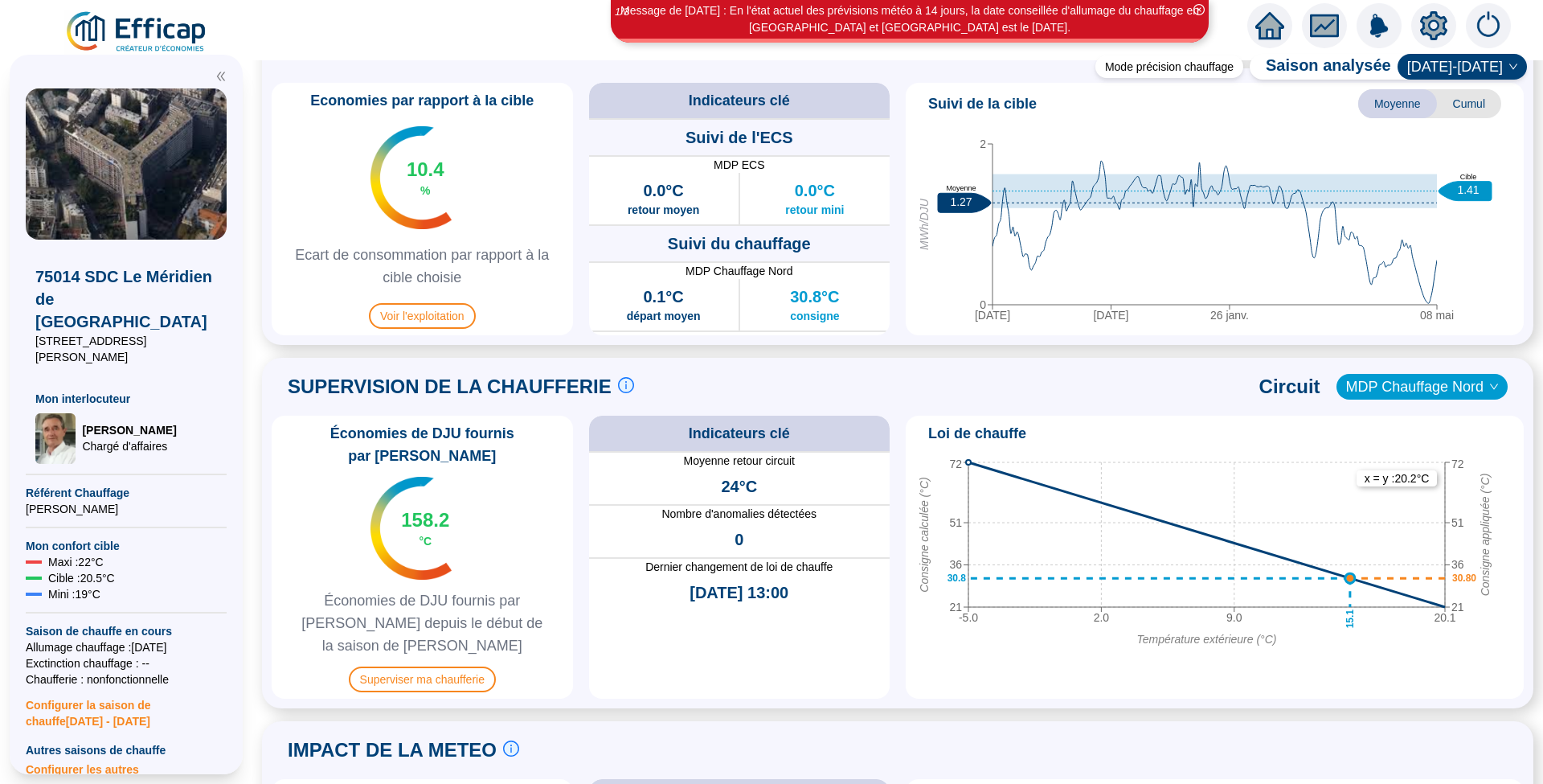
scroll to position [857, 0]
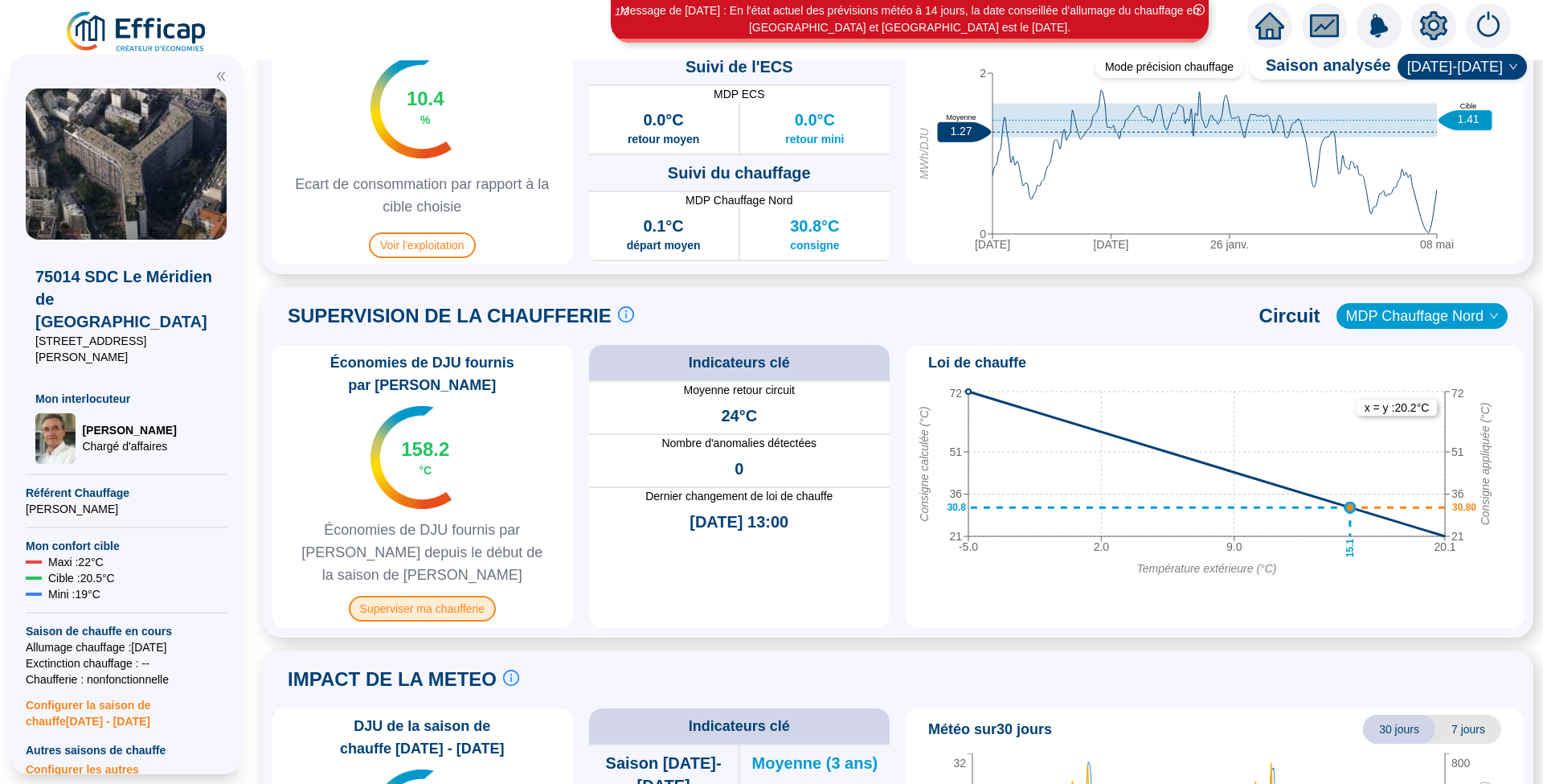
click at [469, 596] on span "Superviser ma chaufferie" at bounding box center [423, 609] width 147 height 26
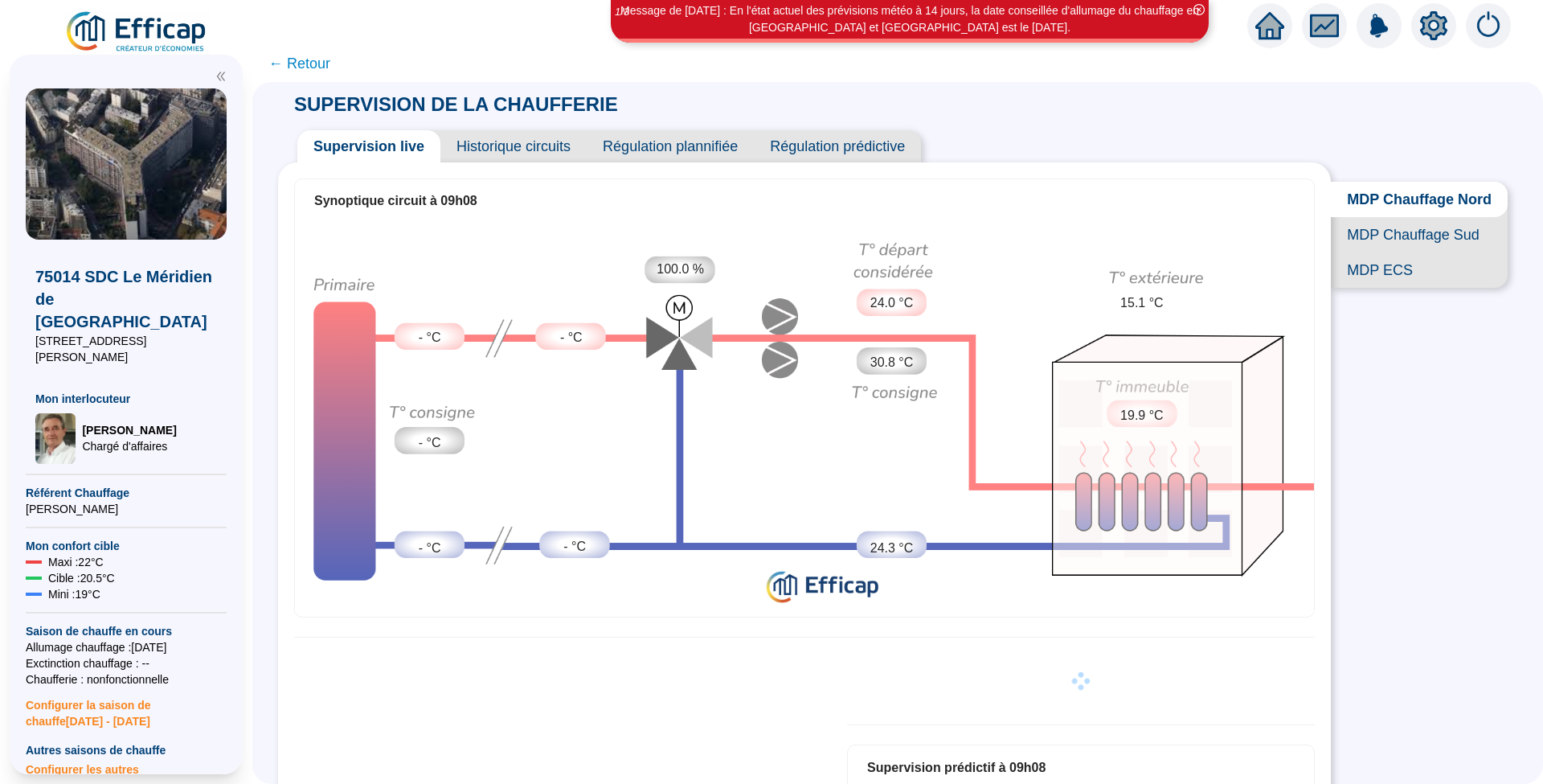
click at [533, 147] on span "Historique circuits" at bounding box center [513, 146] width 146 height 32
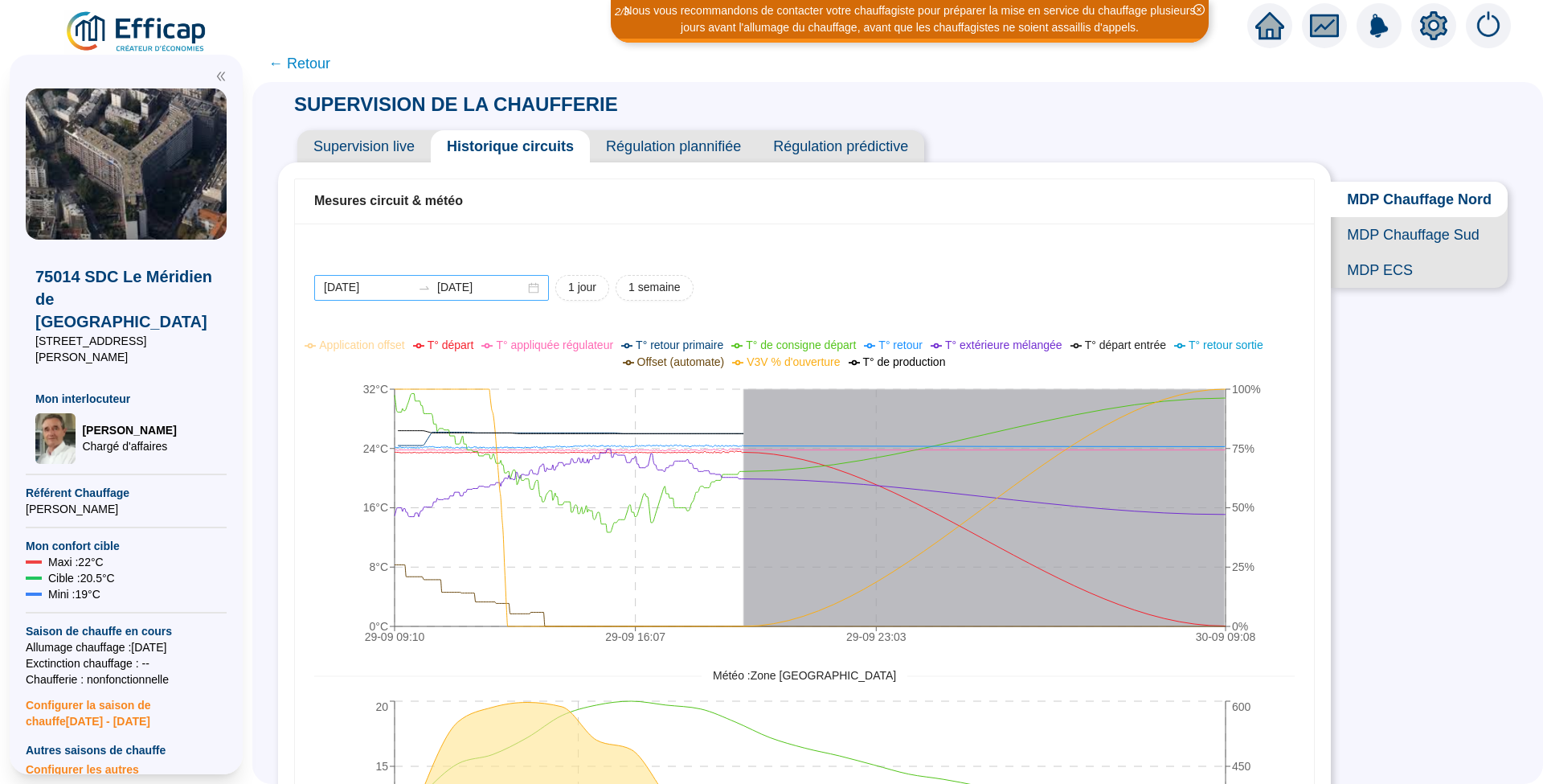
click at [404, 297] on div "[DATE] [DATE]" at bounding box center [432, 288] width 235 height 26
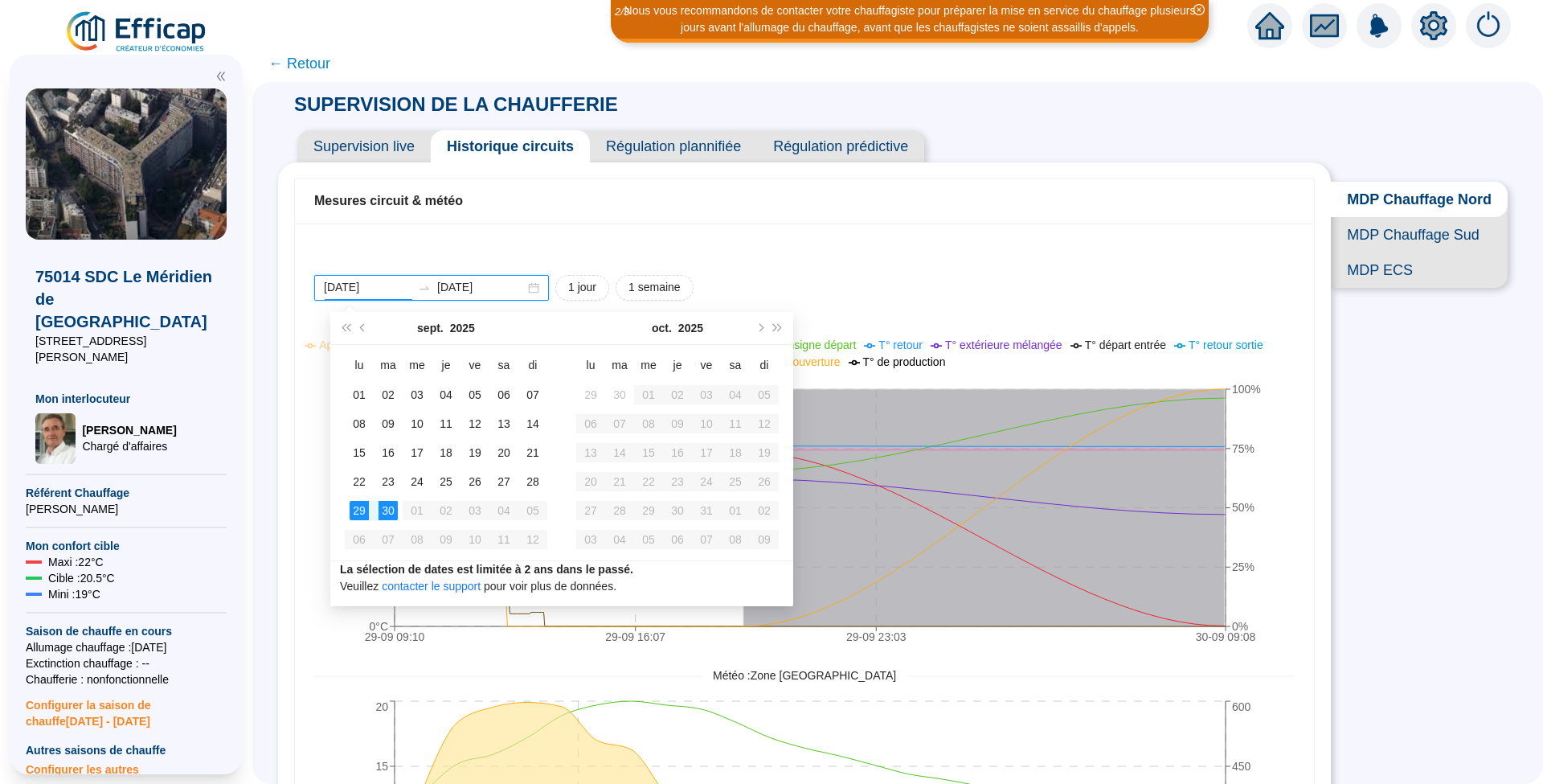
click at [406, 286] on input "[DATE]" at bounding box center [367, 288] width 87 height 17
click at [535, 482] on div "28" at bounding box center [532, 481] width 19 height 19
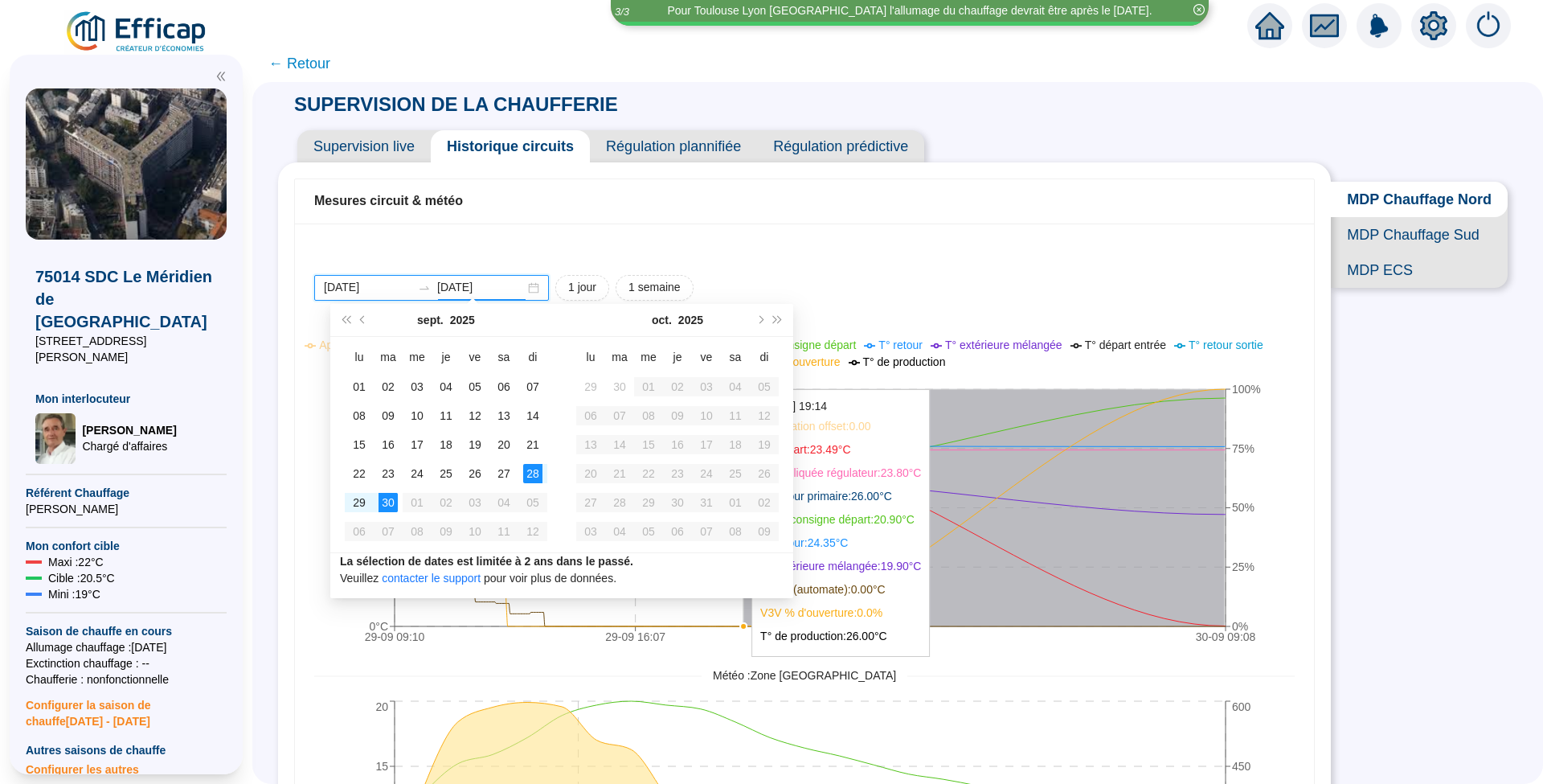
scroll to position [214, 0]
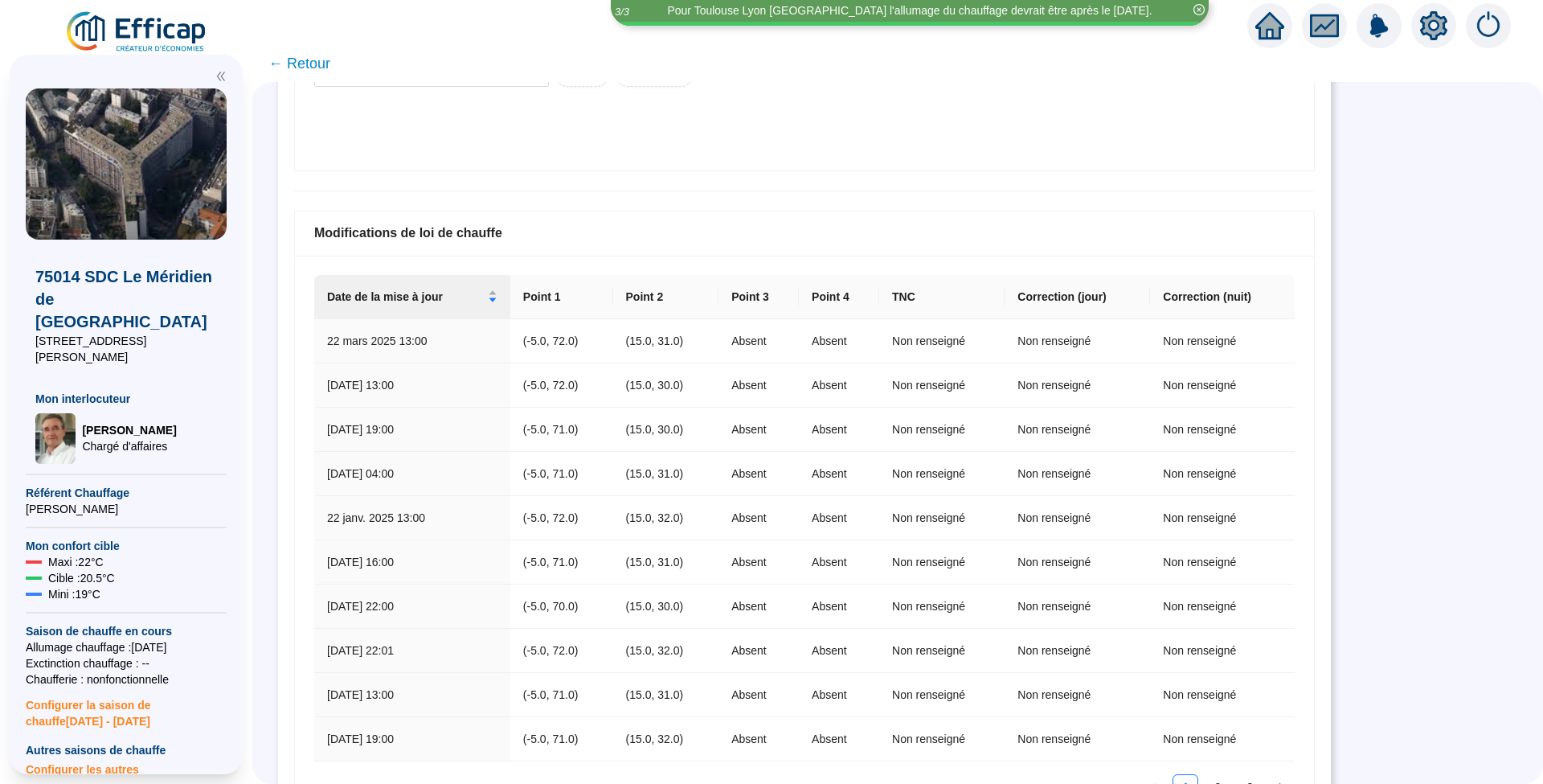
click at [1143, 75] on span "← Retour" at bounding box center [897, 63] width 1291 height 37
